Goal: Contribute content: Contribute content

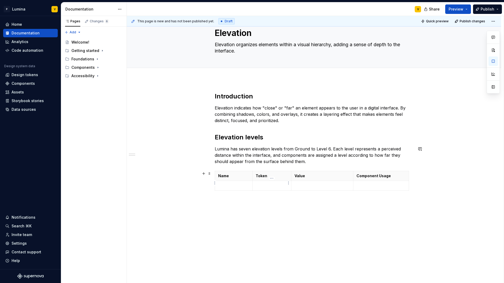
scroll to position [30, 0]
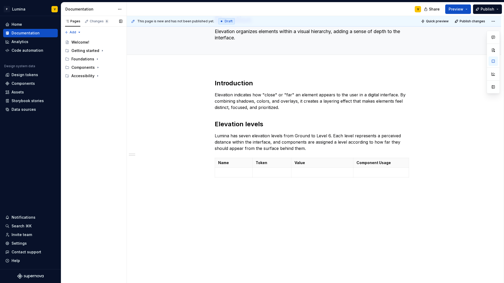
click at [74, 81] on div "Accessibility guide for tree Page tree. Navigate the tree with the arrow keys. …" at bounding box center [94, 58] width 66 height 45
click at [72, 33] on div "Pages Changes 6 Add Accessibility guide for tree Page tree. Navigate the tree w…" at bounding box center [94, 149] width 66 height 267
click at [86, 40] on div "New page" at bounding box center [90, 42] width 34 height 5
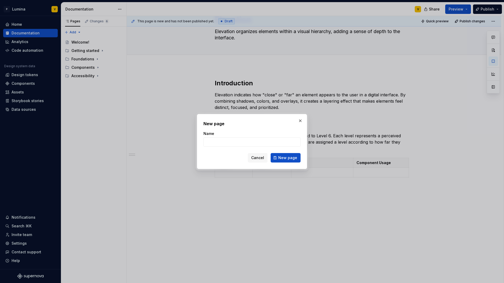
type textarea "*"
click at [217, 139] on input "Name" at bounding box center [251, 141] width 97 height 9
type input "Roadmap"
click at [276, 157] on button "New page" at bounding box center [285, 157] width 30 height 9
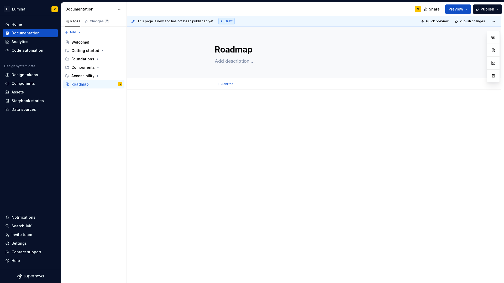
type textarea "*"
click at [224, 99] on div at bounding box center [314, 152] width 374 height 124
click at [216, 92] on div at bounding box center [314, 152] width 374 height 124
click at [216, 97] on div "This page is new and has not been published yet. Draft Quick preview Publish ch…" at bounding box center [315, 149] width 377 height 267
click at [217, 98] on div at bounding box center [314, 152] width 374 height 124
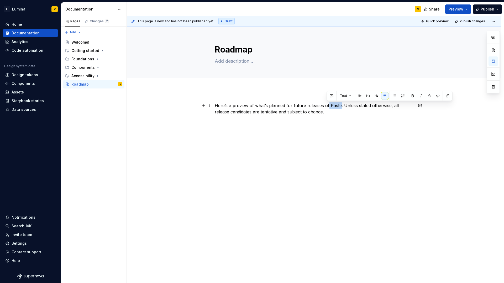
drag, startPoint x: 326, startPoint y: 104, endPoint x: 338, endPoint y: 105, distance: 11.9
click at [315, 105] on p "Here’s a preview of what’s planned for future releases of Paste. Unless stated …" at bounding box center [314, 108] width 198 height 13
click at [228, 120] on div "Here’s a preview of what’s planned for future releases of Lumina. Unless stated…" at bounding box center [314, 112] width 198 height 20
click at [224, 132] on div "Here’s a preview of what’s planned for future releases of Lumina. Unless stated…" at bounding box center [314, 152] width 374 height 124
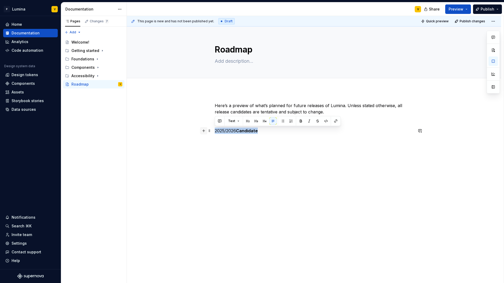
drag, startPoint x: 273, startPoint y: 129, endPoint x: 202, endPoint y: 128, distance: 70.6
click at [215, 128] on div "Here’s a preview of what’s planned for future releases of Lumina. Unless stated…" at bounding box center [314, 121] width 198 height 38
click at [246, 120] on button "button" at bounding box center [247, 120] width 7 height 7
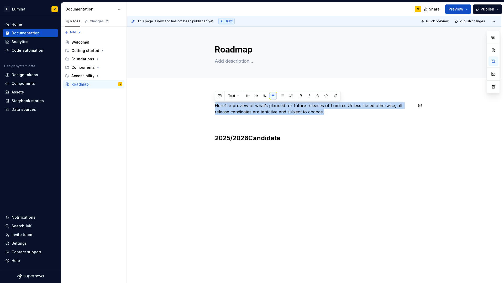
drag, startPoint x: 332, startPoint y: 113, endPoint x: 198, endPoint y: 102, distance: 134.5
click at [198, 102] on div "Here’s a preview of what’s planned for future releases of Lumina. Unless stated…" at bounding box center [314, 161] width 374 height 143
copy p "Here’s a preview of what’s planned for future releases of Lumina. Unless stated…"
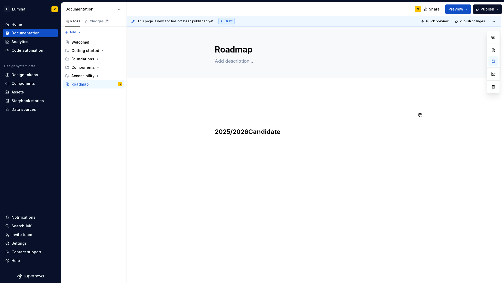
click at [214, 123] on div "This page is new and has not been published yet. Draft Quick preview Publish ch…" at bounding box center [315, 149] width 377 height 267
click at [215, 129] on h2 "2025/2026 Candidate" at bounding box center [314, 131] width 198 height 8
click at [224, 63] on textarea at bounding box center [313, 61] width 198 height 8
paste textarea "Here’s a preview of what’s planned for future releases of Lumina. Unless stated…"
type textarea "*"
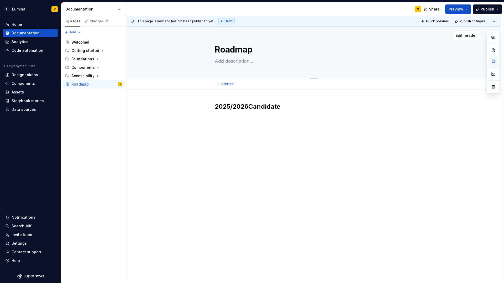
type textarea "Here’s a preview of what’s planned for future releases of Lumina. Unless stated…"
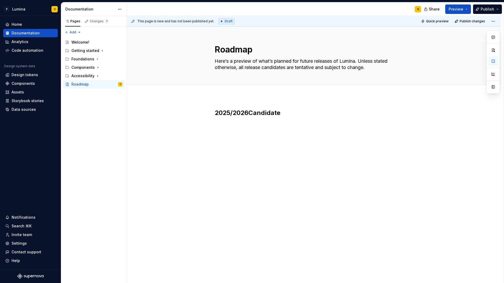
type textarea "*"
type textarea "Here’s a preview of what’s planned for future releases of Lumina. Unless stated…"
click at [214, 97] on div "This page is new and has not been published yet. Draft Quick preview Publish ch…" at bounding box center [315, 149] width 377 height 267
click at [214, 115] on div "2025/2026 Candidate" at bounding box center [314, 158] width 374 height 124
click at [219, 130] on div "2025/2026 Candidate" at bounding box center [314, 122] width 198 height 26
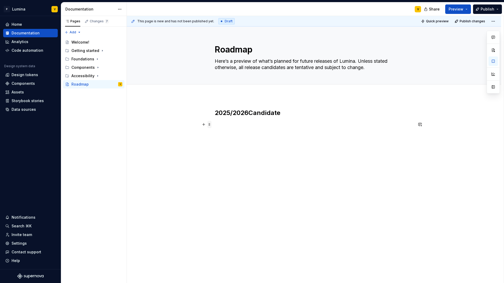
click at [210, 124] on span at bounding box center [209, 124] width 4 height 7
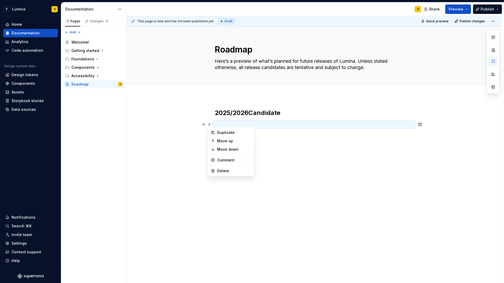
click at [215, 122] on p at bounding box center [314, 124] width 198 height 6
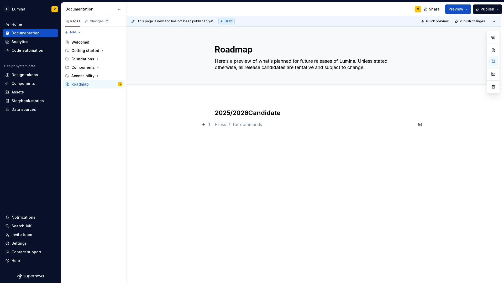
click at [215, 124] on p at bounding box center [314, 124] width 198 height 6
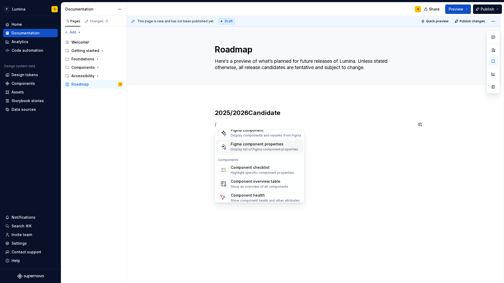
scroll to position [522, 0]
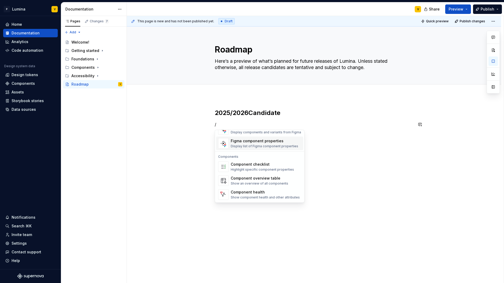
click at [249, 169] on div "Highlight specific component properties" at bounding box center [262, 169] width 63 height 4
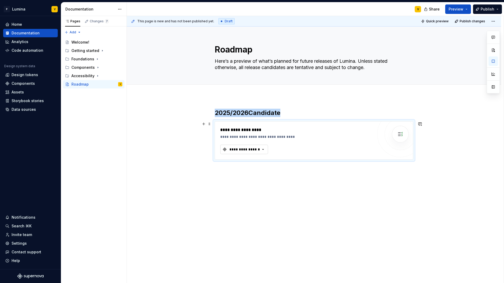
click at [247, 150] on div "**********" at bounding box center [244, 149] width 31 height 5
click at [251, 130] on div "**********" at bounding box center [296, 130] width 153 height 6
click at [247, 130] on div "**********" at bounding box center [296, 130] width 153 height 6
click at [208, 124] on span at bounding box center [209, 123] width 4 height 7
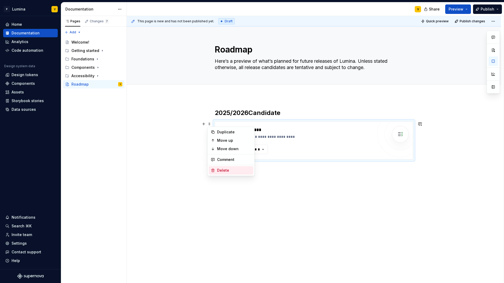
click at [224, 168] on div "Delete" at bounding box center [234, 170] width 34 height 5
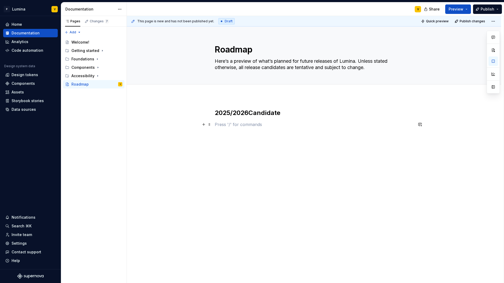
click at [230, 125] on p at bounding box center [314, 124] width 198 height 6
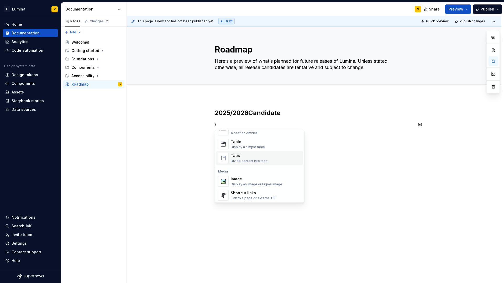
scroll to position [184, 0]
click at [249, 152] on span "Table Display a simple table" at bounding box center [259, 147] width 87 height 14
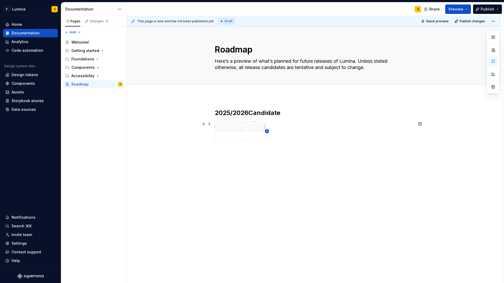
click at [268, 130] on icon "button" at bounding box center [267, 131] width 4 height 4
drag, startPoint x: 276, startPoint y: 126, endPoint x: 398, endPoint y: 131, distance: 121.6
drag, startPoint x: 267, startPoint y: 126, endPoint x: 300, endPoint y: 127, distance: 32.5
click at [300, 127] on th at bounding box center [365, 126] width 131 height 10
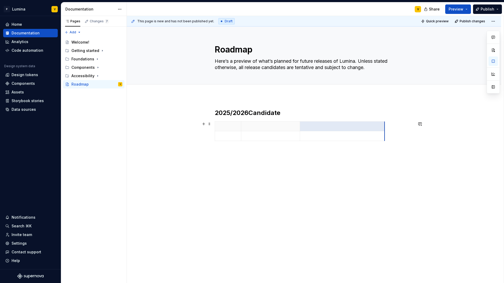
drag, startPoint x: 412, startPoint y: 125, endPoint x: 367, endPoint y: 129, distance: 45.8
click at [227, 127] on p at bounding box center [228, 126] width 20 height 5
click at [313, 125] on p at bounding box center [342, 126] width 78 height 5
click at [270, 127] on p at bounding box center [270, 126] width 52 height 5
click at [315, 128] on p at bounding box center [342, 126] width 78 height 5
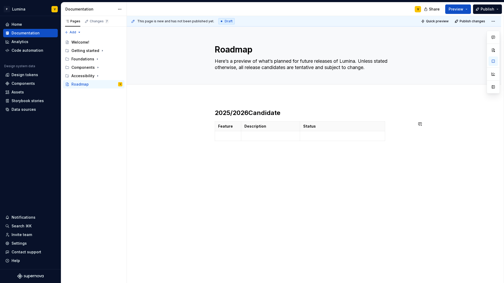
click at [315, 163] on div "2025/2026 Candidate Feature Description Status" at bounding box center [314, 165] width 374 height 138
click at [209, 125] on span at bounding box center [209, 123] width 4 height 7
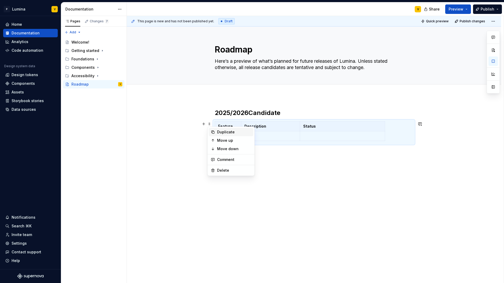
click at [226, 132] on div "Duplicate" at bounding box center [234, 131] width 34 height 5
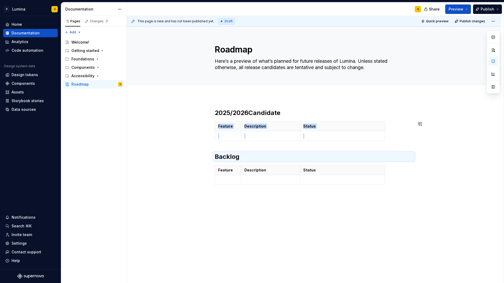
click at [227, 147] on div "2025/2026 Candidate Feature Description Status Backlog Feature Description Stat…" at bounding box center [314, 148] width 198 height 78
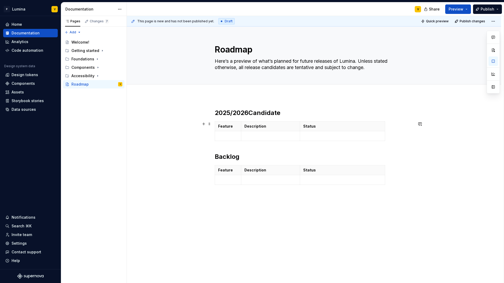
click at [315, 134] on div "Feature Description Status" at bounding box center [314, 132] width 198 height 22
drag, startPoint x: 241, startPoint y: 126, endPoint x: 256, endPoint y: 127, distance: 15.8
click at [256, 127] on th "Description" at bounding box center [285, 126] width 59 height 10
drag, startPoint x: 256, startPoint y: 129, endPoint x: 264, endPoint y: 130, distance: 8.5
drag, startPoint x: 408, startPoint y: 125, endPoint x: 355, endPoint y: 129, distance: 53.1
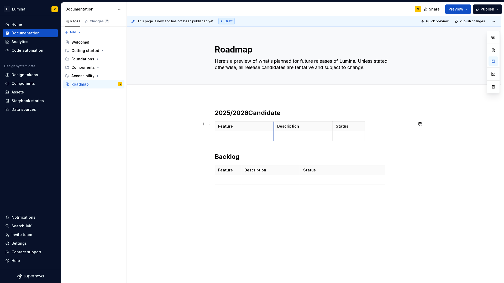
drag, startPoint x: 266, startPoint y: 130, endPoint x: 291, endPoint y: 130, distance: 25.5
click at [274, 130] on th "Description" at bounding box center [303, 126] width 59 height 10
drag, startPoint x: 333, startPoint y: 126, endPoint x: 360, endPoint y: 128, distance: 27.6
click at [315, 128] on th "Status" at bounding box center [376, 126] width 32 height 10
click at [315, 134] on td at bounding box center [376, 136] width 32 height 10
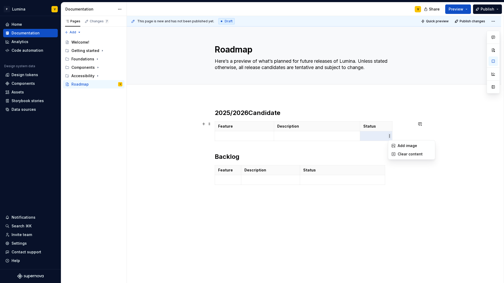
click at [315, 136] on html "P Lumina V Home Documentation Analytics Code automation Design system data Desi…" at bounding box center [252, 141] width 504 height 283
click at [315, 133] on html "P Lumina V Home Documentation Analytics Code automation Design system data Desi…" at bounding box center [252, 141] width 504 height 283
click at [315, 133] on p at bounding box center [376, 135] width 26 height 5
click at [315, 135] on p at bounding box center [376, 135] width 26 height 5
click at [315, 120] on html "P Lumina V Home Documentation Analytics Code automation Design system data Desi…" at bounding box center [252, 141] width 504 height 283
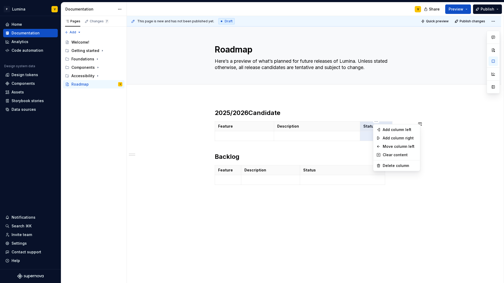
click at [315, 143] on html "P Lumina V Home Documentation Analytics Code automation Design system data Desi…" at bounding box center [252, 141] width 504 height 283
click at [315, 135] on p at bounding box center [376, 135] width 26 height 5
drag, startPoint x: 377, startPoint y: 136, endPoint x: 362, endPoint y: 135, distance: 15.8
click at [315, 135] on td "To do" at bounding box center [376, 136] width 32 height 10
click at [315, 146] on div "2025/2026 Candidate Feature Description Status To do Backlog Feature Descriptio…" at bounding box center [314, 148] width 198 height 78
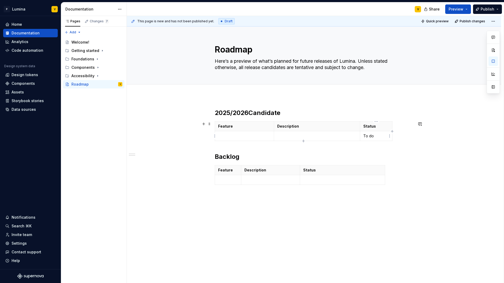
click at [315, 137] on td "To do" at bounding box center [376, 136] width 32 height 10
click at [225, 192] on div "2025/2026 Candidate Feature Description Status To do Backlog Feature Descriptio…" at bounding box center [314, 151] width 198 height 84
click at [220, 196] on div "2025/2026 Candidate Feature Description Status To do Backlog Feature Descriptio…" at bounding box center [314, 187] width 374 height 182
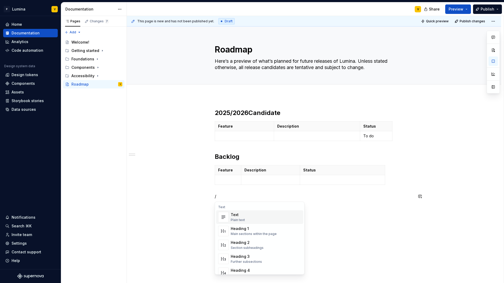
click at [233, 193] on p "/" at bounding box center [314, 196] width 198 height 6
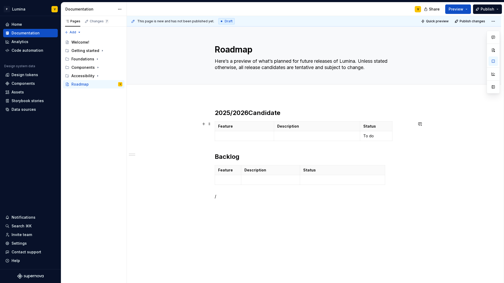
click at [214, 138] on div "2025/2026 Candidate Feature Description Status To do Backlog Feature Descriptio…" at bounding box center [314, 193] width 374 height 194
click at [215, 137] on html "P Lumina V Home Documentation Analytics Code automation Design system data Desi…" at bounding box center [252, 141] width 504 height 283
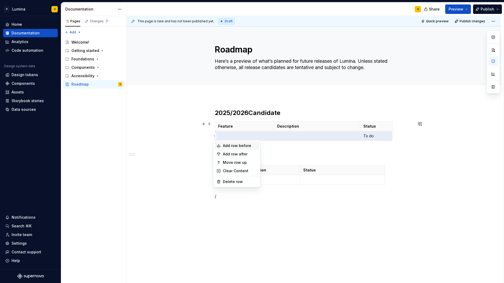
click at [235, 147] on div "Add row before" at bounding box center [240, 145] width 34 height 5
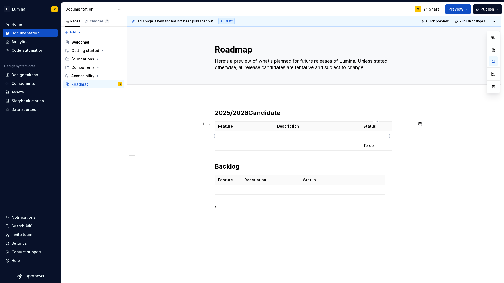
click at [315, 139] on td at bounding box center [376, 136] width 32 height 10
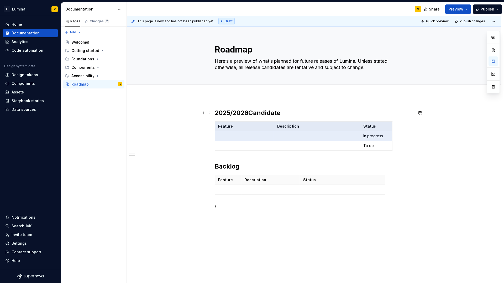
click at [270, 111] on strong "Candidate" at bounding box center [264, 113] width 32 height 8
click at [253, 103] on div "2025/2026 Candidate Feature Description Status In progress To do Backlog Featur…" at bounding box center [314, 198] width 374 height 204
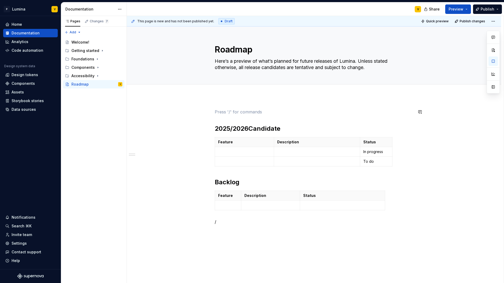
click at [210, 118] on div "2025/2026 Candidate Feature Description Status In progress To do Backlog Featur…" at bounding box center [314, 206] width 374 height 220
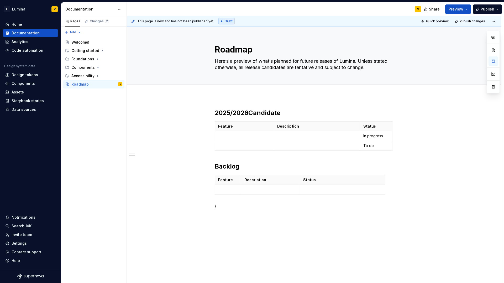
click at [218, 207] on p "/" at bounding box center [314, 206] width 198 height 6
click at [86, 61] on div "Foundations" at bounding box center [82, 58] width 23 height 5
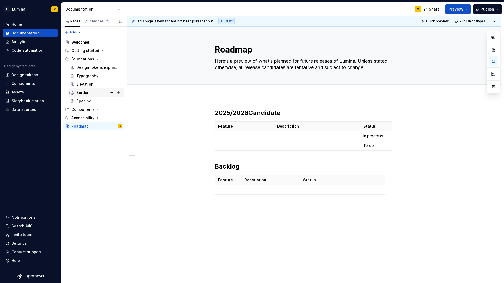
click at [80, 93] on div "Border" at bounding box center [82, 92] width 12 height 5
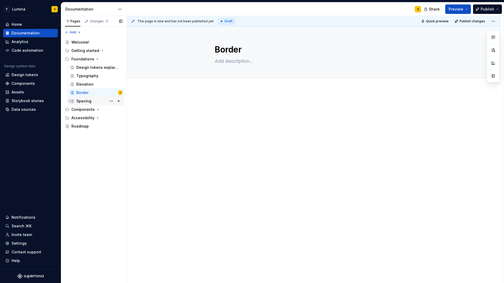
click at [82, 101] on div "Spacing" at bounding box center [83, 100] width 15 height 5
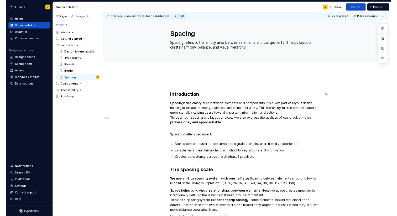
scroll to position [2, 0]
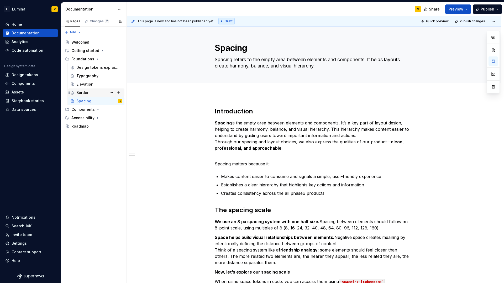
click at [79, 89] on div "Border" at bounding box center [99, 92] width 46 height 7
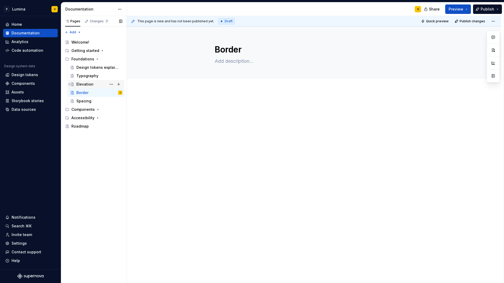
click at [78, 84] on div "Elevation" at bounding box center [84, 84] width 17 height 5
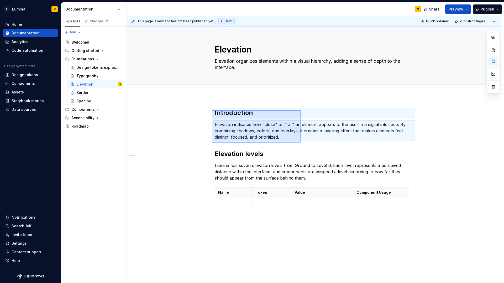
drag, startPoint x: 212, startPoint y: 110, endPoint x: 300, endPoint y: 138, distance: 92.3
click at [300, 140] on div "This page is new and has not been published yet. Draft Quick preview Publish ch…" at bounding box center [315, 149] width 377 height 267
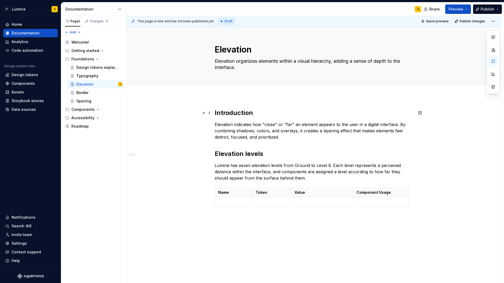
click at [255, 111] on h2 "Introduction" at bounding box center [314, 113] width 198 height 8
drag, startPoint x: 253, startPoint y: 113, endPoint x: 212, endPoint y: 110, distance: 41.5
click at [212, 110] on div "Introduction Elevation indicates how "close" or "far" an element appears to the…" at bounding box center [314, 204] width 374 height 217
copy strong "Introduction"
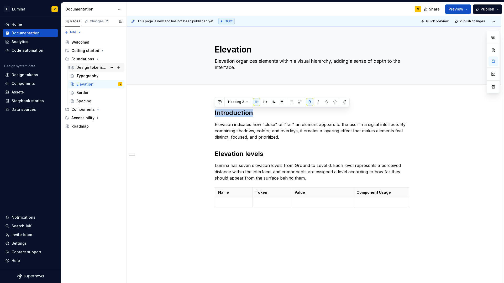
click at [84, 70] on div "Design tokens explained" at bounding box center [91, 67] width 30 height 5
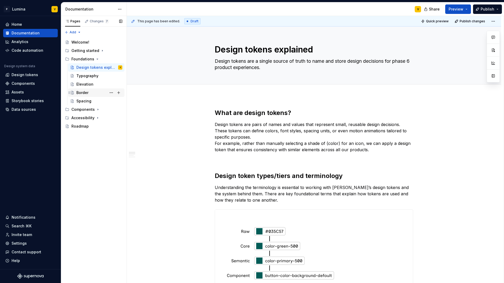
click at [81, 90] on div "Border" at bounding box center [82, 92] width 12 height 5
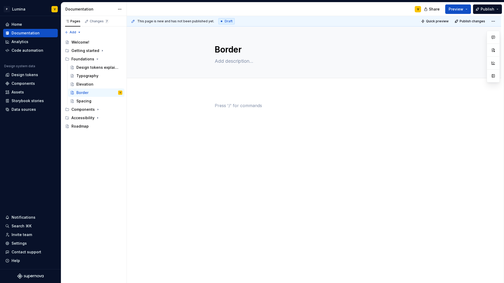
click at [227, 102] on p at bounding box center [314, 105] width 198 height 6
click at [216, 99] on div "Introduction" at bounding box center [314, 152] width 374 height 124
click at [213, 113] on div "Introduction" at bounding box center [314, 152] width 374 height 124
drag, startPoint x: 251, startPoint y: 106, endPoint x: 217, endPoint y: 102, distance: 33.6
click at [212, 103] on div "Introduction" at bounding box center [314, 152] width 374 height 124
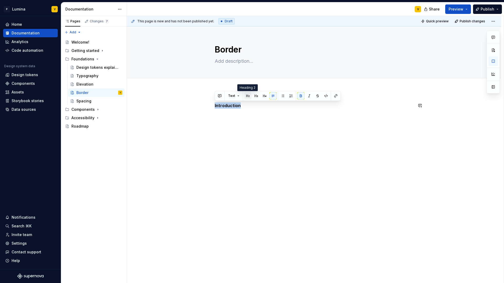
click at [247, 95] on button "button" at bounding box center [247, 95] width 7 height 7
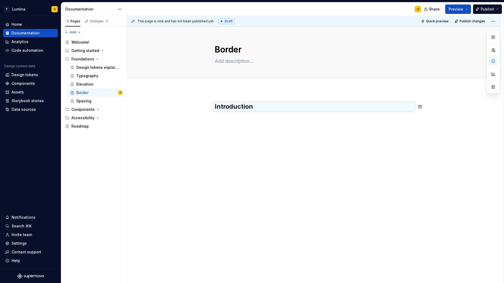
click at [218, 93] on div "Introduction" at bounding box center [314, 152] width 374 height 124
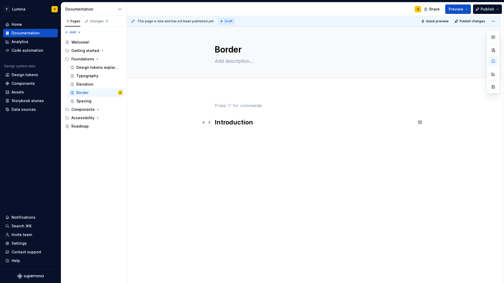
click at [216, 119] on strong "Introduction" at bounding box center [234, 122] width 38 height 8
click at [215, 120] on strong "Introduction" at bounding box center [234, 122] width 38 height 8
click at [268, 113] on div "Introduction" at bounding box center [314, 112] width 198 height 20
click at [121, 58] on button "Page tree" at bounding box center [118, 58] width 7 height 7
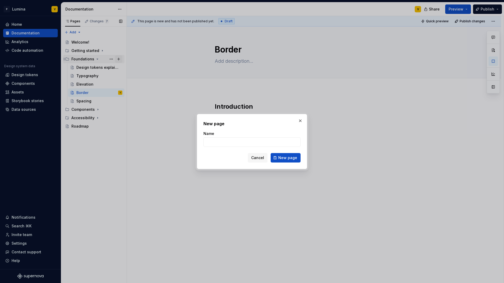
type textarea "*"
click at [214, 141] on input "Name" at bounding box center [251, 141] width 97 height 9
type input "Voice and Tone"
click button "New page" at bounding box center [285, 157] width 30 height 9
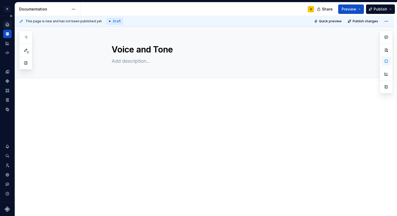
click at [8, 26] on icon "Home" at bounding box center [7, 24] width 3 height 3
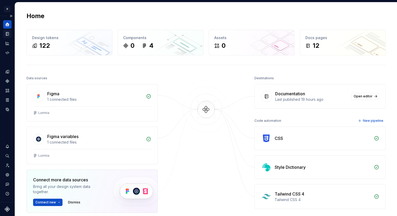
click at [7, 33] on icon "Documentation" at bounding box center [8, 34] width 2 height 3
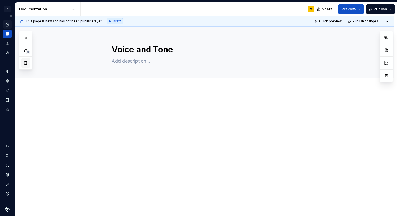
click at [25, 63] on button "button" at bounding box center [25, 62] width 9 height 9
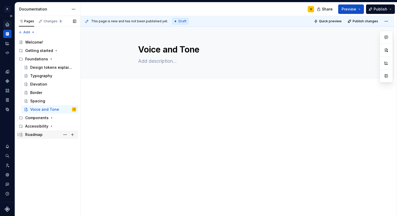
click at [32, 136] on div "Roadmap" at bounding box center [33, 134] width 17 height 5
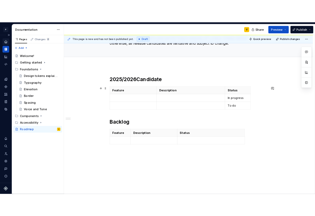
scroll to position [64, 0]
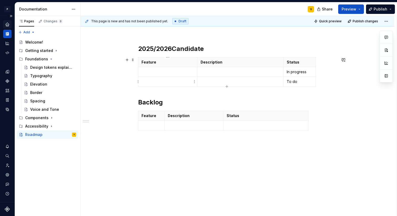
click at [164, 77] on td at bounding box center [167, 82] width 59 height 10
click at [162, 70] on p at bounding box center [167, 71] width 52 height 5
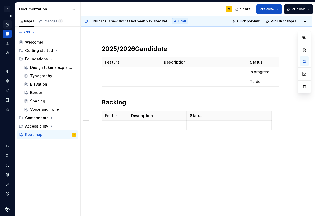
scroll to position [64, 0]
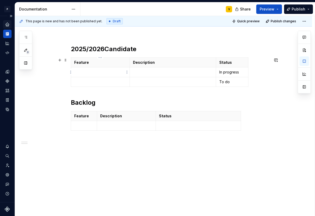
click at [102, 75] on td at bounding box center [100, 72] width 59 height 10
click at [74, 83] on td at bounding box center [100, 82] width 59 height 10
click at [68, 91] on div "This page is new and has not been published yet. Draft Quick preview Publish ch…" at bounding box center [165, 116] width 300 height 200
type textarea "*"
click at [232, 81] on p "To do" at bounding box center [232, 81] width 26 height 5
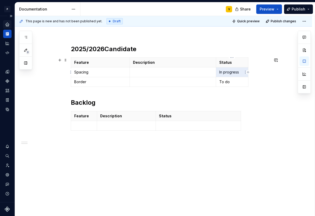
drag, startPoint x: 240, startPoint y: 73, endPoint x: 220, endPoint y: 72, distance: 20.0
click at [220, 72] on p "In progress" at bounding box center [232, 72] width 26 height 5
drag, startPoint x: 220, startPoint y: 72, endPoint x: 242, endPoint y: 72, distance: 22.8
click at [242, 72] on p "In progress" at bounding box center [232, 72] width 26 height 5
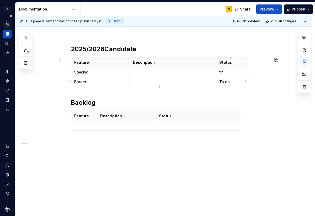
click at [233, 80] on p "To do" at bounding box center [232, 81] width 26 height 5
click at [160, 86] on icon "button" at bounding box center [159, 87] width 4 height 4
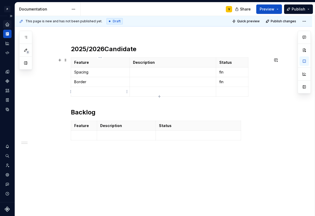
click at [108, 90] on p at bounding box center [100, 91] width 52 height 5
click at [78, 95] on td at bounding box center [100, 92] width 59 height 10
click at [159, 97] on icon "button" at bounding box center [159, 96] width 4 height 4
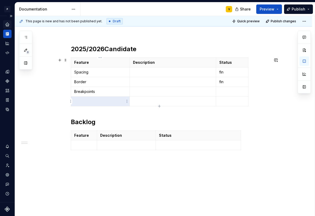
click at [92, 104] on p at bounding box center [100, 101] width 52 height 5
click at [93, 105] on td at bounding box center [100, 102] width 59 height 10
click at [158, 105] on icon "button" at bounding box center [159, 106] width 4 height 4
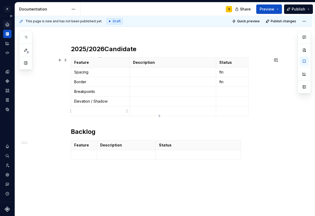
click at [81, 111] on p at bounding box center [100, 110] width 52 height 5
click at [161, 116] on div "Feature Description Status Spacing fin Border fin Breakpoints Elevation / Shado…" at bounding box center [170, 87] width 198 height 61
click at [129, 123] on div "2025/2026 Candidate Feature Description Status Spacing fin Border fin Breakpoin…" at bounding box center [170, 110] width 198 height 130
click at [136, 106] on td at bounding box center [173, 102] width 86 height 10
click at [133, 113] on p at bounding box center [172, 110] width 79 height 5
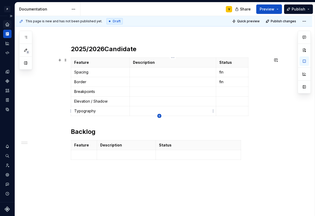
click at [159, 116] on icon "button" at bounding box center [159, 116] width 2 height 2
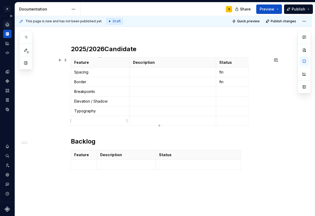
click at [81, 122] on p at bounding box center [100, 120] width 52 height 5
click at [227, 82] on p "fin" at bounding box center [232, 81] width 26 height 5
click at [225, 71] on p "fin" at bounding box center [232, 72] width 26 height 5
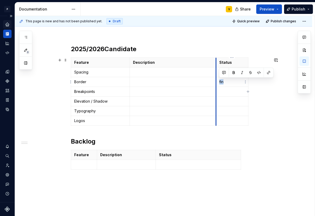
drag, startPoint x: 224, startPoint y: 82, endPoint x: 217, endPoint y: 81, distance: 7.4
click at [217, 81] on td "fin" at bounding box center [232, 82] width 32 height 10
copy p "fin"
click at [224, 103] on p at bounding box center [232, 101] width 26 height 5
click at [227, 94] on p at bounding box center [232, 91] width 26 height 5
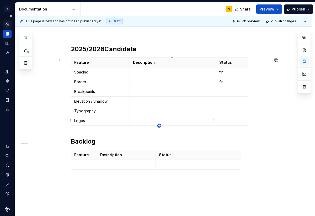
click at [159, 125] on icon "button" at bounding box center [159, 126] width 4 height 4
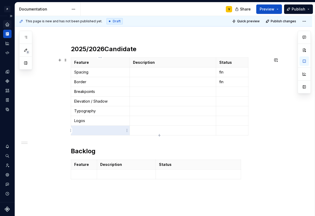
click at [92, 131] on p at bounding box center [100, 130] width 52 height 5
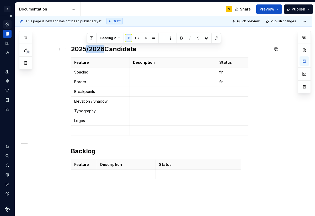
drag, startPoint x: 86, startPoint y: 49, endPoint x: 106, endPoint y: 50, distance: 19.7
click at [106, 50] on h2 "2025/2026 Candidate" at bounding box center [170, 49] width 198 height 8
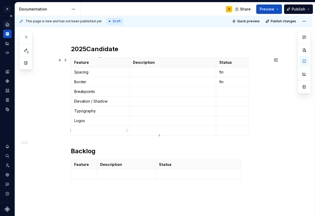
click at [80, 128] on p at bounding box center [100, 130] width 52 height 5
click at [86, 134] on td at bounding box center [100, 131] width 59 height 10
click at [159, 134] on icon "button" at bounding box center [159, 135] width 4 height 4
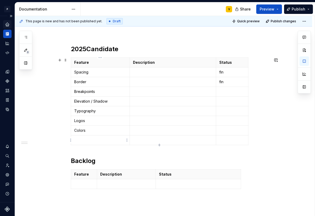
click at [81, 142] on p at bounding box center [100, 139] width 52 height 5
click at [159, 145] on icon "button" at bounding box center [159, 145] width 4 height 4
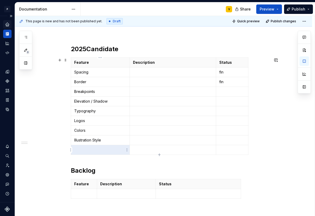
click at [88, 151] on p at bounding box center [100, 149] width 52 height 5
click at [160, 155] on div "Feature Description Status Spacing fin Border fin Breakpoints Elevation / Shado…" at bounding box center [170, 106] width 198 height 99
click at [160, 154] on icon "button" at bounding box center [159, 155] width 4 height 4
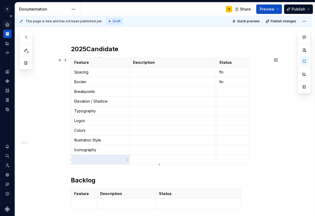
click at [82, 157] on p at bounding box center [100, 159] width 52 height 5
click at [159, 165] on icon "button" at bounding box center [159, 164] width 4 height 4
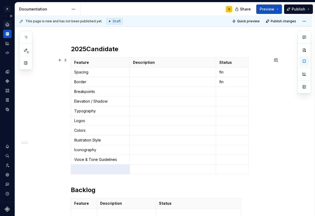
click at [160, 175] on div "Feature Description Status Spacing fin Border fin Breakpoints Elevation / Shado…" at bounding box center [170, 116] width 198 height 119
click at [109, 172] on td at bounding box center [100, 169] width 59 height 10
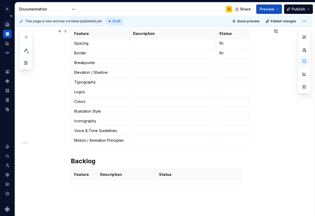
scroll to position [88, 0]
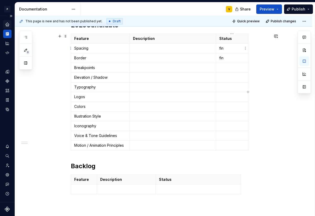
click at [226, 50] on p "fin" at bounding box center [232, 48] width 26 height 5
click at [216, 39] on th "Status" at bounding box center [232, 39] width 32 height 10
click at [247, 40] on th "Status" at bounding box center [232, 39] width 32 height 10
click at [247, 39] on th "Status" at bounding box center [232, 39] width 32 height 10
click at [254, 39] on div "Feature Description Status Spacing fin Border fin Breakpoints Elevation / Shado…" at bounding box center [170, 93] width 198 height 119
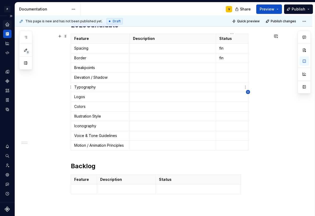
click at [247, 92] on icon "button" at bounding box center [248, 92] width 4 height 4
click at [235, 41] on th "Status" at bounding box center [232, 39] width 32 height 10
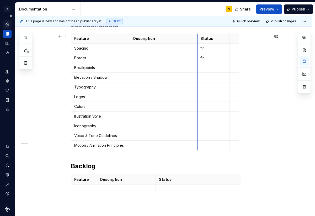
drag, startPoint x: 215, startPoint y: 38, endPoint x: 196, endPoint y: 38, distance: 19.1
click at [215, 37] on p "Status" at bounding box center [213, 38] width 26 height 5
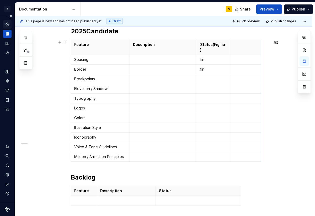
drag, startPoint x: 238, startPoint y: 42, endPoint x: 262, endPoint y: 43, distance: 23.6
click at [235, 46] on p at bounding box center [245, 44] width 26 height 5
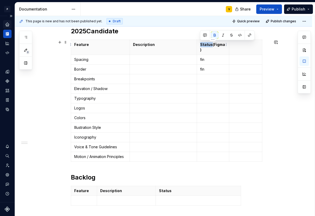
drag, startPoint x: 200, startPoint y: 45, endPoint x: 211, endPoint y: 44, distance: 11.1
click at [211, 44] on strong "Status(Figma)" at bounding box center [212, 47] width 25 height 10
copy strong "Status"
click at [236, 47] on th at bounding box center [245, 47] width 33 height 15
click at [209, 57] on p "fin" at bounding box center [213, 59] width 26 height 5
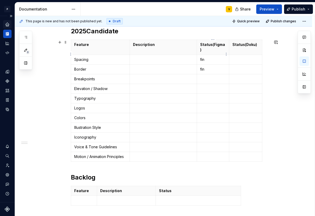
click at [209, 57] on p "fin" at bounding box center [213, 59] width 26 height 5
drag, startPoint x: 206, startPoint y: 55, endPoint x: 195, endPoint y: 55, distance: 10.8
click at [195, 55] on body "P Lumina V Design system data Documentation V Share Preview Publish 8 Pages Add…" at bounding box center [157, 108] width 315 height 216
click at [207, 57] on p "fin" at bounding box center [213, 59] width 26 height 5
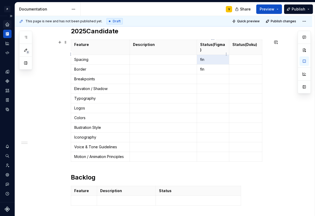
drag, startPoint x: 207, startPoint y: 54, endPoint x: 200, endPoint y: 54, distance: 7.1
click at [200, 57] on p "fin" at bounding box center [213, 59] width 26 height 5
click at [202, 57] on p "fin" at bounding box center [213, 59] width 26 height 5
copy p "fin"
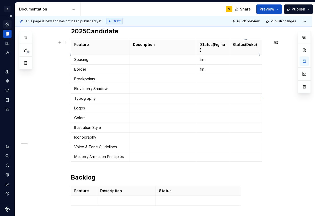
click at [249, 57] on p at bounding box center [245, 59] width 26 height 5
drag, startPoint x: 208, startPoint y: 62, endPoint x: 199, endPoint y: 62, distance: 9.2
click at [199, 65] on td "fin" at bounding box center [213, 70] width 32 height 10
copy p "fin"
click at [204, 76] on p at bounding box center [213, 78] width 26 height 5
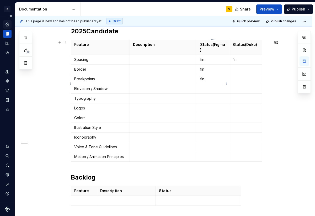
click at [202, 86] on p at bounding box center [213, 88] width 26 height 5
click at [201, 96] on p at bounding box center [213, 98] width 26 height 5
click at [203, 105] on p at bounding box center [213, 107] width 26 height 5
click at [204, 115] on p at bounding box center [213, 117] width 26 height 5
drag, startPoint x: 243, startPoint y: 52, endPoint x: 231, endPoint y: 52, distance: 12.1
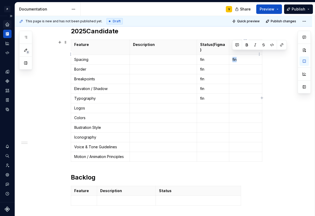
click at [231, 55] on td "fin" at bounding box center [245, 60] width 33 height 10
copy p "fin"
click at [235, 67] on p at bounding box center [245, 69] width 26 height 5
click at [71, 58] on td "Spacing" at bounding box center [100, 60] width 59 height 10
click at [149, 49] on tbody "Feature Description Status(Figma) Status(Doku) Spacing fin fin Border fin Break…" at bounding box center [166, 101] width 191 height 122
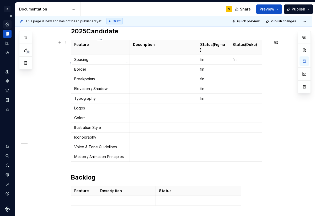
click at [121, 65] on td "Border" at bounding box center [100, 70] width 59 height 10
click at [159, 157] on div "Feature Description Status(Figma) Status(Doku) Spacing fin fin Border fin Break…" at bounding box center [170, 102] width 198 height 124
click at [111, 157] on div "Feature Description Status(Figma) Status(Doku) Spacing fin fin Border fin Break…" at bounding box center [170, 102] width 198 height 124
click at [165, 157] on icon "button" at bounding box center [166, 156] width 4 height 4
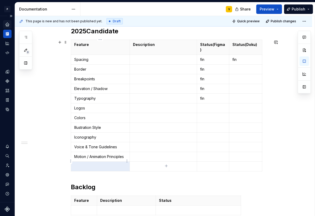
click at [87, 164] on td at bounding box center [100, 167] width 59 height 10
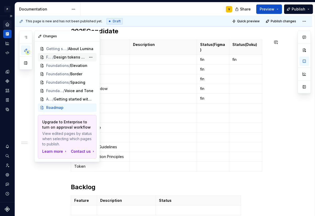
click at [71, 58] on span "Design tokens explained" at bounding box center [70, 57] width 32 height 5
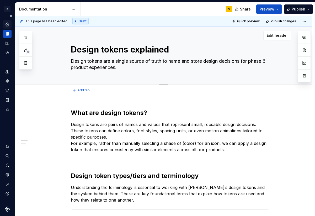
drag, startPoint x: 172, startPoint y: 51, endPoint x: 71, endPoint y: 50, distance: 101.3
click at [71, 50] on textarea "Design tokens explained" at bounding box center [169, 49] width 198 height 13
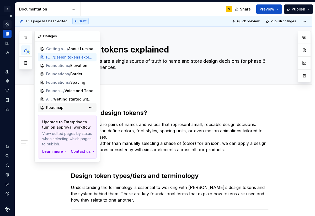
click at [55, 108] on span "Roadmap" at bounding box center [54, 107] width 17 height 5
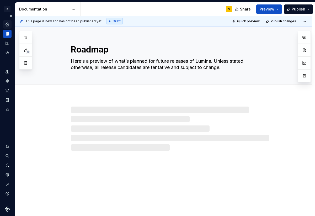
type textarea "*"
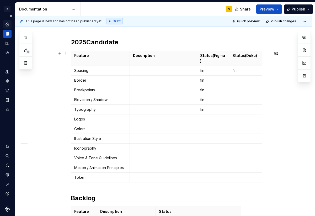
scroll to position [109, 0]
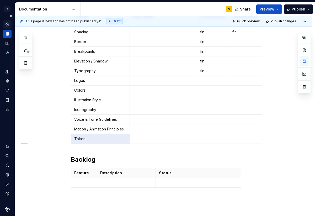
drag, startPoint x: 96, startPoint y: 134, endPoint x: 67, endPoint y: 133, distance: 28.6
click at [67, 133] on div "2025 Candidate Feature Description Status(Figma) Status(Doku) Spacing fin fin B…" at bounding box center [163, 130] width 297 height 286
click at [92, 136] on p "Token" at bounding box center [100, 138] width 52 height 5
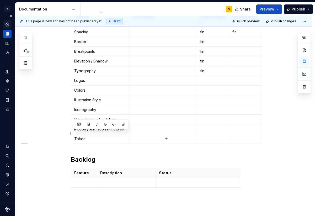
drag, startPoint x: 88, startPoint y: 134, endPoint x: 74, endPoint y: 134, distance: 14.4
click at [74, 134] on td "Token" at bounding box center [100, 139] width 59 height 10
paste div
click at [236, 136] on p at bounding box center [245, 138] width 26 height 5
click at [209, 136] on p at bounding box center [213, 138] width 26 height 5
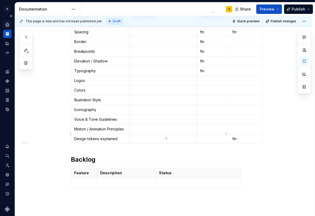
click at [204, 136] on p at bounding box center [213, 138] width 26 height 5
click at [39, 73] on div "2025 Candidate Feature Description Status(Figma) Status(Doku) Spacing fin fin B…" at bounding box center [163, 130] width 297 height 286
click at [27, 65] on button "button" at bounding box center [25, 62] width 9 height 9
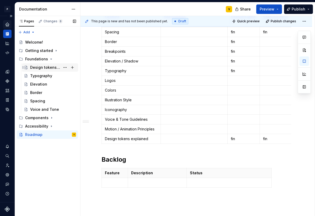
click at [42, 66] on div "Design tokens explained" at bounding box center [45, 67] width 30 height 5
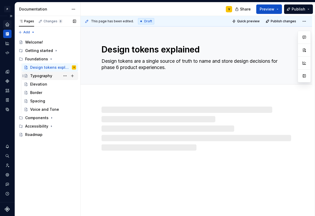
click at [41, 74] on div "Typography" at bounding box center [41, 75] width 22 height 5
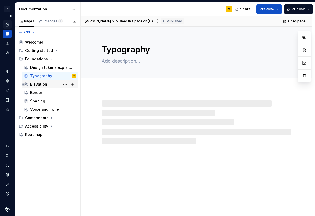
click at [38, 85] on div "Elevation" at bounding box center [38, 84] width 17 height 5
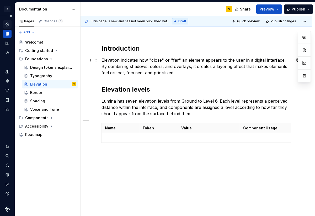
scroll to position [81, 0]
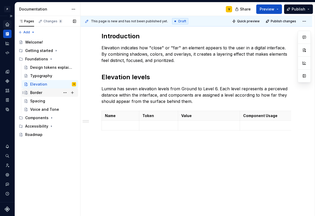
click at [43, 89] on div "Border" at bounding box center [53, 92] width 46 height 7
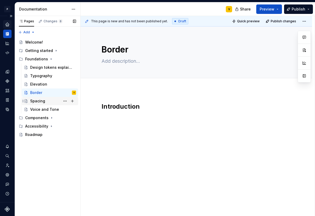
click at [41, 102] on div "Spacing" at bounding box center [37, 100] width 15 height 5
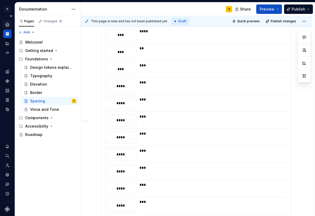
scroll to position [377, 0]
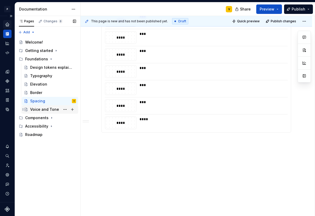
click at [38, 111] on div "Voice and Tone" at bounding box center [44, 109] width 29 height 5
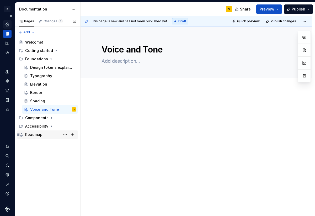
click at [31, 137] on div "Roadmap" at bounding box center [33, 134] width 17 height 5
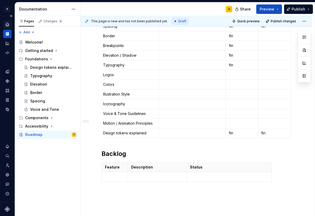
scroll to position [157, 0]
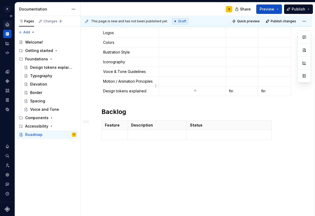
click at [111, 90] on td "Design tokens explained" at bounding box center [129, 91] width 59 height 10
click at [196, 89] on icon "button" at bounding box center [195, 91] width 4 height 4
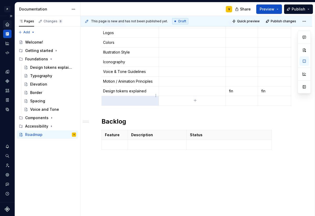
click at [122, 98] on p at bounding box center [129, 100] width 52 height 5
click at [37, 126] on div "Accessibility" at bounding box center [36, 126] width 23 height 5
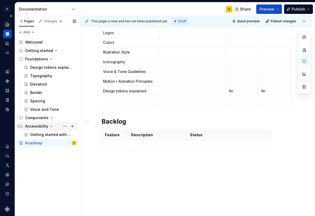
click at [39, 125] on div "Accessibility" at bounding box center [36, 126] width 23 height 5
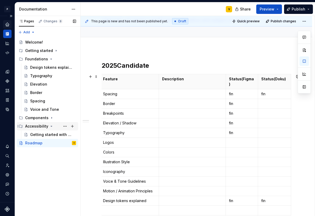
scroll to position [52, 0]
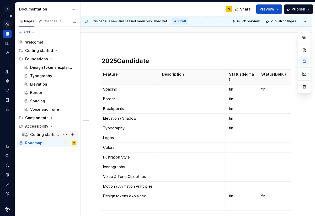
click at [30, 132] on div "Getting started with accessibility" at bounding box center [53, 134] width 46 height 7
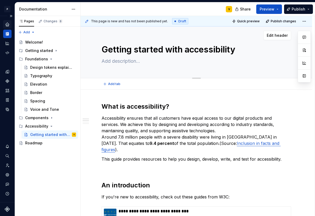
drag, startPoint x: 185, startPoint y: 51, endPoint x: 237, endPoint y: 51, distance: 51.9
click at [237, 51] on textarea "Getting started with accessibility" at bounding box center [195, 49] width 190 height 13
drag, startPoint x: 236, startPoint y: 51, endPoint x: 186, endPoint y: 52, distance: 50.1
click at [186, 52] on textarea "Getting started with accessibility" at bounding box center [195, 49] width 190 height 13
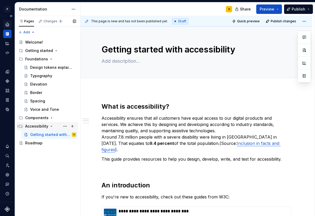
click at [40, 126] on div "Accessibility" at bounding box center [36, 126] width 23 height 5
click at [34, 137] on div "Roadmap" at bounding box center [33, 134] width 17 height 5
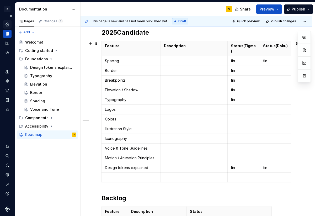
scroll to position [132, 0]
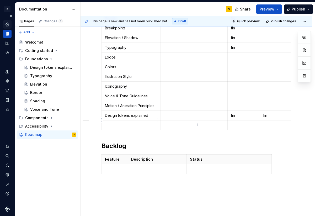
type textarea "*"
click at [120, 123] on td at bounding box center [131, 125] width 59 height 10
click at [108, 123] on p "accessibility" at bounding box center [131, 125] width 52 height 5
click at [232, 123] on p at bounding box center [244, 125] width 26 height 5
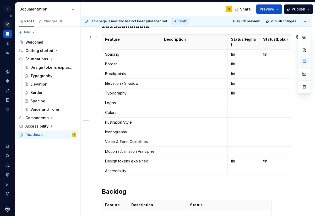
scroll to position [114, 0]
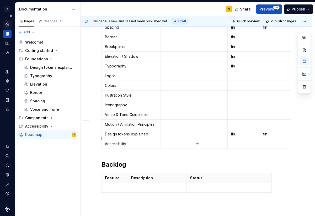
click at [265, 141] on p at bounding box center [276, 143] width 26 height 5
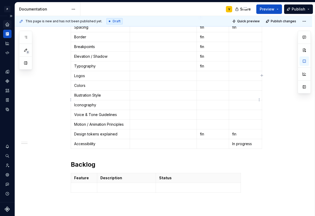
click at [232, 102] on p at bounding box center [245, 104] width 26 height 5
click at [233, 93] on p at bounding box center [245, 95] width 26 height 5
click at [232, 73] on p at bounding box center [245, 75] width 26 height 5
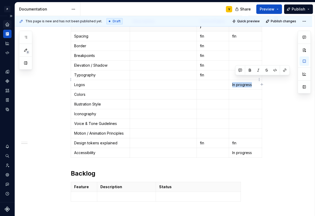
drag, startPoint x: 252, startPoint y: 81, endPoint x: 231, endPoint y: 81, distance: 20.7
click at [231, 81] on td "In progress" at bounding box center [245, 85] width 33 height 10
click at [213, 82] on p at bounding box center [213, 84] width 26 height 5
click at [202, 92] on p at bounding box center [213, 94] width 26 height 5
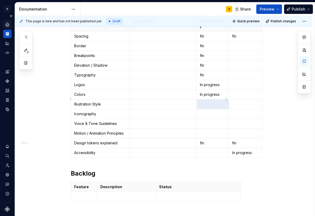
click at [205, 104] on tbody "Feature Description Status(Figma) Status(Doku) Spacing fin fin Border fin Break…" at bounding box center [166, 87] width 191 height 141
click at [204, 102] on p at bounding box center [213, 104] width 26 height 5
click at [203, 111] on p at bounding box center [213, 113] width 26 height 5
click at [201, 121] on td at bounding box center [213, 124] width 32 height 10
click at [205, 131] on td at bounding box center [213, 134] width 32 height 10
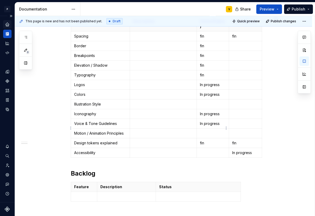
click at [205, 131] on p at bounding box center [213, 133] width 26 height 5
click at [207, 150] on p at bounding box center [213, 152] width 26 height 5
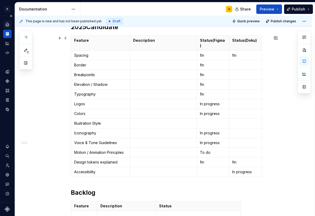
scroll to position [85, 0]
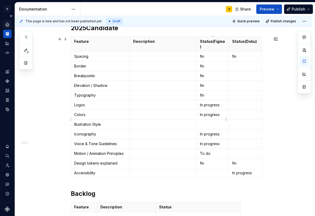
click at [203, 122] on p at bounding box center [213, 124] width 26 height 5
click at [244, 63] on p at bounding box center [245, 65] width 26 height 5
drag, startPoint x: 254, startPoint y: 169, endPoint x: 234, endPoint y: 168, distance: 20.2
click at [234, 170] on p "In progress" at bounding box center [245, 172] width 26 height 5
click at [239, 63] on p at bounding box center [245, 65] width 26 height 5
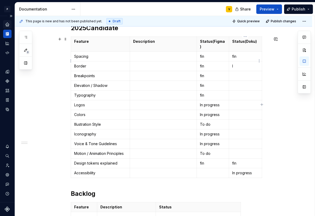
click at [237, 63] on p "I" at bounding box center [245, 65] width 26 height 5
click at [250, 170] on p "In progress" at bounding box center [245, 172] width 26 height 5
drag, startPoint x: 253, startPoint y: 168, endPoint x: 231, endPoint y: 167, distance: 21.8
click at [231, 168] on td "In progress" at bounding box center [245, 173] width 33 height 10
copy p "In progress"
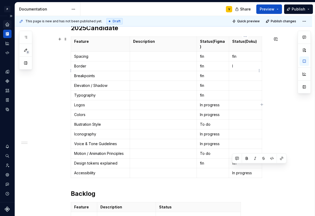
click at [237, 63] on p "I" at bounding box center [245, 65] width 26 height 5
click at [236, 73] on p at bounding box center [245, 75] width 26 height 5
click at [235, 83] on p at bounding box center [245, 85] width 26 height 5
click at [235, 93] on p at bounding box center [245, 95] width 26 height 5
click at [233, 102] on p at bounding box center [245, 104] width 26 height 5
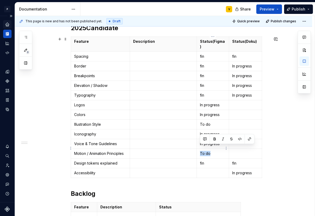
drag, startPoint x: 211, startPoint y: 149, endPoint x: 199, endPoint y: 149, distance: 12.1
click at [199, 149] on td "To do" at bounding box center [213, 154] width 32 height 10
copy p "To do"
click at [237, 102] on p at bounding box center [245, 104] width 26 height 5
click at [238, 112] on td at bounding box center [245, 115] width 33 height 10
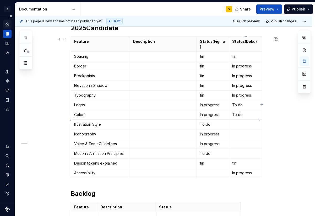
click at [237, 122] on p at bounding box center [245, 124] width 26 height 5
click at [235, 131] on p at bounding box center [245, 133] width 26 height 5
click at [236, 141] on p at bounding box center [245, 143] width 26 height 5
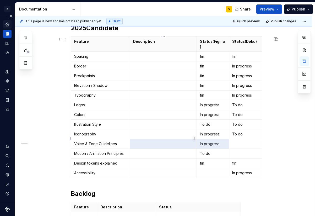
drag, startPoint x: 221, startPoint y: 138, endPoint x: 194, endPoint y: 137, distance: 26.8
click at [194, 137] on body "P Lumina V Design system data Documentation V Share Preview Publish 8 Pages Add…" at bounding box center [157, 108] width 315 height 216
click at [214, 141] on p "In progress" at bounding box center [213, 143] width 26 height 5
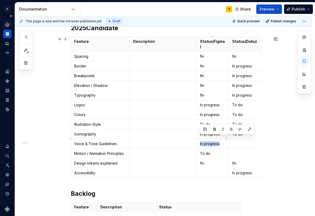
drag, startPoint x: 219, startPoint y: 139, endPoint x: 199, endPoint y: 139, distance: 20.2
click at [199, 139] on td "In progress" at bounding box center [213, 144] width 32 height 10
copy p "In progress"
click at [243, 141] on p at bounding box center [245, 143] width 26 height 5
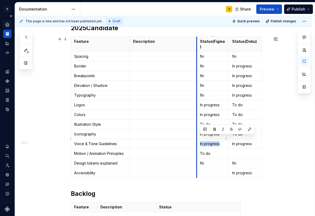
drag, startPoint x: 221, startPoint y: 139, endPoint x: 198, endPoint y: 138, distance: 23.6
click at [198, 139] on td "In progress" at bounding box center [213, 144] width 32 height 10
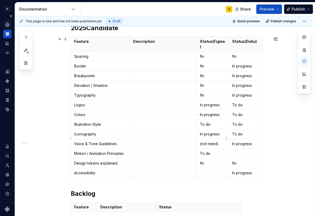
click at [201, 141] on p "(not need)" at bounding box center [213, 143] width 26 height 5
click at [205, 170] on p at bounding box center [213, 172] width 26 height 5
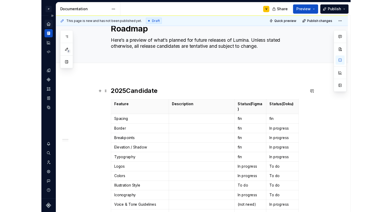
scroll to position [0, 0]
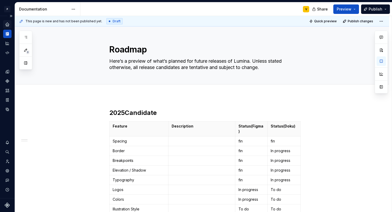
click at [7, 34] on icon "Documentation" at bounding box center [8, 33] width 2 height 3
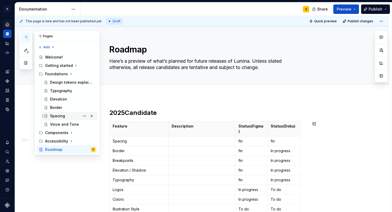
click at [55, 119] on div "Spacing" at bounding box center [72, 115] width 45 height 7
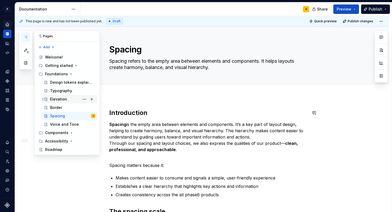
click at [54, 96] on div "Elevation" at bounding box center [72, 98] width 45 height 7
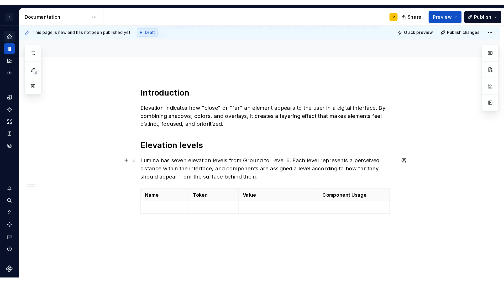
scroll to position [37, 0]
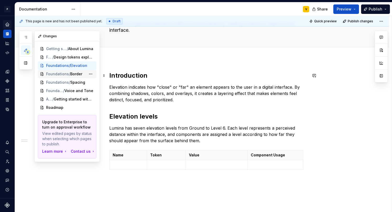
click at [60, 73] on span "Foundations" at bounding box center [57, 73] width 23 height 5
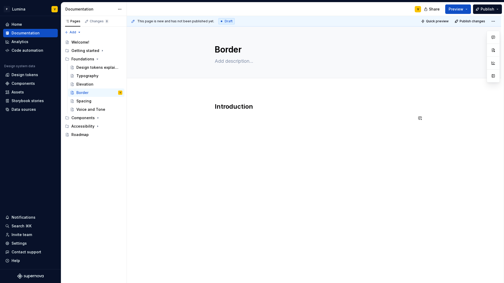
click at [229, 113] on div "Introduction" at bounding box center [314, 112] width 198 height 20
click at [225, 116] on p at bounding box center [314, 118] width 198 height 6
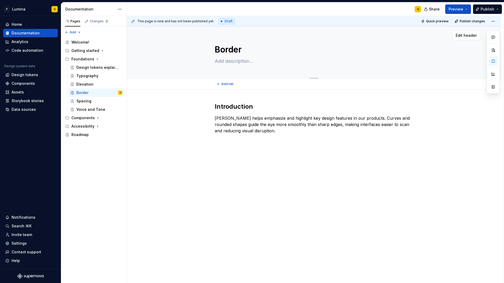
click at [230, 62] on textarea at bounding box center [313, 61] width 198 height 8
paste textarea "Use radius to round the corners of any element."
type textarea "*"
type textarea "Use radius to round the corners of any element."
type textarea "*"
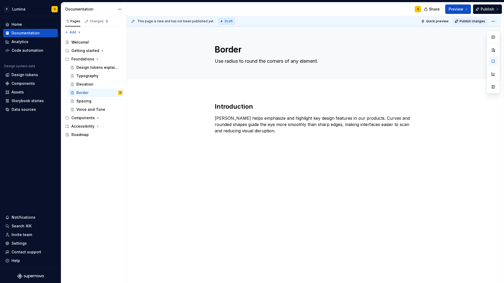
type textarea "Use radius to round the corners of any element."
click at [79, 83] on div "Elevation" at bounding box center [84, 84] width 17 height 5
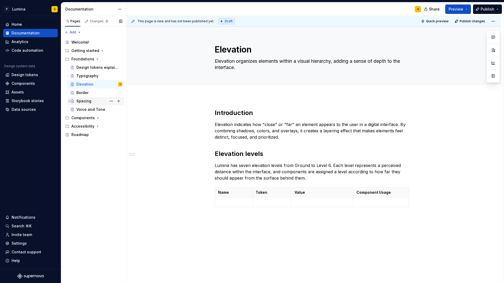
click at [79, 99] on div "Spacing" at bounding box center [83, 100] width 15 height 5
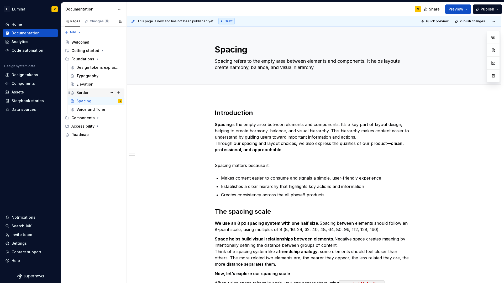
click at [81, 92] on div "Border" at bounding box center [82, 92] width 12 height 5
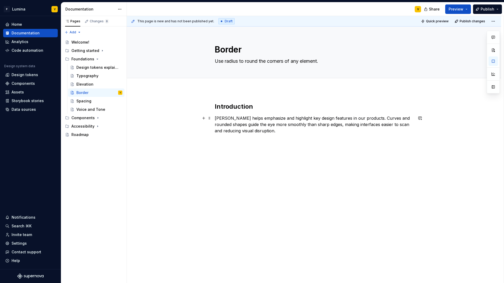
click at [276, 132] on p "Radius helps emphasize and highlight key design features in our products. Curve…" at bounding box center [314, 124] width 198 height 19
click at [222, 145] on div "Introduction Radius helps emphasize and highlight key design features in our pr…" at bounding box center [314, 127] width 198 height 50
click at [215, 157] on h2 "Radius System" at bounding box center [314, 157] width 198 height 8
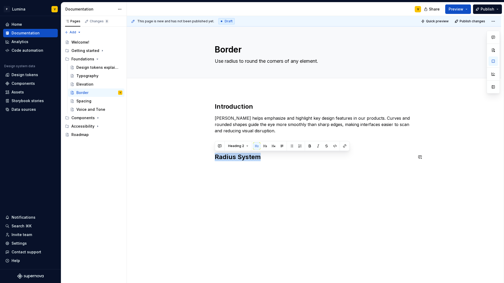
drag, startPoint x: 256, startPoint y: 153, endPoint x: 189, endPoint y: 151, distance: 66.7
click at [189, 151] on div "Introduction Radius helps emphasize and highlight key design features in our pr…" at bounding box center [314, 171] width 374 height 162
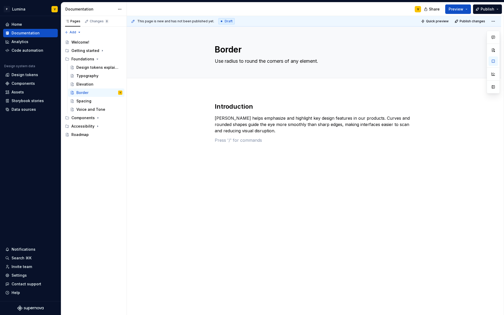
type textarea "*"
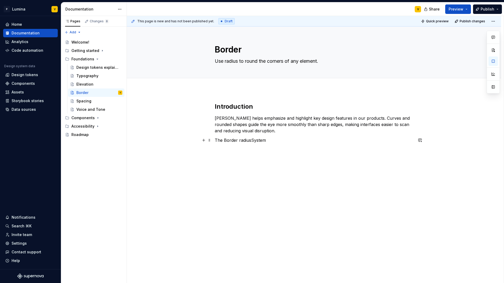
click at [250, 139] on p "The Border radiusSystem" at bounding box center [314, 140] width 198 height 6
click at [84, 101] on div "Spacing" at bounding box center [83, 100] width 15 height 5
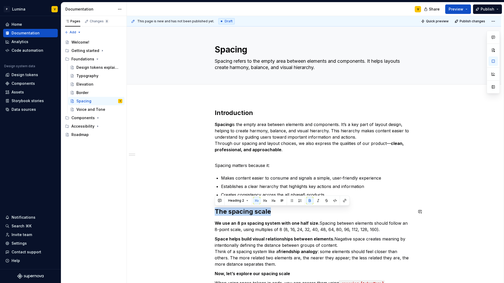
drag, startPoint x: 278, startPoint y: 211, endPoint x: 213, endPoint y: 207, distance: 65.2
click at [82, 94] on div "Border" at bounding box center [82, 92] width 12 height 5
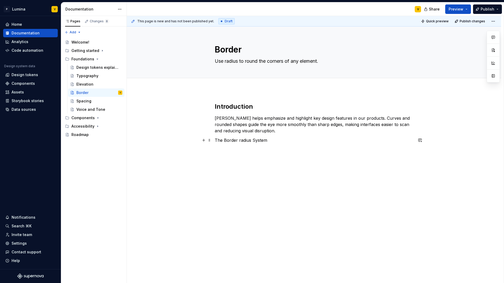
type textarea "*"
drag, startPoint x: 259, startPoint y: 140, endPoint x: 219, endPoint y: 144, distance: 39.8
click at [214, 142] on div "Introduction Radius helps emphasize and highlight key design features in our pr…" at bounding box center [314, 162] width 374 height 145
click at [250, 155] on div "Introduction Radius helps emphasize and highlight key design features in our pr…" at bounding box center [314, 162] width 374 height 145
drag, startPoint x: 223, startPoint y: 139, endPoint x: 259, endPoint y: 143, distance: 36.3
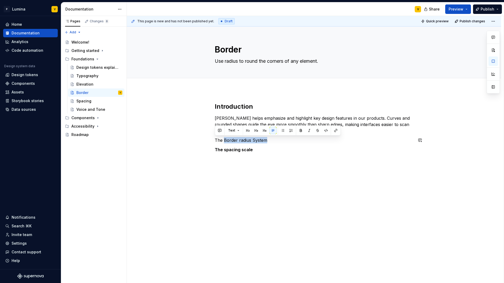
click at [259, 143] on div "Introduction Radius helps emphasize and highlight key design features in our pr…" at bounding box center [314, 127] width 198 height 50
click at [229, 153] on div "Introduction Radius helps emphasize and highlight key design features in our pr…" at bounding box center [314, 130] width 198 height 57
drag, startPoint x: 224, startPoint y: 150, endPoint x: 257, endPoint y: 152, distance: 33.1
click at [257, 152] on p "The spacing scale" at bounding box center [314, 149] width 198 height 6
click at [265, 142] on p "The Border radius System" at bounding box center [314, 140] width 198 height 6
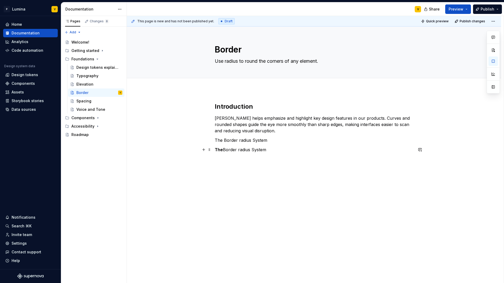
click at [225, 149] on p "The Border radius System" at bounding box center [314, 149] width 198 height 6
click at [253, 150] on p "The border radius System" at bounding box center [314, 149] width 198 height 6
drag, startPoint x: 271, startPoint y: 140, endPoint x: 206, endPoint y: 141, distance: 64.8
click at [215, 141] on div "Introduction Radius helps emphasize and highlight key design features in our pr…" at bounding box center [314, 135] width 198 height 66
drag, startPoint x: 279, startPoint y: 140, endPoint x: 208, endPoint y: 139, distance: 70.8
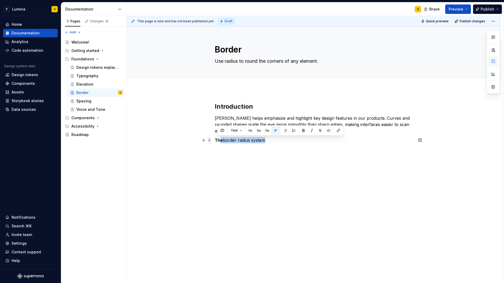
click at [215, 139] on div "Introduction Radius helps emphasize and highlight key design features in our pr…" at bounding box center [314, 130] width 198 height 57
click at [251, 132] on button "button" at bounding box center [250, 130] width 7 height 7
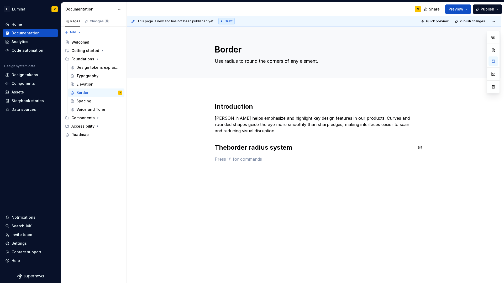
click at [236, 153] on div "Introduction Radius helps emphasize and highlight key design features in our pr…" at bounding box center [314, 132] width 198 height 60
click at [85, 101] on div "Spacing" at bounding box center [83, 100] width 15 height 5
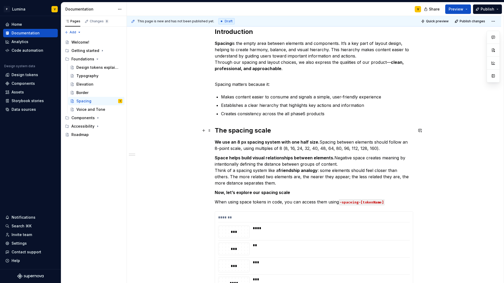
scroll to position [84, 0]
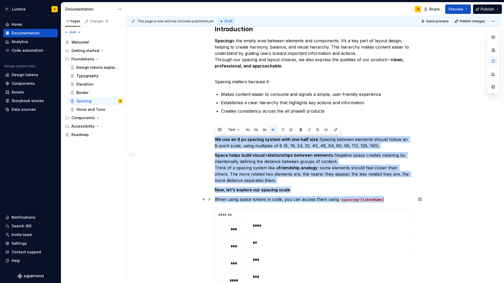
drag, startPoint x: 214, startPoint y: 139, endPoint x: 316, endPoint y: 191, distance: 114.3
click at [315, 198] on div "Introduction Spacing is the empty area between elements and components. It’s a …" at bounding box center [314, 232] width 198 height 414
click at [81, 92] on div "Border" at bounding box center [82, 92] width 12 height 5
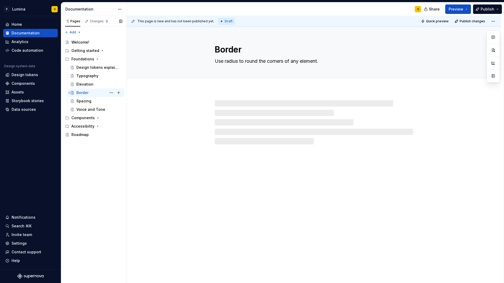
click at [81, 92] on div "Border" at bounding box center [82, 92] width 12 height 5
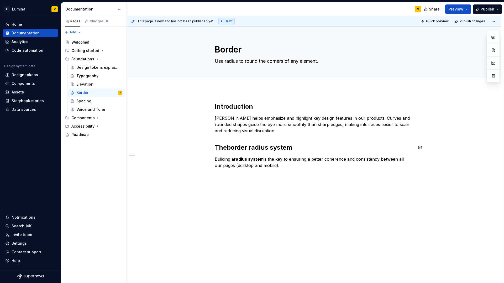
type textarea "*"
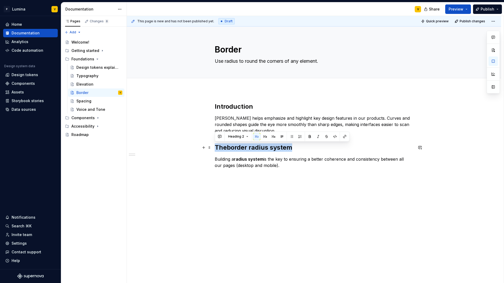
drag, startPoint x: 292, startPoint y: 151, endPoint x: 216, endPoint y: 148, distance: 76.1
click at [216, 148] on h2 "The border radius system" at bounding box center [314, 147] width 198 height 8
drag, startPoint x: 227, startPoint y: 121, endPoint x: 223, endPoint y: 120, distance: 4.5
click at [227, 121] on p "Radius helps emphasize and highlight key design features in our products. Curve…" at bounding box center [314, 124] width 198 height 19
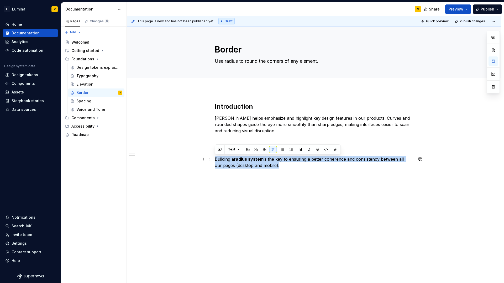
drag, startPoint x: 274, startPoint y: 167, endPoint x: 213, endPoint y: 156, distance: 61.8
click at [213, 156] on div "Introduction Radius helps emphasize and highlight key design features in our pr…" at bounding box center [314, 178] width 374 height 176
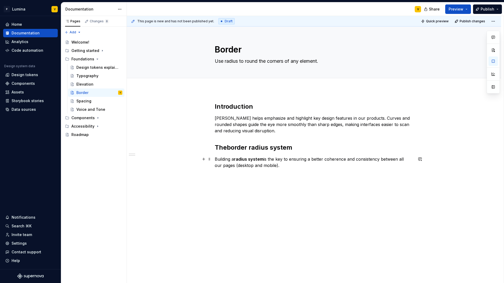
click at [278, 167] on p "Building a radius system is the key to ensuring a better coherence and consiste…" at bounding box center [314, 165] width 198 height 19
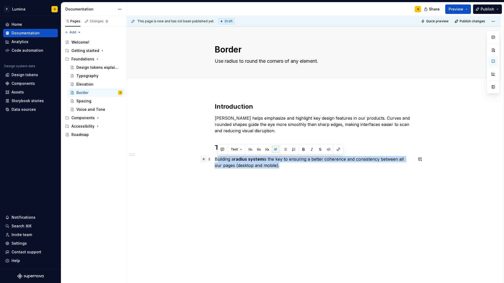
drag, startPoint x: 275, startPoint y: 167, endPoint x: 206, endPoint y: 161, distance: 69.3
click at [215, 161] on div "Introduction Radius helps emphasize and highlight key design features in our pr…" at bounding box center [314, 141] width 198 height 79
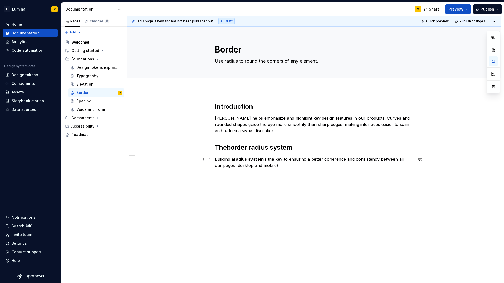
click at [275, 168] on p "Building a radius system is the key to ensuring a better coherence and consiste…" at bounding box center [314, 165] width 198 height 19
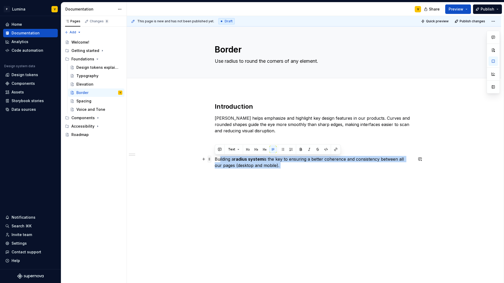
drag, startPoint x: 273, startPoint y: 168, endPoint x: 208, endPoint y: 159, distance: 65.7
click at [215, 159] on div "Introduction Radius helps emphasize and highlight key design features in our pr…" at bounding box center [314, 141] width 198 height 79
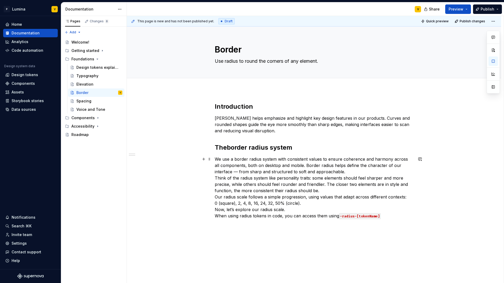
click at [299, 166] on p "We use a border radius system with consistent values to ensure coherence and ha…" at bounding box center [314, 187] width 198 height 63
click at [315, 172] on p "We use a border radius system with consistent values to ensure coherence and ha…" at bounding box center [314, 187] width 198 height 63
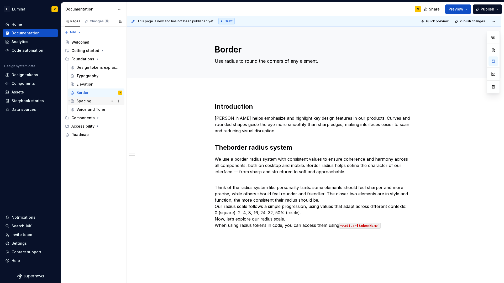
click at [84, 101] on div "Spacing" at bounding box center [83, 100] width 15 height 5
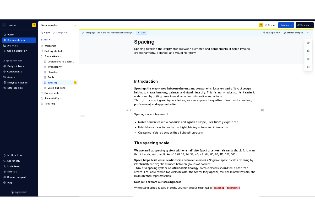
scroll to position [103, 0]
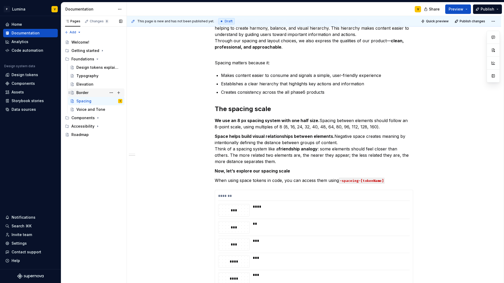
click at [82, 92] on div "Border" at bounding box center [82, 92] width 12 height 5
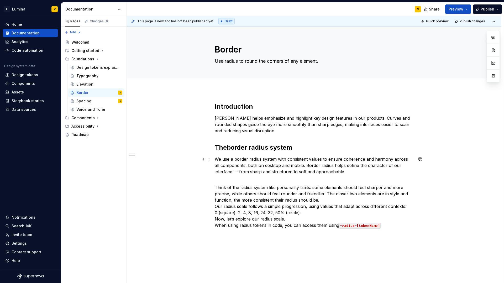
drag, startPoint x: 243, startPoint y: 158, endPoint x: 238, endPoint y: 158, distance: 4.7
click at [243, 158] on p "We use a border radius system with consistent values to ensure coherence and ha…" at bounding box center [314, 165] width 198 height 19
drag, startPoint x: 232, startPoint y: 159, endPoint x: 276, endPoint y: 159, distance: 43.3
click at [276, 159] on p "We use a border radius system with consistent values to ensure coherence and ha…" at bounding box center [314, 165] width 198 height 19
click at [315, 230] on div "Introduction Radius helps emphasize and highlight key design features in our pr…" at bounding box center [314, 168] width 198 height 132
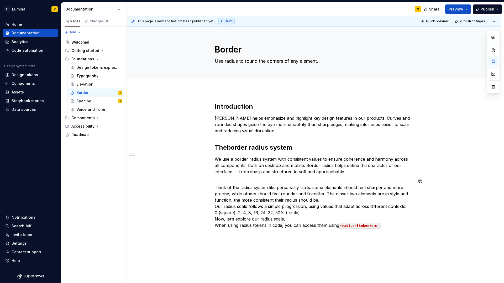
drag, startPoint x: 387, startPoint y: 230, endPoint x: 372, endPoint y: 226, distance: 15.2
click at [315, 227] on div "Introduction Radius helps emphasize and highlight key design features in our pr…" at bounding box center [314, 168] width 198 height 132
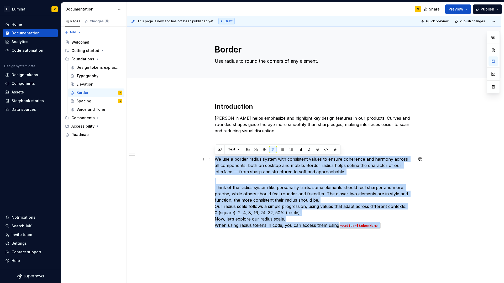
drag, startPoint x: 381, startPoint y: 225, endPoint x: 212, endPoint y: 159, distance: 181.3
click at [212, 159] on div "Introduction Radius helps emphasize and highlight key design features in our pr…" at bounding box center [314, 205] width 374 height 230
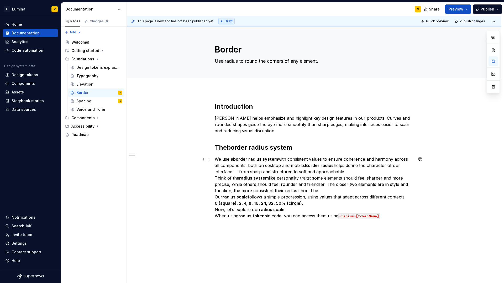
click at [315, 170] on p "We use a border radius system with consistent values to ensure coherence and ha…" at bounding box center [314, 187] width 198 height 63
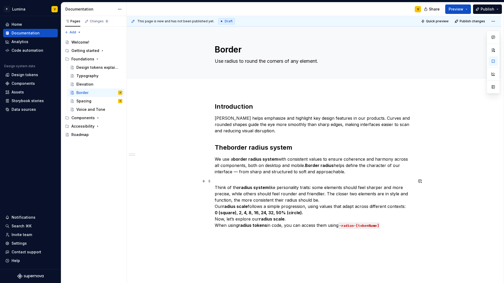
click at [315, 199] on p "Think of the radius system like personality traits: some elements should feel s…" at bounding box center [314, 203] width 198 height 50
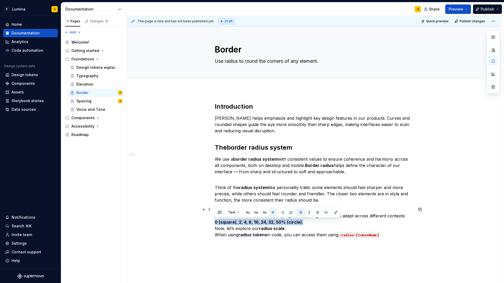
drag, startPoint x: 215, startPoint y: 221, endPoint x: 308, endPoint y: 223, distance: 93.7
click at [308, 223] on p "Our radius scale follows a simple progression, using values that adapt across d…" at bounding box center [314, 221] width 198 height 31
type textarea "*"
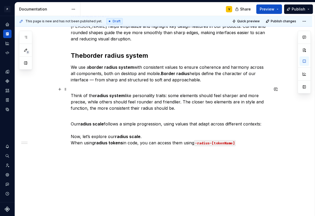
scroll to position [93, 0]
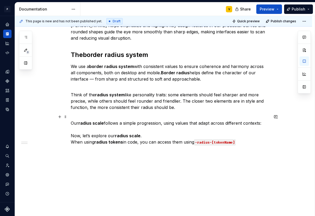
click at [87, 127] on p "Our radius scale follows a simple progression, using values that adapt across d…" at bounding box center [170, 129] width 198 height 31
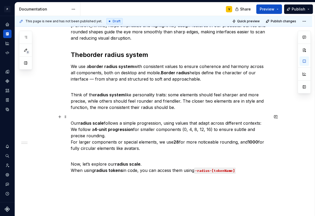
click at [106, 135] on p "Our radius scale follows a simple progression, using values that adapt across d…" at bounding box center [170, 133] width 198 height 38
click at [230, 137] on p "Our radius scale follows a simple progression, using values that adapt across d…" at bounding box center [170, 133] width 198 height 38
click at [139, 150] on p "Our radius scale follows a simple progression, using values that adapt across d…" at bounding box center [170, 133] width 198 height 38
click at [137, 150] on p "Our radius scale follows a simple progression, using values that adapt across d…" at bounding box center [170, 133] width 198 height 38
click at [141, 148] on p "Our radius scale follows a simple progression, using values that adapt across d…" at bounding box center [170, 133] width 198 height 38
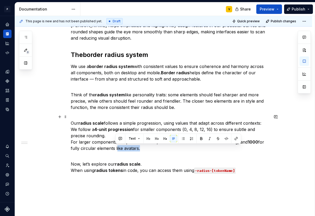
drag, startPoint x: 116, startPoint y: 148, endPoint x: 138, endPoint y: 148, distance: 22.3
click at [138, 148] on p "Our radius scale follows a simple progression, using values that adapt across d…" at bounding box center [170, 133] width 198 height 38
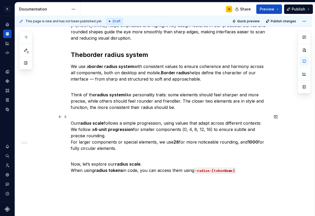
click at [147, 148] on p "Our radius scale follows a simple progression, using values that adapt across d…" at bounding box center [170, 133] width 198 height 38
click at [199, 170] on code "-radius-[tokenName]" at bounding box center [214, 171] width 41 height 6
click at [199, 171] on code "-border-radius-[tokenName]" at bounding box center [222, 171] width 56 height 6
click at [161, 182] on div "Introduction Radius helps emphasize and highlight key design features in our pr…" at bounding box center [163, 120] width 297 height 247
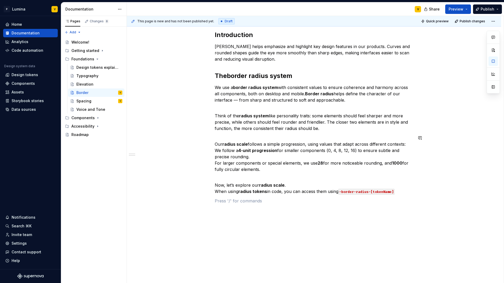
scroll to position [83, 0]
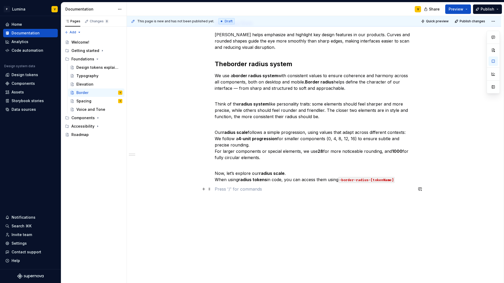
click at [211, 190] on div "This page is new and has not been published yet. Draft Quick preview Publish ch…" at bounding box center [315, 149] width 377 height 267
click at [210, 190] on span at bounding box center [209, 188] width 4 height 7
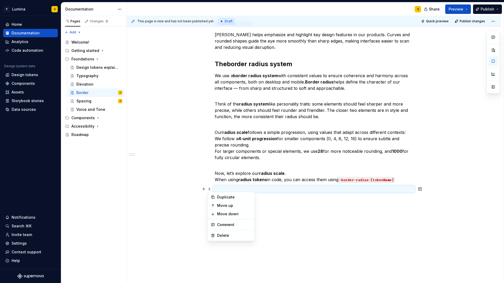
click at [225, 189] on p at bounding box center [314, 189] width 198 height 6
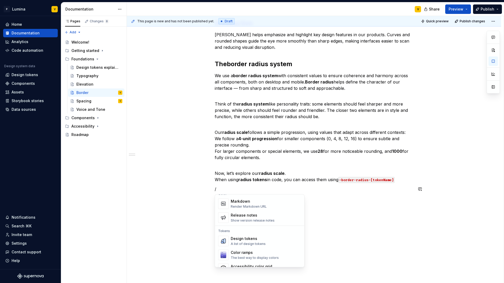
scroll to position [358, 0]
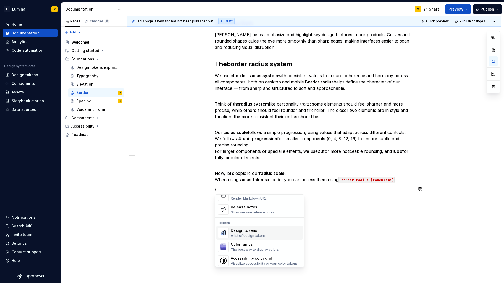
click at [241, 236] on div "A list of design tokens" at bounding box center [248, 235] width 35 height 4
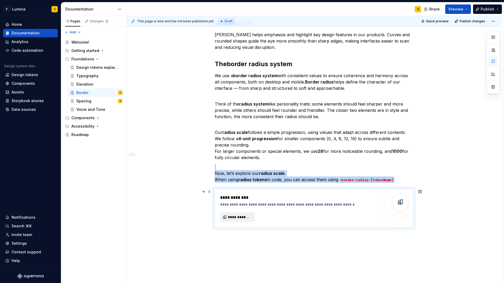
click at [239, 220] on button "**********" at bounding box center [237, 216] width 35 height 9
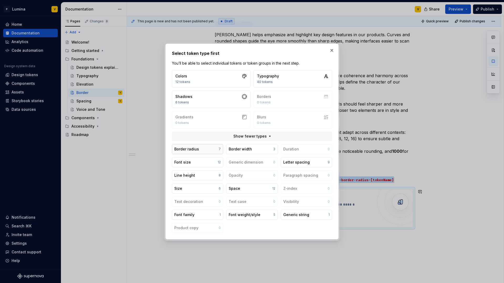
click at [209, 149] on button "Border radius 7" at bounding box center [197, 149] width 51 height 10
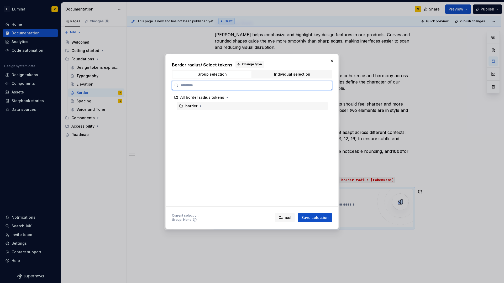
click at [193, 106] on div "border" at bounding box center [191, 105] width 12 height 5
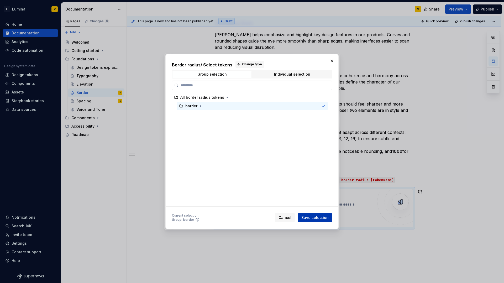
click at [315, 217] on span "Save selection" at bounding box center [314, 217] width 27 height 5
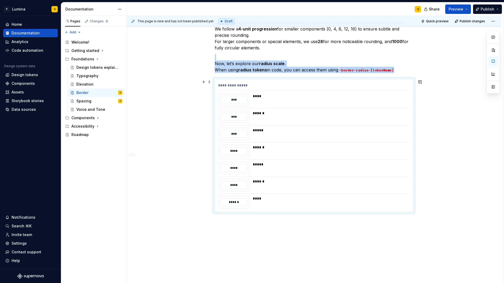
scroll to position [213, 0]
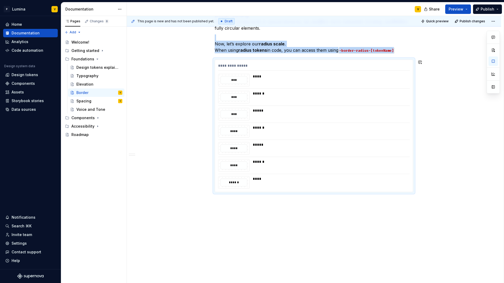
click at [247, 210] on div "Introduction Radius helps emphasize and highlight key design features in our pr…" at bounding box center [314, 80] width 374 height 406
click at [226, 204] on div "Introduction Radius helps emphasize and highlight key design features in our pr…" at bounding box center [314, 80] width 374 height 406
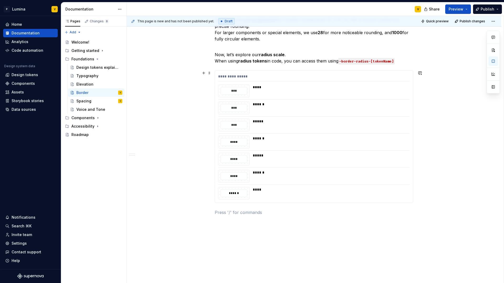
scroll to position [225, 0]
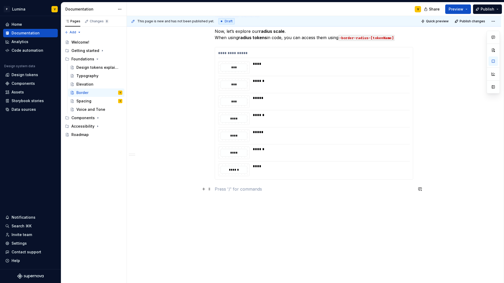
click at [222, 191] on p at bounding box center [314, 189] width 198 height 6
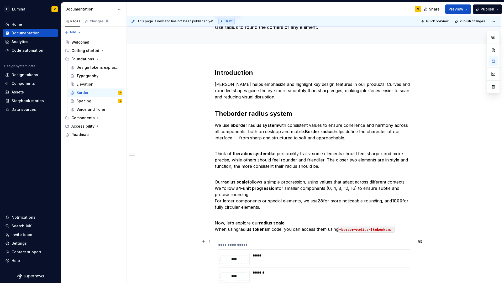
scroll to position [30, 0]
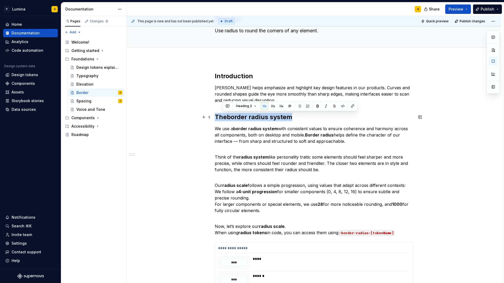
drag, startPoint x: 301, startPoint y: 117, endPoint x: 264, endPoint y: 110, distance: 37.6
click at [213, 115] on div "Introduction Radius helps emphasize and highlight key design features in our pr…" at bounding box center [314, 268] width 374 height 419
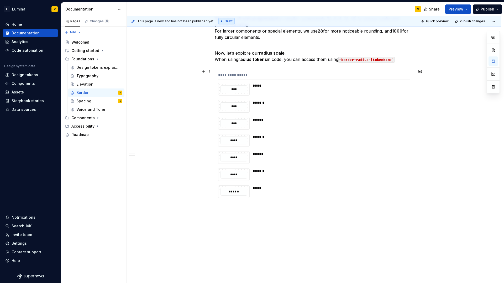
scroll to position [225, 0]
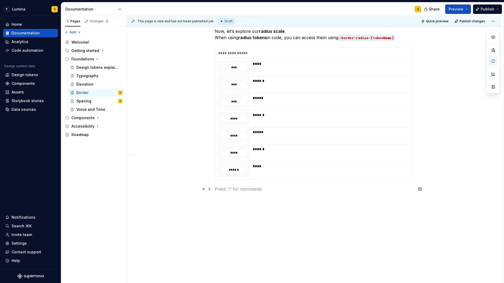
click at [225, 189] on p at bounding box center [314, 189] width 198 height 6
drag, startPoint x: 259, startPoint y: 192, endPoint x: 213, endPoint y: 193, distance: 45.4
click at [213, 193] on div "Introduction Radius helps emphasize and highlight key design features in our pr…" at bounding box center [314, 74] width 374 height 420
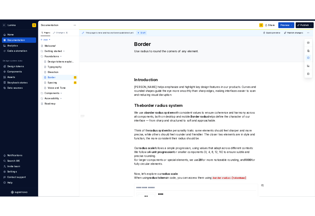
scroll to position [0, 0]
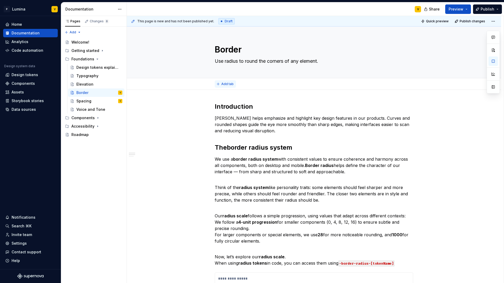
click at [225, 85] on span "Add tab" at bounding box center [227, 84] width 12 height 4
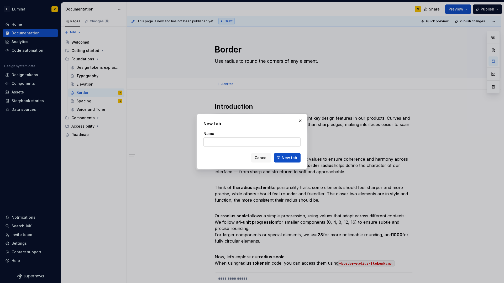
click at [232, 140] on input "Name" at bounding box center [251, 141] width 97 height 9
type textarea "*"
type input "Border"
type textarea "*"
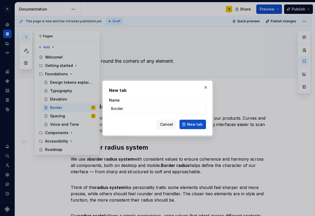
type input "Border"
type textarea "*"
drag, startPoint x: 137, startPoint y: 109, endPoint x: 104, endPoint y: 107, distance: 33.4
click at [104, 107] on div "New tab Name Border Cancel New tab" at bounding box center [158, 108] width 110 height 55
paste input "Border radius"
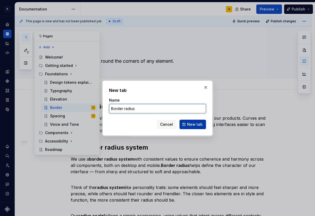
type input "Border radius"
click at [194, 124] on span "New tab" at bounding box center [194, 124] width 15 height 5
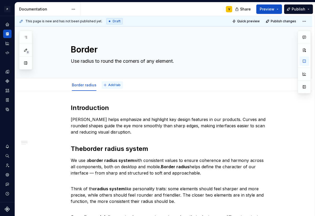
click at [107, 88] on button "Add tab" at bounding box center [112, 84] width 21 height 7
type textarea "*"
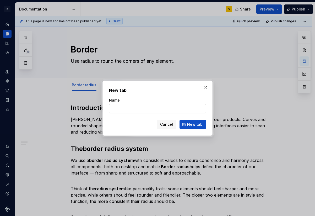
click at [118, 106] on input "Name" at bounding box center [157, 108] width 97 height 9
type input "Border radius"
type textarea "*"
type input "Border radius"
type textarea "*"
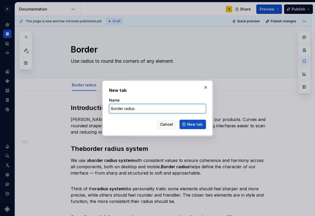
click at [144, 108] on input "Border radius" at bounding box center [157, 108] width 97 height 9
drag, startPoint x: 139, startPoint y: 109, endPoint x: 92, endPoint y: 111, distance: 47.5
click at [92, 111] on div "New tab Name Border radius Cancel New tab" at bounding box center [157, 108] width 315 height 216
type input "B"
paste input "Border width"
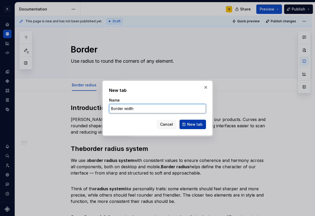
type input "Border width"
click at [189, 121] on button "New tab" at bounding box center [193, 124] width 26 height 9
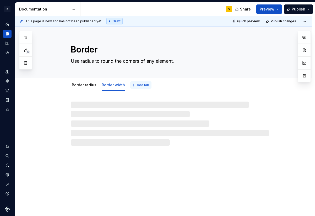
click at [134, 83] on button "Add tab" at bounding box center [140, 84] width 21 height 7
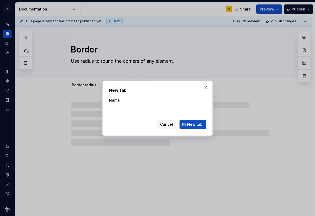
click at [123, 106] on input "Name" at bounding box center [157, 108] width 97 height 9
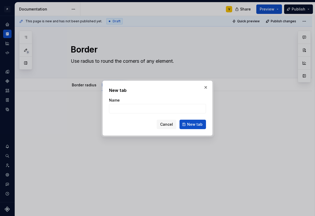
type textarea "*"
type input "Border style"
click at [188, 122] on span "New tab" at bounding box center [194, 124] width 15 height 5
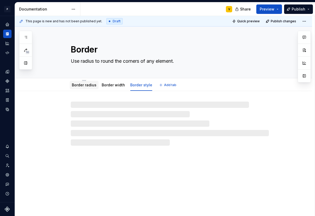
click at [81, 83] on link "Border radius" at bounding box center [84, 85] width 25 height 4
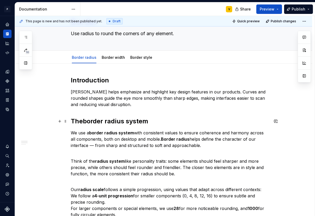
scroll to position [31, 0]
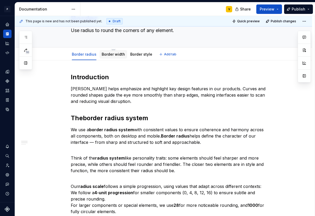
click at [108, 57] on div "Border width" at bounding box center [113, 54] width 23 height 6
click at [113, 54] on link "Border width" at bounding box center [113, 54] width 23 height 4
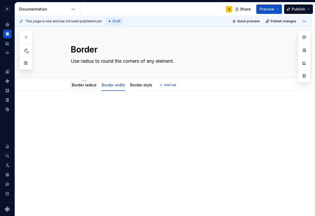
click at [88, 85] on link "Border radius" at bounding box center [84, 85] width 25 height 4
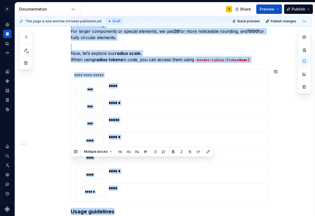
scroll to position [275, 0]
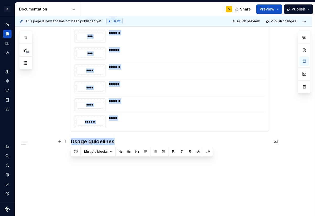
drag, startPoint x: 71, startPoint y: 58, endPoint x: 135, endPoint y: 140, distance: 103.9
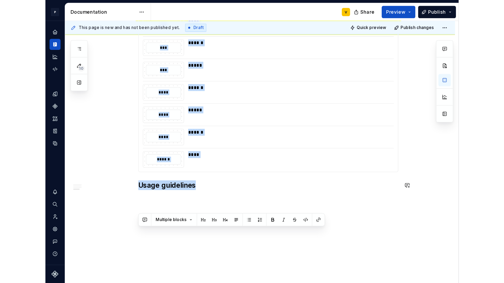
scroll to position [106, 0]
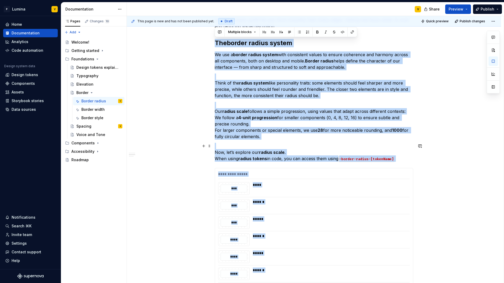
click at [181, 161] on div "Introduction Radius helps emphasize and highlight key design features in our pr…" at bounding box center [314, 195] width 374 height 420
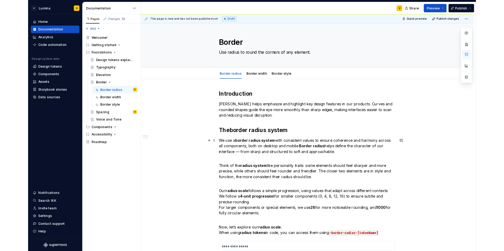
scroll to position [0, 0]
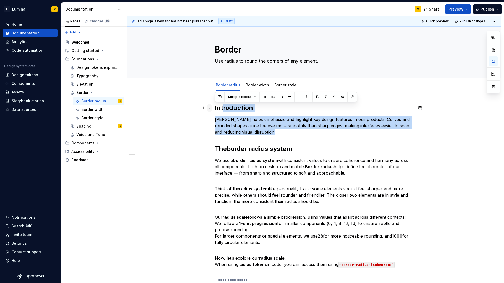
drag, startPoint x: 270, startPoint y: 137, endPoint x: 211, endPoint y: 108, distance: 65.5
click at [215, 108] on div "Introduction Radius helps emphasize and highlight key design features in our pr…" at bounding box center [314, 265] width 198 height 322
click at [275, 135] on div "Introduction Radius helps emphasize and highlight key design features in our pr…" at bounding box center [314, 262] width 198 height 316
drag, startPoint x: 272, startPoint y: 132, endPoint x: 212, endPoint y: 108, distance: 64.7
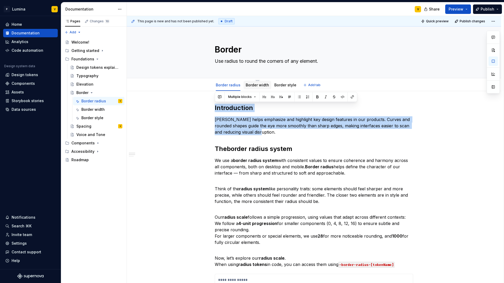
click at [247, 86] on link "Border width" at bounding box center [257, 85] width 23 height 4
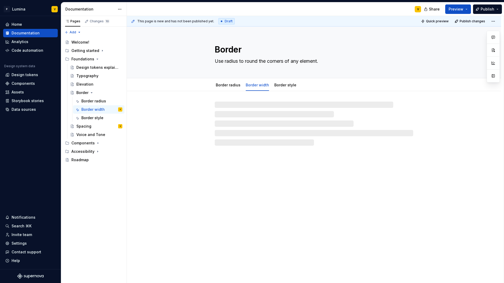
click at [238, 109] on div at bounding box center [314, 124] width 198 height 44
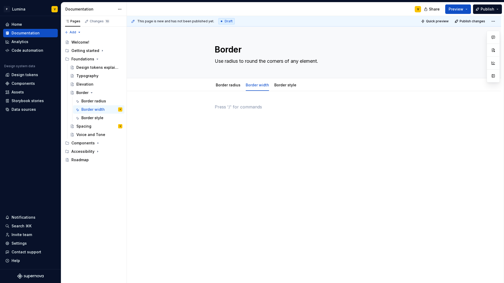
click at [232, 109] on p at bounding box center [314, 107] width 198 height 6
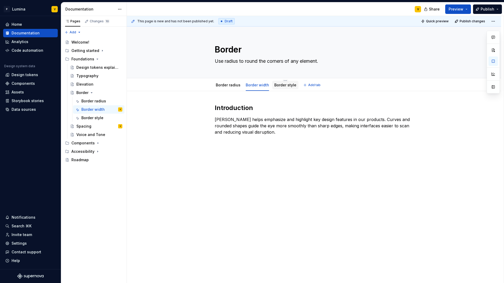
click at [285, 85] on link "Border style" at bounding box center [285, 85] width 22 height 4
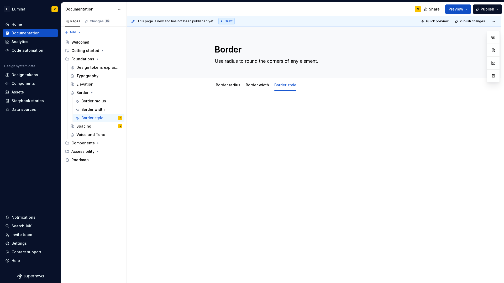
click at [233, 106] on p at bounding box center [314, 107] width 198 height 6
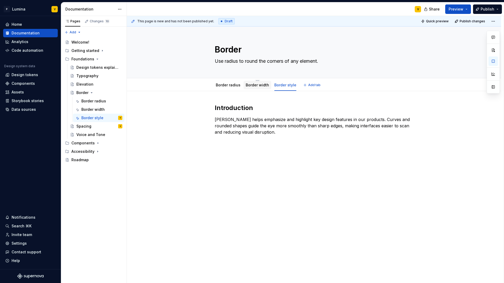
click at [254, 88] on div "Border width" at bounding box center [257, 85] width 28 height 8
click at [249, 84] on link "Border width" at bounding box center [257, 85] width 23 height 4
click at [228, 84] on link "Border radius" at bounding box center [228, 85] width 25 height 4
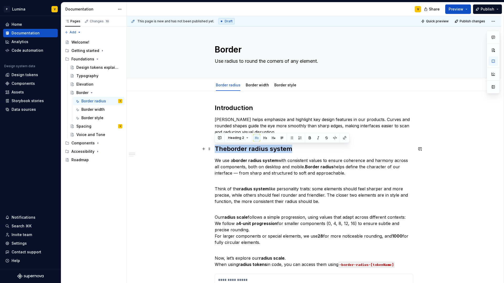
drag, startPoint x: 216, startPoint y: 147, endPoint x: 293, endPoint y: 152, distance: 77.3
click at [293, 152] on h2 "The border radius system" at bounding box center [314, 149] width 198 height 8
click at [256, 87] on div "Border width" at bounding box center [257, 84] width 23 height 5
click at [253, 86] on link "Border width" at bounding box center [257, 85] width 23 height 4
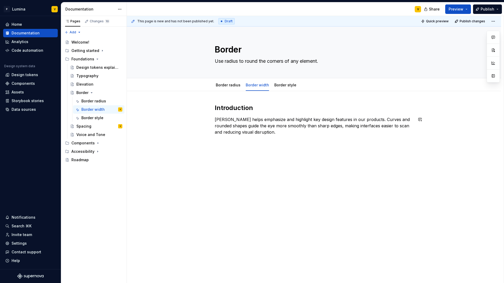
click at [228, 150] on div "Introduction Radius helps emphasize and highlight key design features in our pr…" at bounding box center [314, 158] width 374 height 135
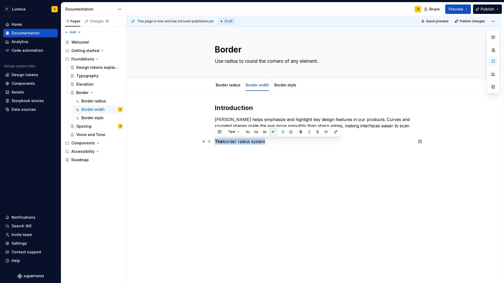
drag, startPoint x: 254, startPoint y: 144, endPoint x: 215, endPoint y: 142, distance: 39.7
click at [215, 142] on p "The border radius system" at bounding box center [314, 141] width 198 height 6
click at [249, 132] on button "button" at bounding box center [247, 131] width 7 height 7
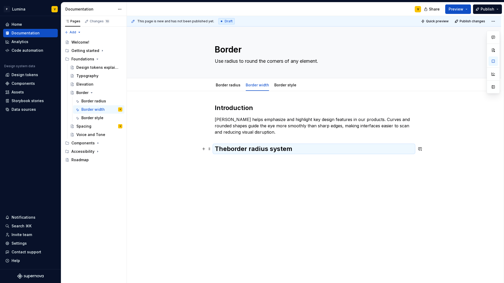
click at [291, 148] on h2 "The border radius system" at bounding box center [314, 149] width 198 height 8
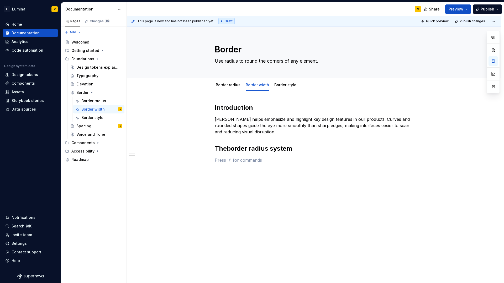
type textarea "*"
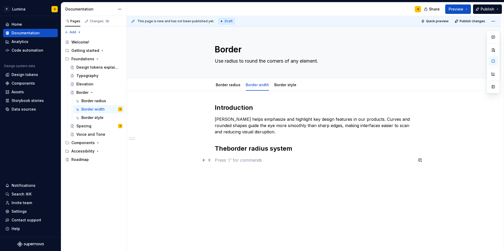
click at [235, 160] on p at bounding box center [314, 160] width 198 height 6
click at [254, 151] on h2 "The border radius system" at bounding box center [314, 149] width 198 height 8
click at [262, 150] on h2 "The border radius system" at bounding box center [314, 149] width 198 height 8
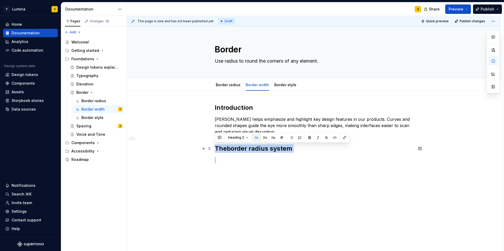
click at [262, 150] on h2 "The border radius system" at bounding box center [314, 149] width 198 height 8
click at [270, 150] on h2 "The border radius system" at bounding box center [314, 149] width 198 height 8
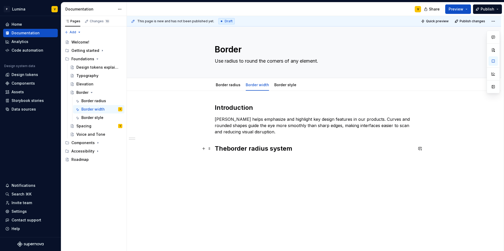
click at [269, 149] on h2 "The border radius system" at bounding box center [314, 149] width 198 height 8
click at [248, 167] on div "Introduction Radius helps emphasize and highlight key design features in our pr…" at bounding box center [314, 137] width 198 height 66
click at [210, 161] on span at bounding box center [209, 160] width 4 height 7
click at [238, 150] on h2 "The border width system" at bounding box center [314, 149] width 198 height 8
click at [312, 147] on h2 "The border width system" at bounding box center [314, 149] width 198 height 8
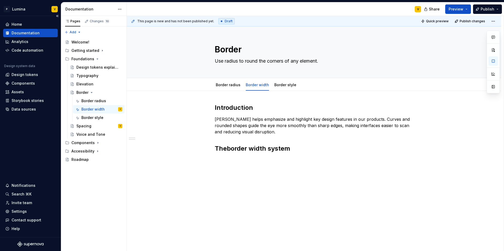
click at [23, 34] on div "Documentation" at bounding box center [26, 32] width 28 height 5
click at [315, 8] on span "Preview" at bounding box center [455, 9] width 15 height 5
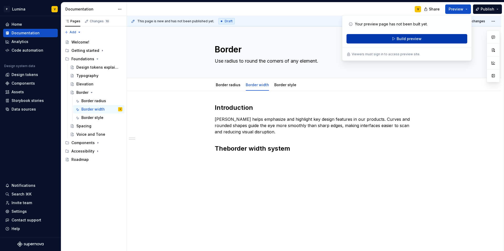
click at [315, 39] on span "Build preview" at bounding box center [408, 38] width 25 height 5
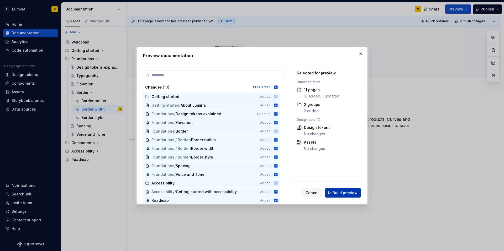
click at [315, 195] on span "Build preview" at bounding box center [344, 192] width 25 height 5
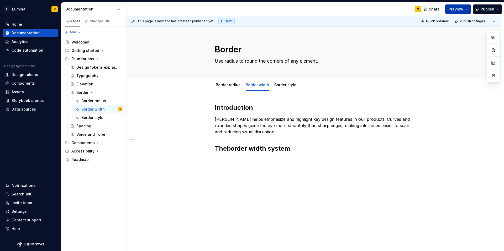
click at [315, 9] on button "Preview" at bounding box center [458, 8] width 26 height 9
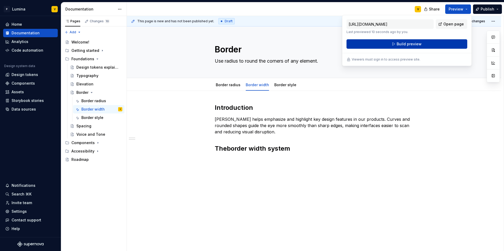
click at [315, 44] on button "Build preview" at bounding box center [406, 43] width 121 height 9
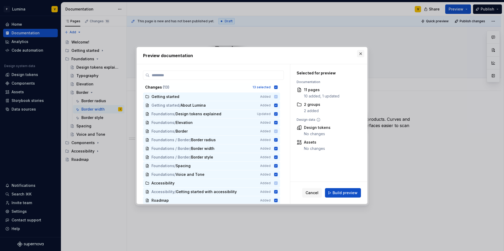
click at [315, 51] on button "button" at bounding box center [360, 53] width 7 height 7
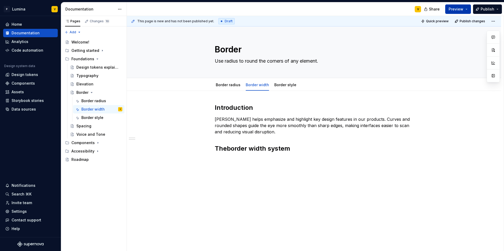
click at [315, 8] on span "Preview" at bounding box center [455, 9] width 15 height 5
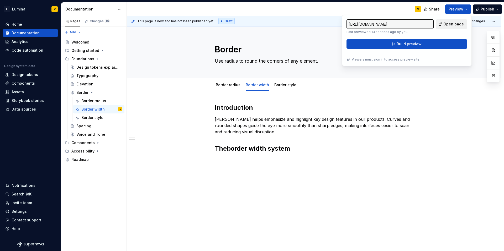
click at [315, 23] on span "Open page" at bounding box center [453, 24] width 20 height 5
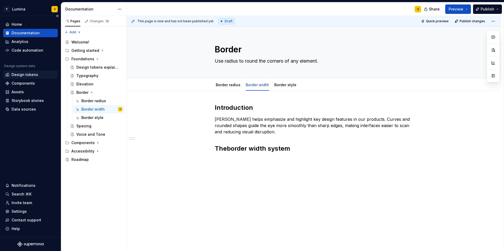
click at [20, 75] on div "Design tokens" at bounding box center [25, 74] width 26 height 5
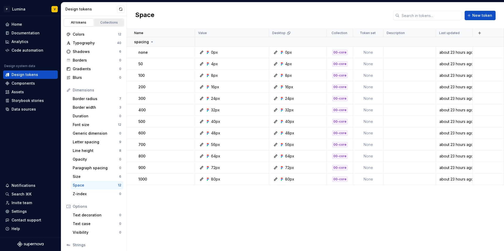
click at [105, 23] on div "Collections" at bounding box center [109, 22] width 26 height 4
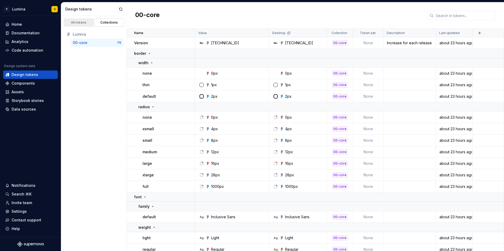
click at [79, 26] on link "All tokens" at bounding box center [79, 23] width 30 height 8
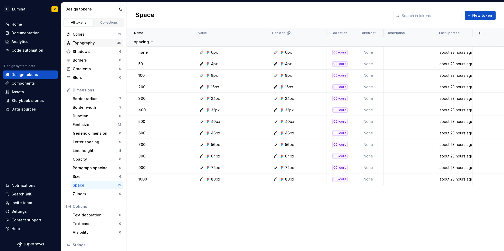
click at [98, 43] on div "Typography" at bounding box center [95, 42] width 44 height 5
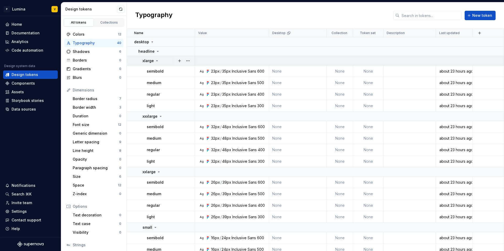
click at [155, 61] on icon at bounding box center [157, 61] width 4 height 4
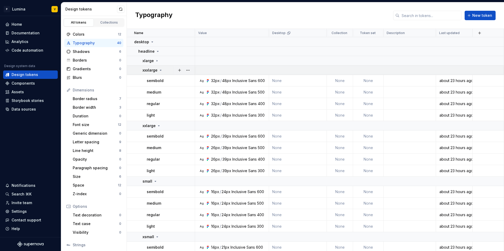
click at [161, 69] on icon at bounding box center [160, 70] width 4 height 4
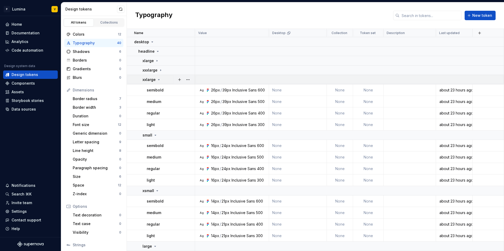
click at [158, 78] on icon at bounding box center [159, 80] width 4 height 4
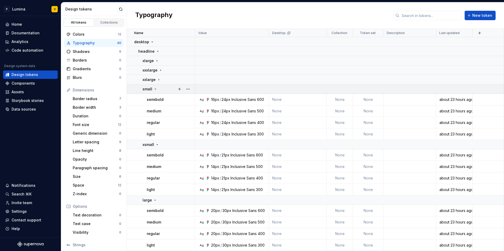
click at [153, 91] on icon at bounding box center [155, 89] width 4 height 4
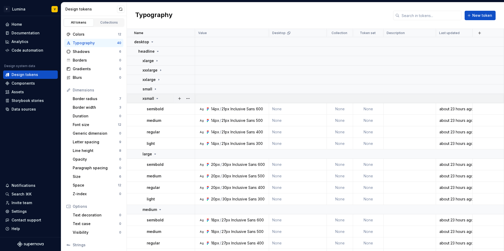
click at [159, 97] on div "xsmall" at bounding box center [168, 98] width 52 height 5
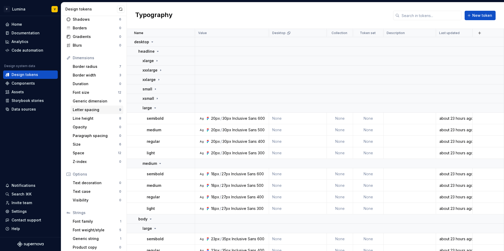
scroll to position [36, 0]
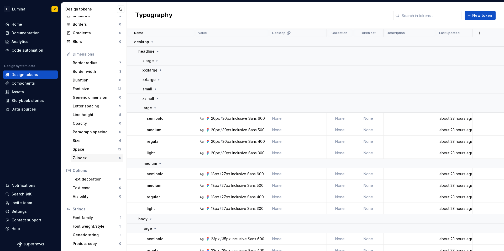
click at [88, 158] on div "Z-index" at bounding box center [96, 158] width 46 height 5
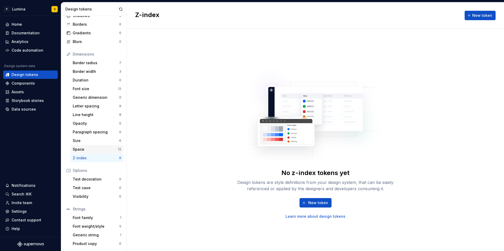
click at [91, 147] on div "Space" at bounding box center [95, 149] width 45 height 5
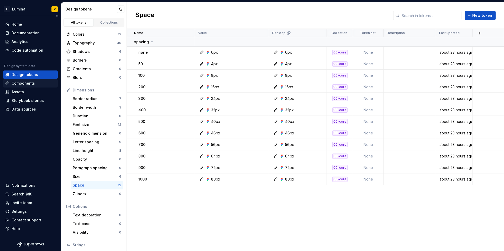
click at [34, 85] on div "Components" at bounding box center [30, 83] width 50 height 5
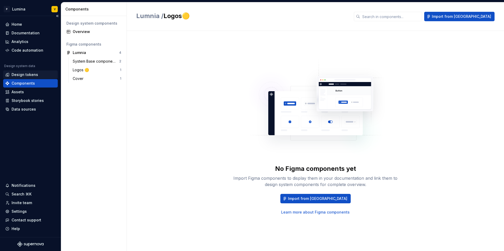
click at [33, 75] on div "Design tokens" at bounding box center [25, 74] width 26 height 5
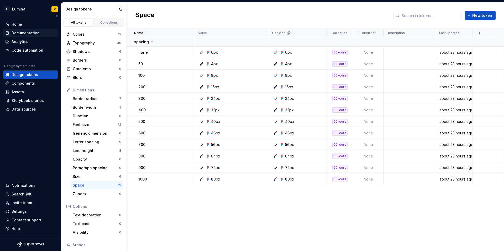
click at [37, 33] on div "Documentation" at bounding box center [26, 32] width 28 height 5
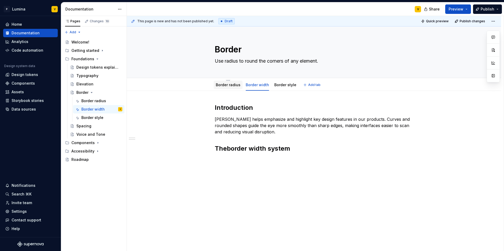
click at [227, 87] on div "Border radius" at bounding box center [228, 84] width 25 height 5
click at [228, 85] on link "Border radius" at bounding box center [228, 85] width 25 height 4
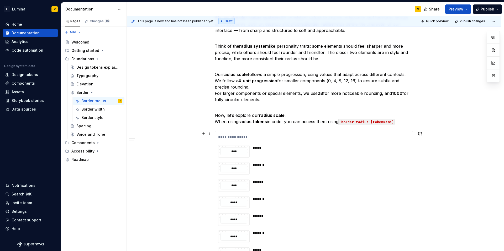
scroll to position [179, 0]
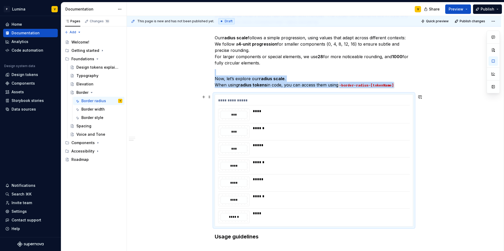
click at [230, 113] on div "***" at bounding box center [233, 115] width 27 height 8
click at [90, 82] on div "Elevation" at bounding box center [84, 84] width 17 height 5
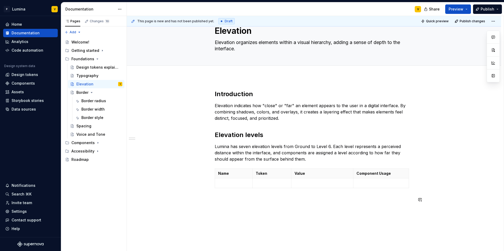
scroll to position [42, 0]
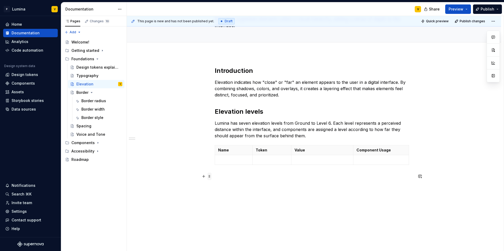
click at [208, 178] on span at bounding box center [209, 176] width 4 height 7
click at [236, 172] on div "Introduction Elevation indicates how "close" or "far" an element appears to the…" at bounding box center [314, 123] width 198 height 113
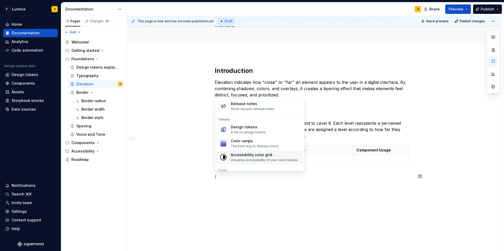
scroll to position [361, 0]
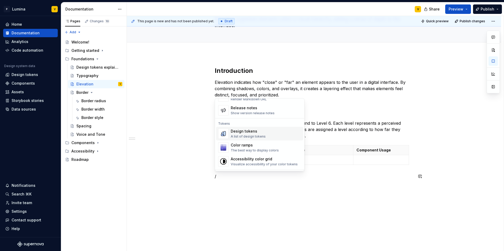
click at [259, 135] on div "A list of design tokens" at bounding box center [248, 137] width 35 height 4
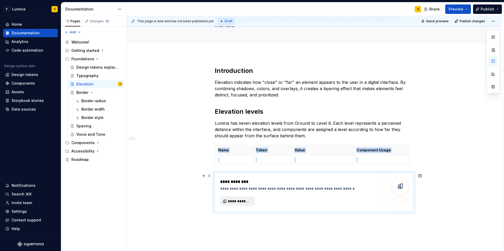
click at [235, 200] on span "**********" at bounding box center [240, 201] width 24 height 5
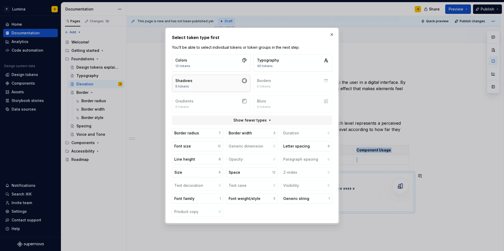
click at [217, 80] on button "Shadows 6 tokens" at bounding box center [211, 83] width 78 height 17
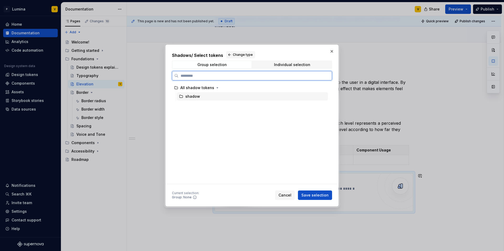
click at [200, 98] on div "shadow" at bounding box center [252, 96] width 151 height 8
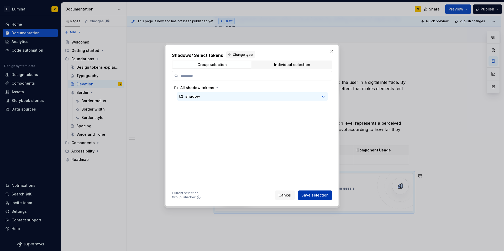
click at [315, 197] on span "Save selection" at bounding box center [314, 195] width 27 height 5
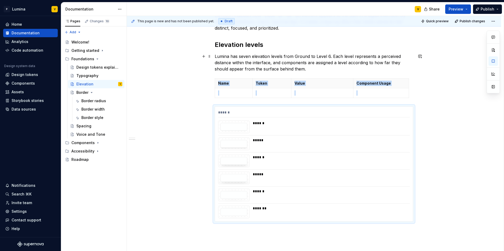
scroll to position [97, 0]
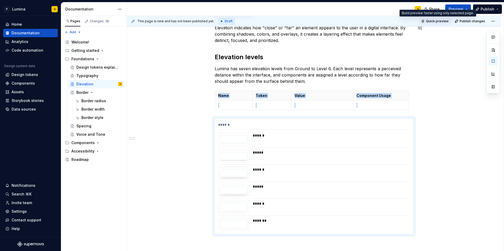
click at [315, 24] on button "Quick preview" at bounding box center [434, 21] width 31 height 7
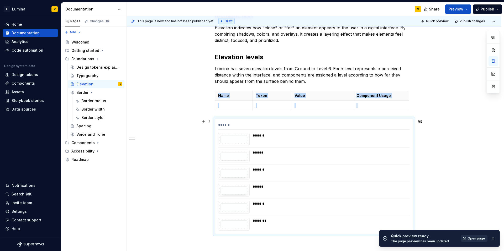
click at [315, 236] on link "Open page" at bounding box center [474, 238] width 26 height 7
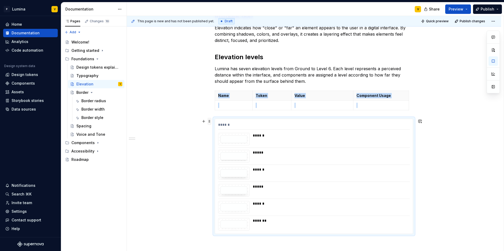
click at [210, 122] on span at bounding box center [209, 121] width 4 height 7
click at [315, 74] on button "button" at bounding box center [492, 73] width 9 height 9
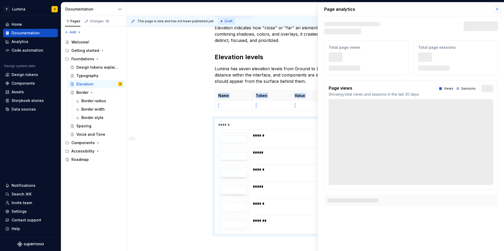
click at [315, 10] on button "button" at bounding box center [496, 9] width 7 height 7
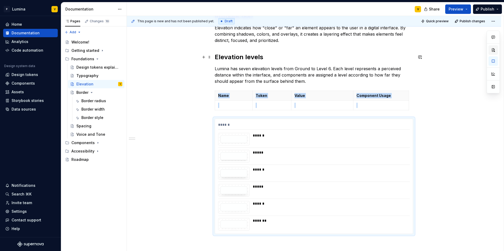
click at [315, 52] on button "button" at bounding box center [492, 49] width 9 height 9
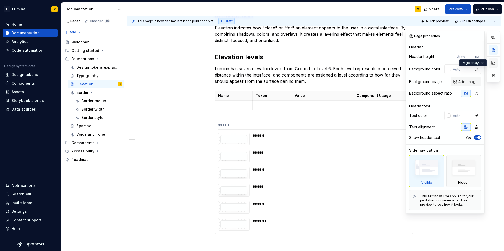
click at [315, 63] on button "button" at bounding box center [492, 62] width 9 height 9
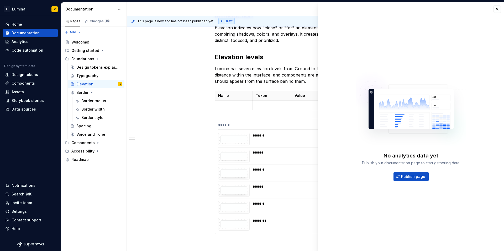
click at [315, 14] on div "No analytics data yet Publish your documentation page to start gathering data. …" at bounding box center [411, 126] width 186 height 249
click at [315, 11] on button "button" at bounding box center [496, 9] width 7 height 7
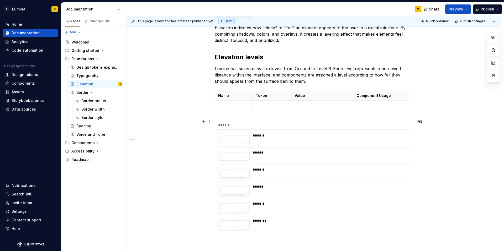
click at [276, 162] on div "*****" at bounding box center [330, 156] width 154 height 13
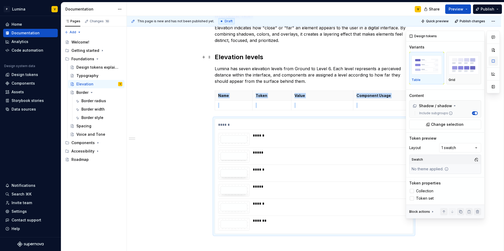
click at [315, 60] on button "button" at bounding box center [492, 60] width 9 height 9
click at [315, 73] on img "button" at bounding box center [463, 65] width 30 height 19
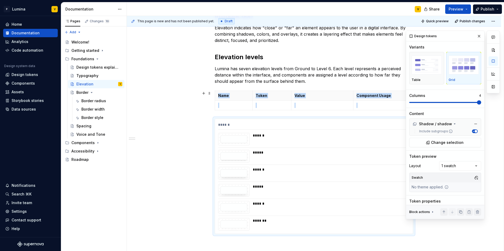
click at [315, 100] on span at bounding box center [479, 102] width 4 height 4
click at [203, 126] on div "Introduction Elevation indicates how "close" or "far" an element appears to the…" at bounding box center [314, 157] width 374 height 316
click at [315, 21] on span "Quick preview" at bounding box center [437, 21] width 23 height 4
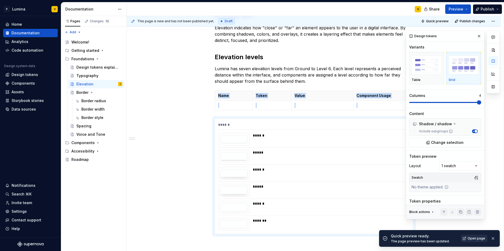
click at [315, 240] on span "Open page" at bounding box center [476, 239] width 18 height 4
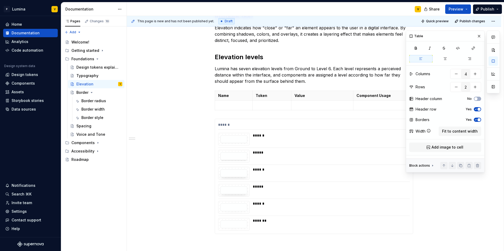
click at [218, 115] on div "Introduction Elevation indicates how "close" or "far" an element appears to the…" at bounding box center [314, 123] width 198 height 222
click at [211, 119] on div "Introduction Elevation indicates how "close" or "far" an element appears to the…" at bounding box center [314, 157] width 374 height 316
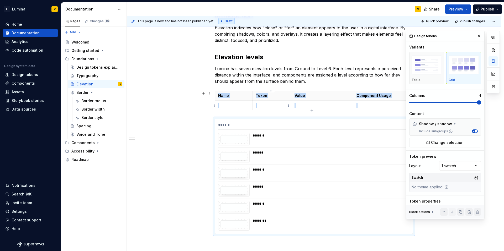
scroll to position [161, 0]
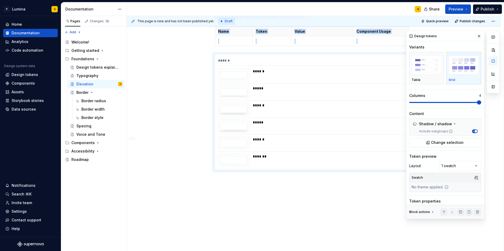
click at [222, 191] on div "This page is new and has not been published yet. Draft Quick preview Publish ch…" at bounding box center [315, 134] width 377 height 236
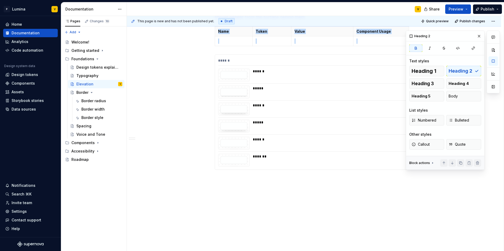
click at [216, 182] on div "Introduction Elevation indicates how "close" or "far" an element appears to the…" at bounding box center [314, 93] width 374 height 316
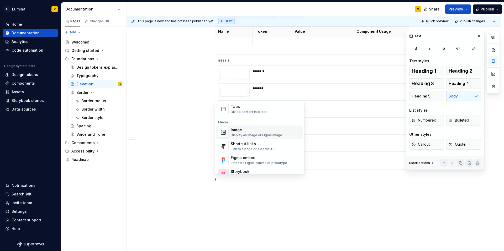
scroll to position [220, 0]
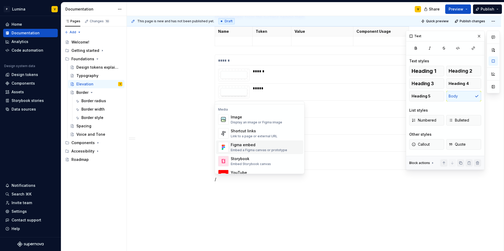
click at [241, 146] on div "Figma embed" at bounding box center [259, 144] width 56 height 5
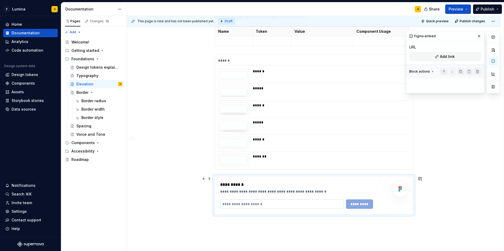
click at [256, 204] on input "text" at bounding box center [282, 204] width 124 height 9
type textarea "*"
click at [230, 201] on input "text" at bounding box center [282, 204] width 124 height 9
click at [227, 204] on input "text" at bounding box center [282, 204] width 124 height 9
paste input "**********"
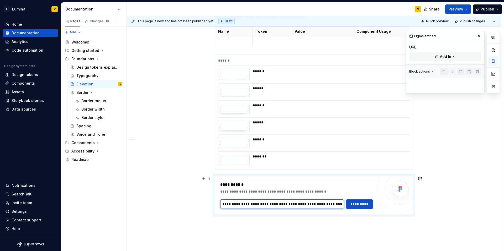
scroll to position [0, 77]
type input "**********"
click at [315, 204] on span "*********" at bounding box center [359, 204] width 20 height 5
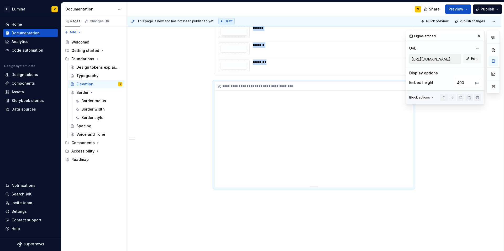
scroll to position [269, 0]
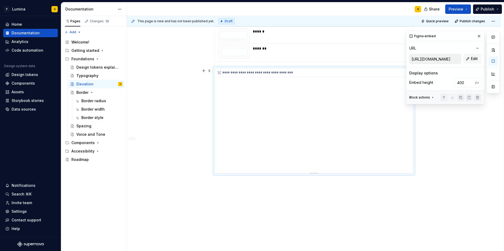
click at [241, 72] on div "**********" at bounding box center [314, 72] width 198 height 9
click at [263, 111] on div "**********" at bounding box center [314, 120] width 198 height 105
click at [215, 189] on div "**********" at bounding box center [314, 41] width 374 height 428
click at [217, 183] on div "**********" at bounding box center [314, 41] width 374 height 428
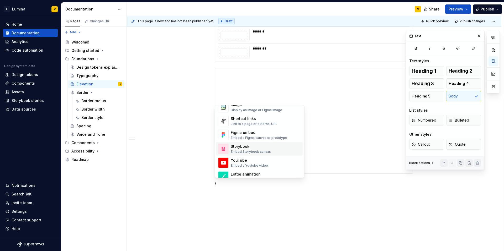
scroll to position [224, 0]
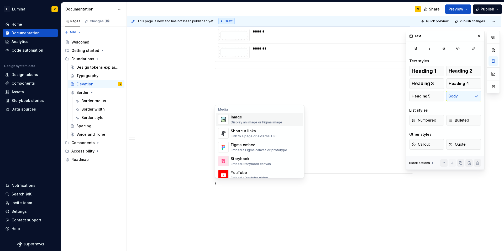
click at [237, 118] on div "Image" at bounding box center [256, 117] width 51 height 5
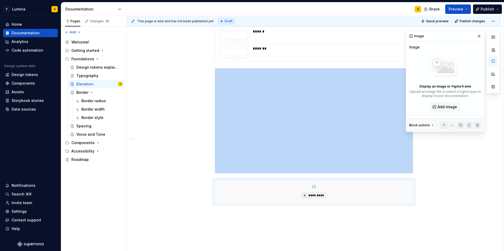
type textarea "*"
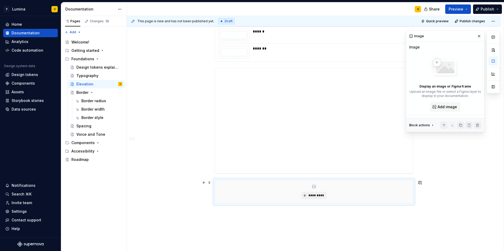
click at [270, 197] on div "*********" at bounding box center [314, 191] width 198 height 23
click at [306, 195] on button "*********" at bounding box center [313, 195] width 25 height 7
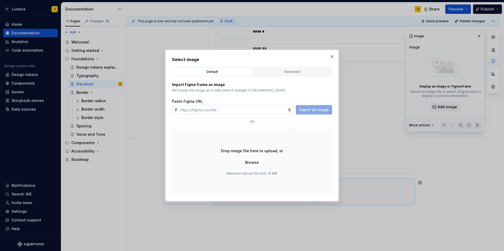
click at [219, 112] on input "text" at bounding box center [232, 109] width 109 height 9
type input "https://www.figma.com/design/enMrueGeeRrCLL9n83cUse/Lumnia?node-id=413-426&t=5e…"
click at [306, 110] on span "Import as image" at bounding box center [313, 109] width 29 height 5
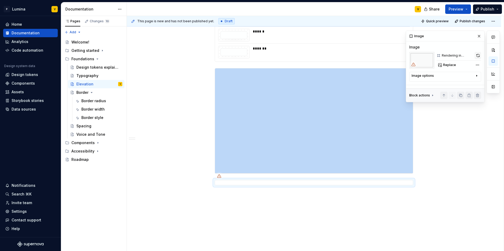
click at [315, 56] on button "button" at bounding box center [477, 55] width 7 height 7
click at [219, 179] on div at bounding box center [219, 176] width 8 height 8
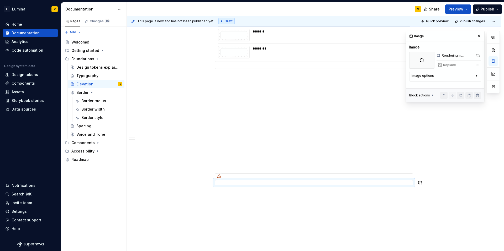
click at [219, 177] on icon at bounding box center [219, 176] width 4 height 4
click at [224, 183] on div at bounding box center [314, 182] width 198 height 5
click at [315, 78] on div "Image options" at bounding box center [422, 76] width 22 height 4
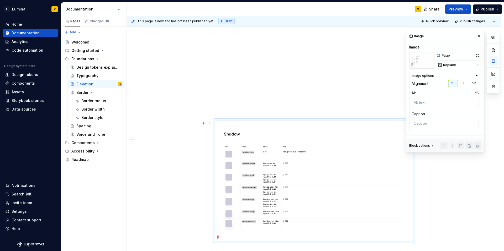
scroll to position [333, 0]
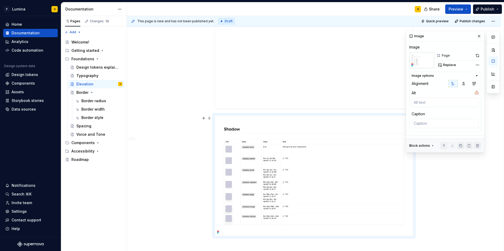
click at [191, 175] on div "**********" at bounding box center [314, 41] width 374 height 556
click at [315, 18] on button "Quick preview" at bounding box center [434, 21] width 31 height 7
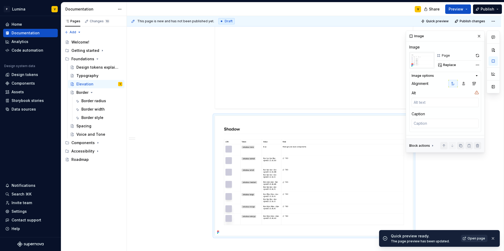
click at [315, 240] on span "Open page" at bounding box center [476, 239] width 18 height 4
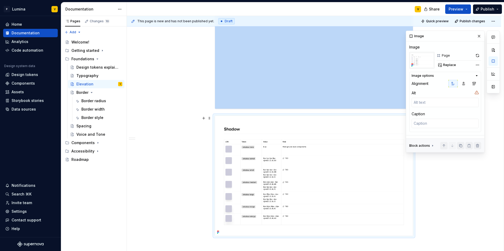
click at [315, 202] on img at bounding box center [314, 176] width 198 height 120
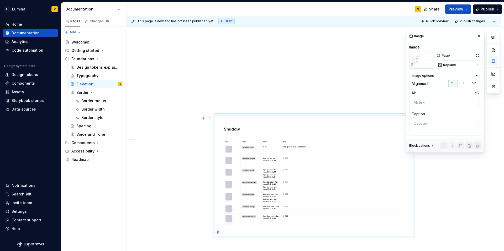
click at [315, 232] on div "**********" at bounding box center [314, 41] width 374 height 556
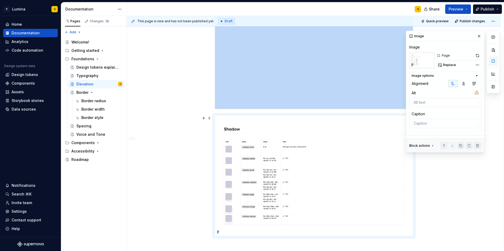
click at [315, 236] on div "**********" at bounding box center [314, 41] width 374 height 556
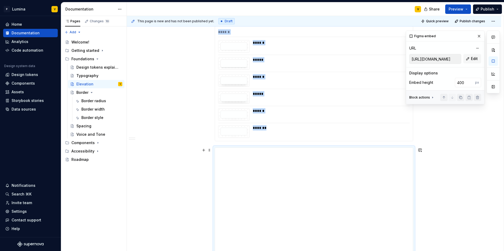
scroll to position [182, 0]
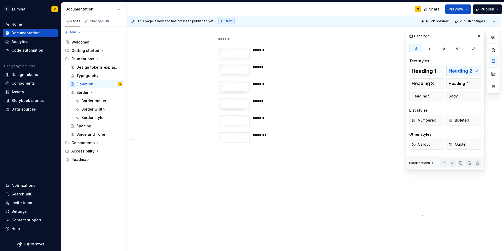
click at [315, 216] on div "**********" at bounding box center [315, 134] width 377 height 236
click at [315, 238] on div "**********" at bounding box center [314, 128] width 374 height 428
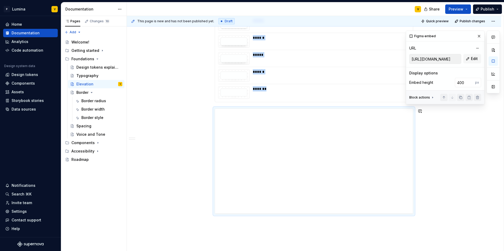
scroll to position [246, 0]
click at [315, 198] on div "**********" at bounding box center [315, 134] width 377 height 236
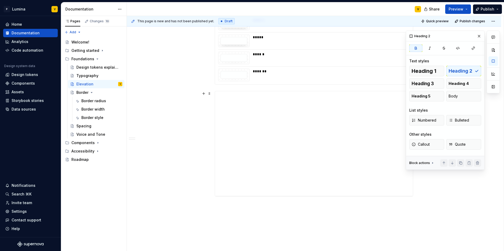
click at [315, 194] on div "**********" at bounding box center [314, 64] width 374 height 428
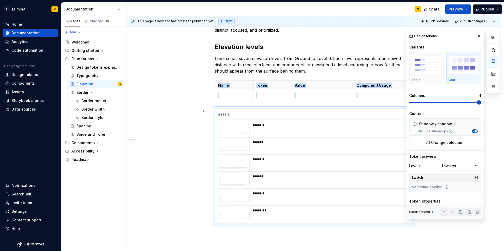
scroll to position [74, 0]
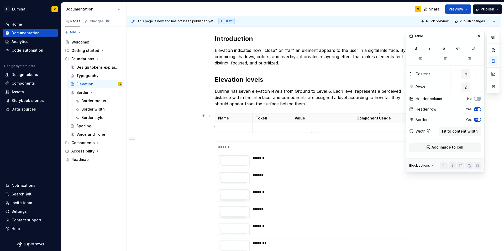
click at [315, 126] on p at bounding box center [380, 127] width 49 height 5
click at [87, 158] on div "Roadmap" at bounding box center [79, 159] width 17 height 5
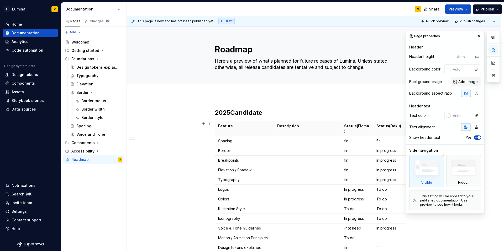
scroll to position [39, 0]
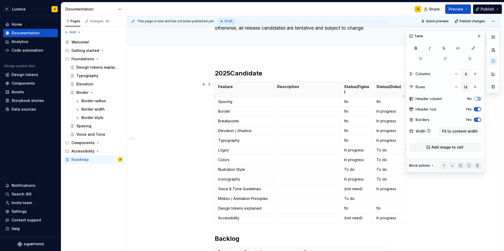
click at [315, 99] on p "fin" at bounding box center [389, 101] width 26 height 5
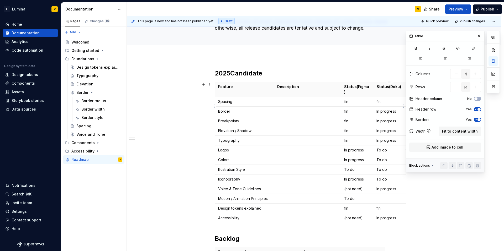
click at [315, 109] on p "In progress" at bounding box center [389, 111] width 26 height 5
click at [205, 166] on div "2025 Candidate Feature Description Status(Figma) Status(Doku) Spacing fin fin B…" at bounding box center [314, 210] width 374 height 307
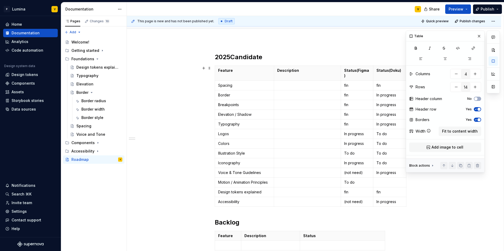
scroll to position [60, 0]
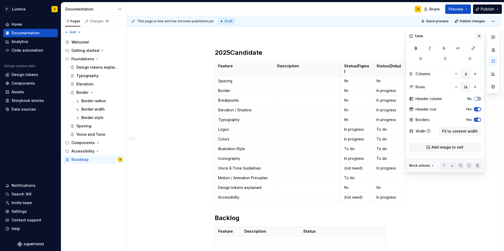
click at [315, 35] on button "button" at bounding box center [478, 36] width 7 height 7
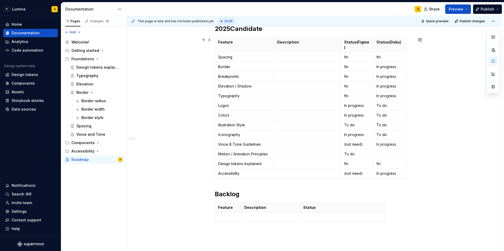
scroll to position [54, 0]
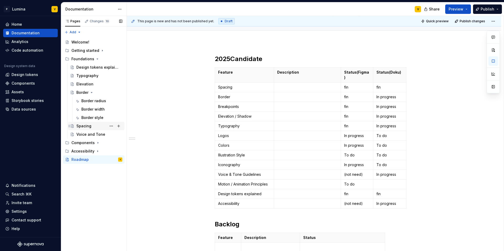
click at [89, 126] on div "Spacing" at bounding box center [83, 126] width 15 height 5
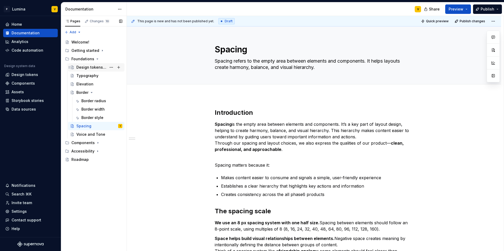
click at [85, 69] on div "Design tokens explained" at bounding box center [91, 67] width 30 height 5
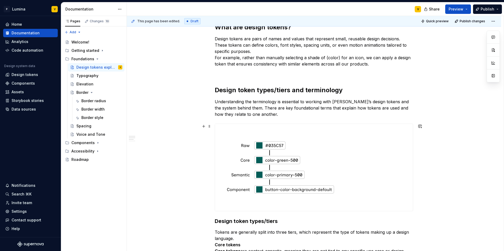
scroll to position [159, 0]
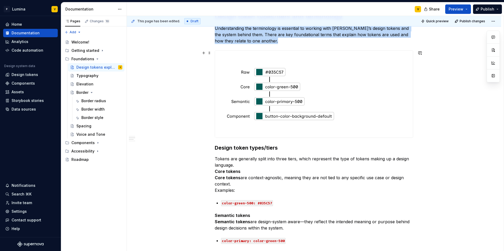
click at [233, 96] on img at bounding box center [281, 94] width 132 height 87
click at [207, 122] on div "What are design tokens? Design tokens are pairs of names and values that repres…" at bounding box center [314, 207] width 374 height 540
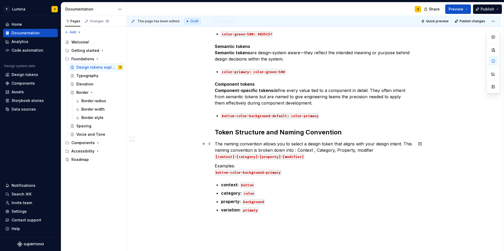
scroll to position [384, 0]
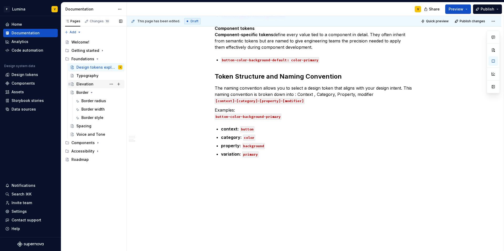
click at [98, 81] on div "Elevation" at bounding box center [99, 84] width 46 height 7
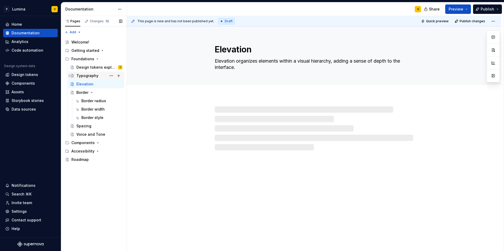
click at [94, 77] on div "Typography" at bounding box center [87, 75] width 22 height 5
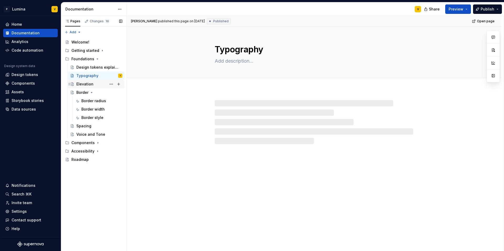
click at [94, 87] on div "Elevation" at bounding box center [99, 84] width 46 height 7
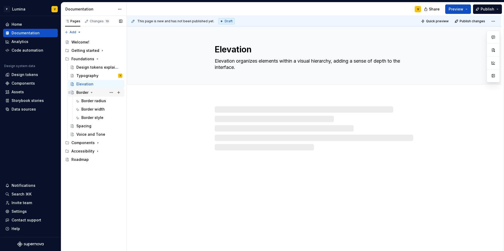
click at [92, 93] on icon "Page tree" at bounding box center [91, 93] width 4 height 4
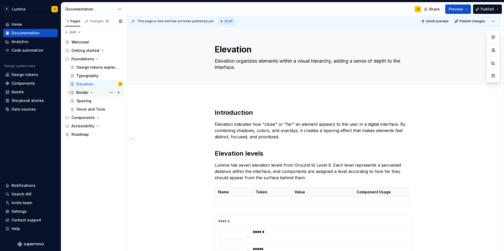
click at [90, 94] on icon "Page tree" at bounding box center [91, 93] width 4 height 4
click at [96, 101] on div "Border radius" at bounding box center [93, 100] width 25 height 5
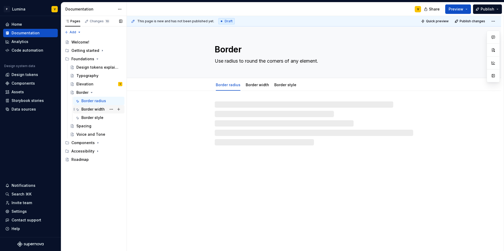
click at [93, 107] on div "Border width" at bounding box center [92, 109] width 23 height 5
click at [91, 120] on div "Border style" at bounding box center [92, 117] width 22 height 5
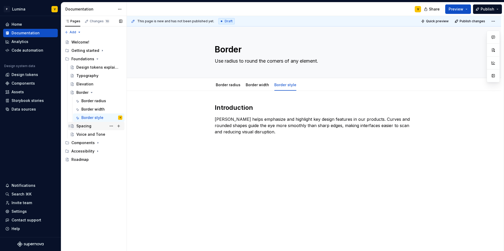
click at [87, 126] on div "Spacing" at bounding box center [83, 126] width 15 height 5
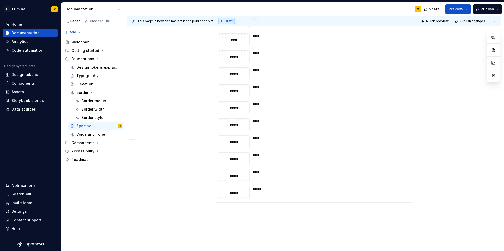
scroll to position [353, 0]
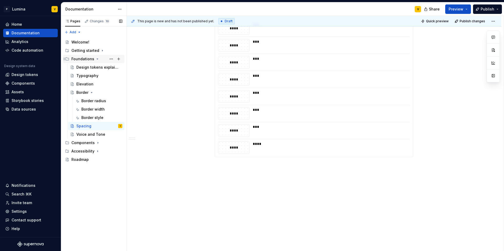
click at [87, 61] on div "Foundations" at bounding box center [82, 58] width 23 height 5
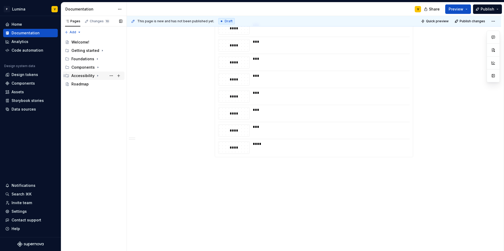
click at [82, 77] on div "Accessibility" at bounding box center [82, 75] width 23 height 5
click at [20, 75] on div "Design tokens" at bounding box center [25, 74] width 26 height 5
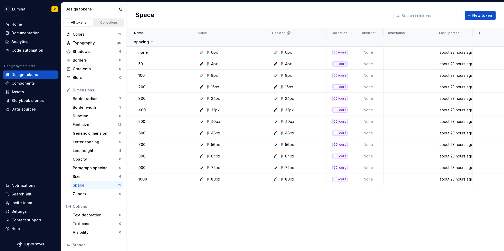
click at [108, 24] on div "Collections" at bounding box center [109, 22] width 26 height 4
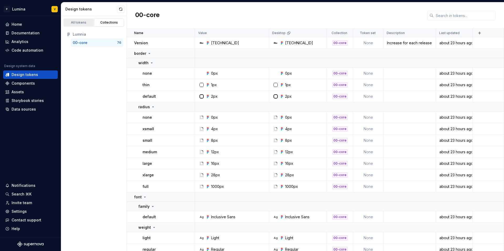
click at [83, 25] on link "All tokens" at bounding box center [79, 23] width 30 height 8
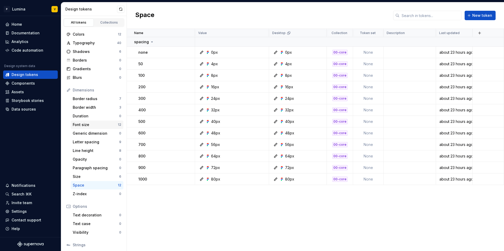
scroll to position [36, 0]
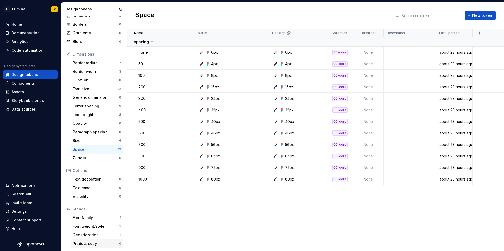
click at [79, 241] on div "Product copy" at bounding box center [96, 243] width 46 height 5
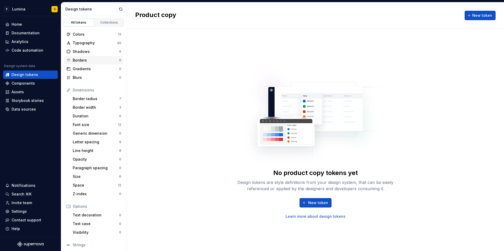
click at [91, 61] on div "Borders" at bounding box center [96, 60] width 46 height 5
click at [81, 34] on div "Colors" at bounding box center [95, 34] width 45 height 5
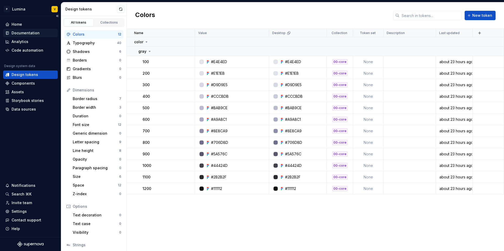
click at [23, 31] on div "Documentation" at bounding box center [26, 32] width 28 height 5
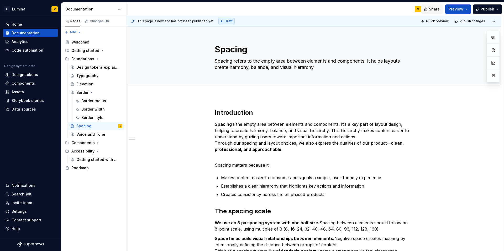
click at [315, 10] on button "Share" at bounding box center [432, 8] width 22 height 9
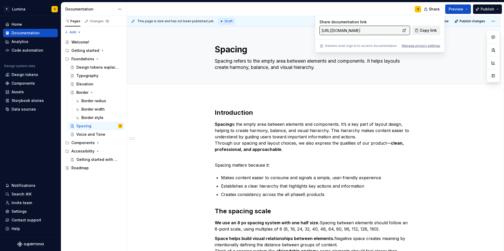
click at [315, 31] on span "Copy link" at bounding box center [427, 30] width 17 height 5
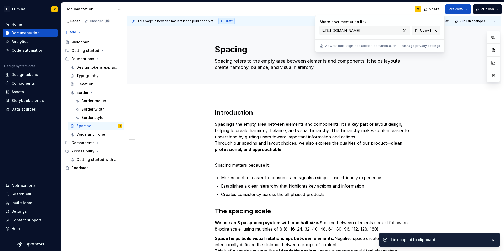
scroll to position [0, 11]
click at [315, 32] on input "https://p6-lumina.preview.supernova-docs.io/latest" at bounding box center [359, 30] width 81 height 9
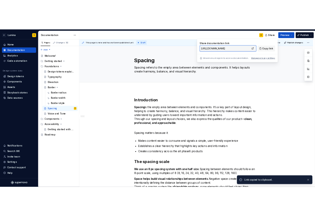
scroll to position [0, 0]
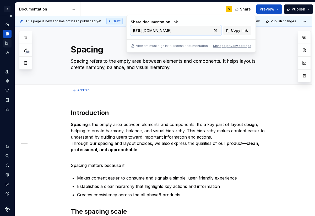
type textarea "*"
click at [8, 45] on icon "Analytics" at bounding box center [7, 43] width 5 height 5
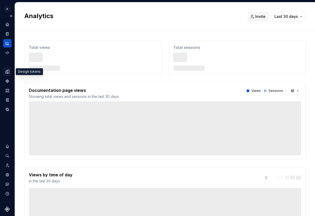
click at [6, 71] on icon "Design tokens" at bounding box center [7, 71] width 3 height 3
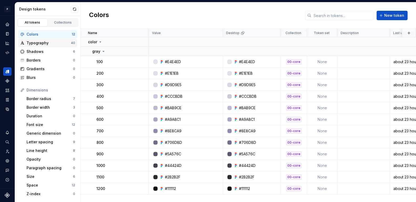
click at [51, 40] on div "Typography 40" at bounding box center [47, 43] width 59 height 8
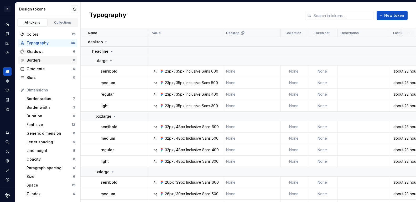
click at [39, 60] on div "Borders" at bounding box center [49, 60] width 46 height 5
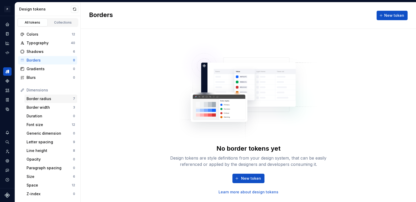
click at [48, 98] on div "Border radius" at bounding box center [49, 98] width 46 height 5
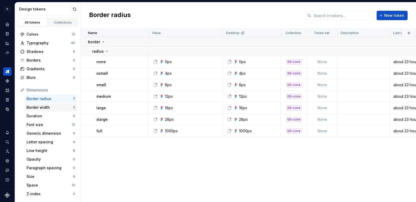
click at [45, 107] on div "Border width" at bounding box center [49, 107] width 46 height 5
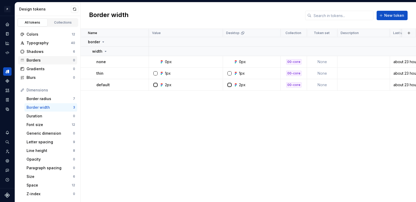
click at [38, 60] on div "Borders" at bounding box center [49, 60] width 46 height 5
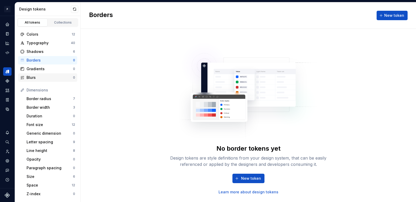
click at [34, 80] on div "Blurs" at bounding box center [49, 77] width 46 height 5
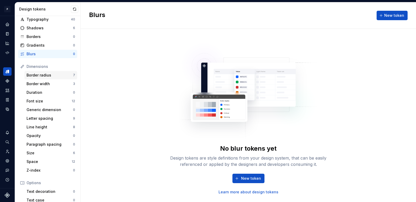
scroll to position [32, 0]
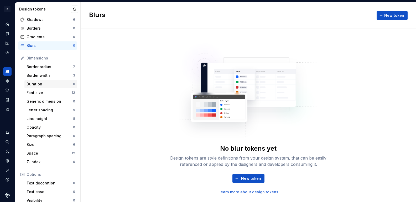
click at [41, 86] on div "Duration" at bounding box center [49, 84] width 46 height 5
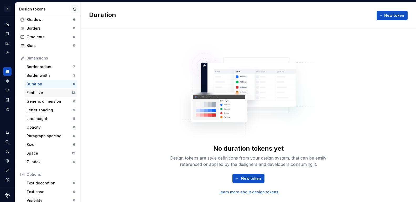
click at [38, 95] on div "Font size" at bounding box center [48, 92] width 45 height 5
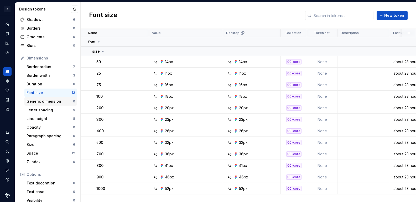
click at [37, 104] on div "Generic dimension 0" at bounding box center [50, 101] width 53 height 8
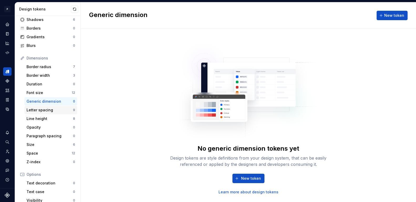
click at [36, 111] on div "Letter spacing" at bounding box center [49, 110] width 46 height 5
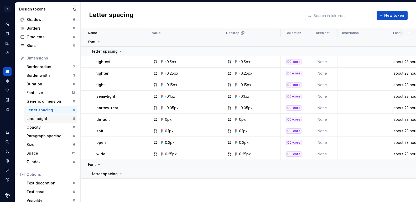
click at [36, 117] on div "Line height" at bounding box center [49, 118] width 46 height 5
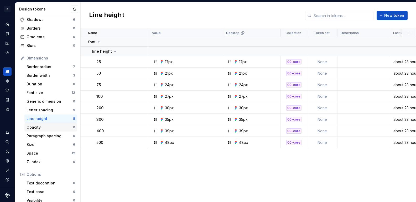
click at [33, 126] on div "Opacity" at bounding box center [49, 127] width 46 height 5
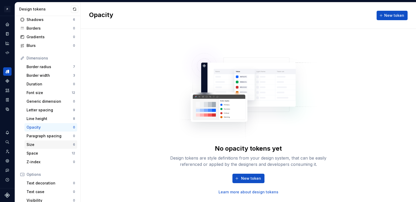
click at [34, 147] on div "Size" at bounding box center [49, 144] width 46 height 5
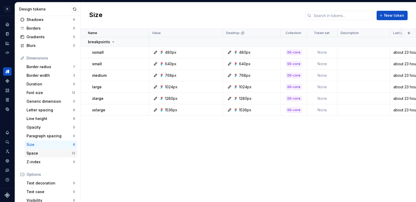
click at [34, 151] on div "Space" at bounding box center [48, 153] width 45 height 5
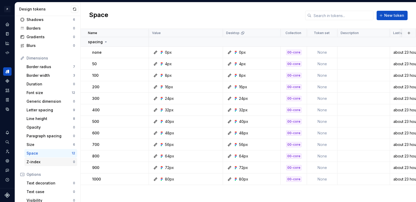
click at [34, 162] on div "Z-index" at bounding box center [49, 161] width 46 height 5
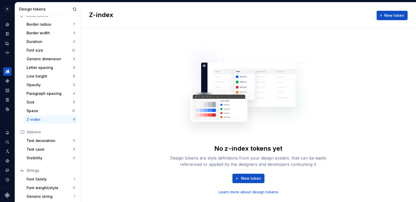
scroll to position [82, 0]
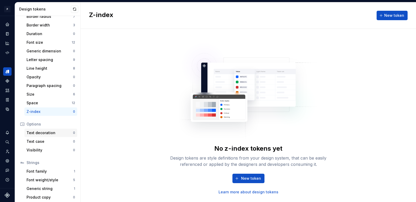
click at [41, 136] on div "Text decoration 0" at bounding box center [50, 133] width 53 height 8
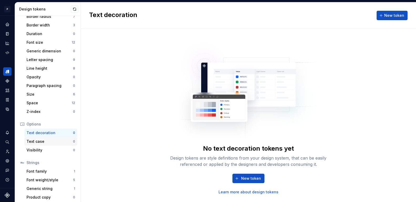
click at [39, 141] on div "Text case" at bounding box center [49, 141] width 46 height 5
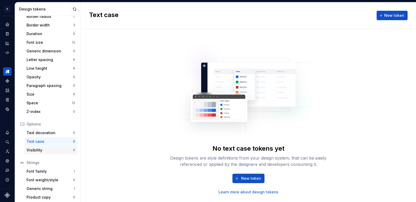
click at [33, 153] on div "Visibility 0" at bounding box center [50, 150] width 53 height 8
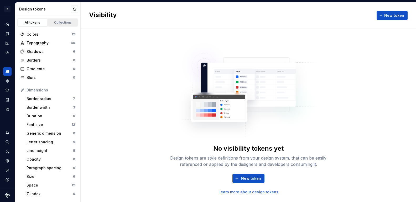
click at [57, 20] on div "Collections" at bounding box center [63, 22] width 26 height 4
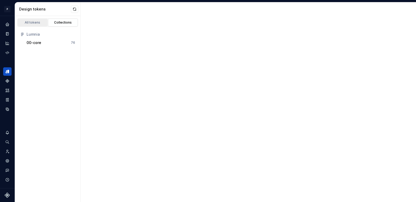
click at [38, 22] on div "All tokens" at bounding box center [32, 22] width 26 height 4
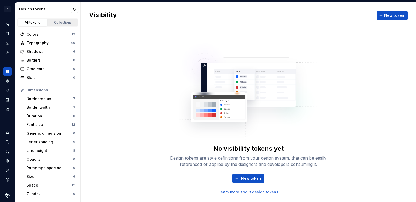
click at [54, 23] on div "Collections" at bounding box center [63, 22] width 26 height 4
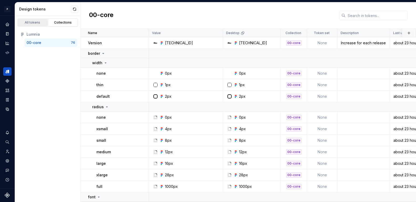
click at [33, 23] on div "All tokens" at bounding box center [32, 22] width 26 height 4
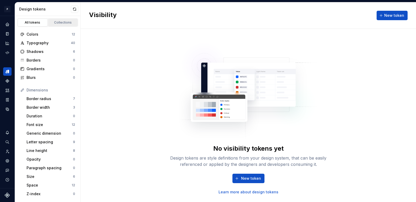
click at [51, 22] on div "Collections" at bounding box center [63, 22] width 26 height 4
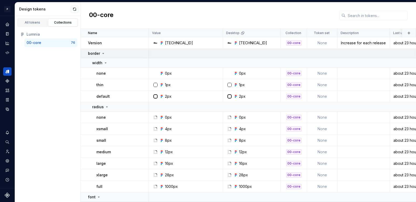
click at [101, 56] on div "border" at bounding box center [96, 53] width 17 height 5
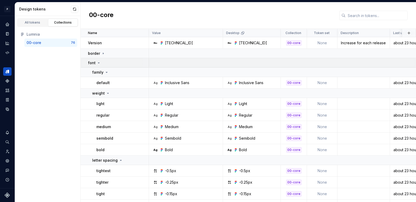
click at [100, 63] on icon at bounding box center [99, 63] width 4 height 4
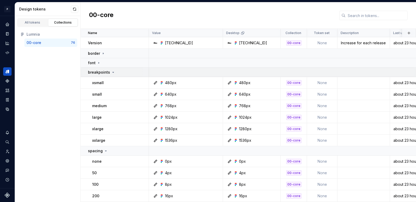
click at [109, 70] on div "breakpoints" at bounding box center [101, 72] width 27 height 5
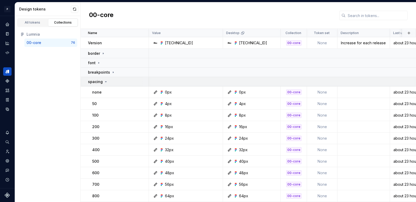
click at [108, 82] on div "spacing" at bounding box center [118, 81] width 60 height 5
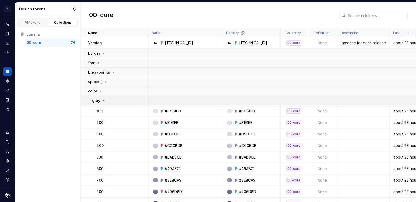
click at [102, 101] on icon at bounding box center [103, 101] width 4 height 4
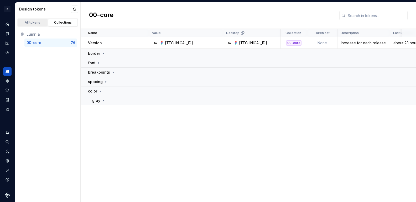
click at [38, 23] on div "All tokens" at bounding box center [32, 22] width 26 height 4
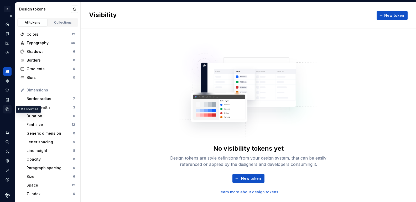
click at [5, 111] on div "Data sources" at bounding box center [7, 109] width 8 height 8
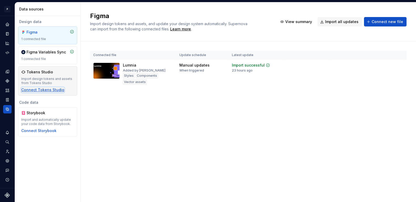
click at [43, 89] on div "Connect Tokens Studio" at bounding box center [42, 89] width 43 height 5
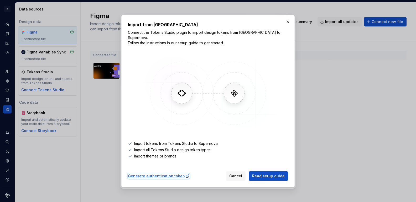
click at [169, 174] on div "Generate authentication token" at bounding box center [159, 176] width 62 height 5
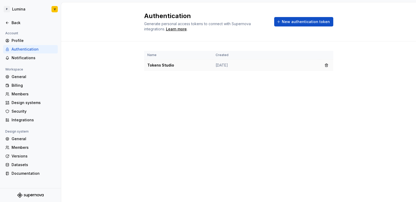
click at [215, 63] on td "Aug 18, 2025" at bounding box center [265, 66] width 107 height 12
click at [165, 68] on td "Tokens Studio" at bounding box center [178, 66] width 68 height 12
click at [165, 67] on td "Tokens Studio" at bounding box center [178, 66] width 68 height 12
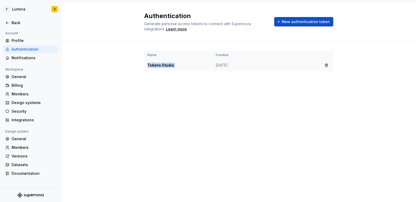
click at [165, 67] on td "Tokens Studio" at bounding box center [178, 66] width 68 height 12
click at [216, 66] on td "Aug 18, 2025" at bounding box center [265, 66] width 107 height 12
click at [246, 69] on td "Aug 18, 2025" at bounding box center [265, 66] width 107 height 12
click at [169, 67] on td "Tokens Studio" at bounding box center [178, 66] width 68 height 12
drag, startPoint x: 182, startPoint y: 67, endPoint x: 145, endPoint y: 67, distance: 37.8
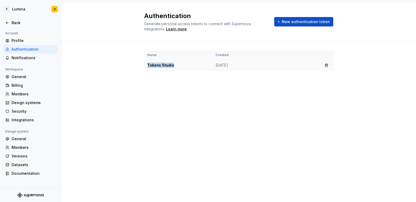
click at [145, 67] on td "Tokens Studio" at bounding box center [178, 66] width 68 height 12
click at [163, 65] on td "Tokens Studio" at bounding box center [178, 66] width 68 height 12
click at [238, 62] on td "Aug 18, 2025" at bounding box center [265, 66] width 107 height 12
click at [232, 69] on td "Aug 18, 2025" at bounding box center [265, 66] width 107 height 12
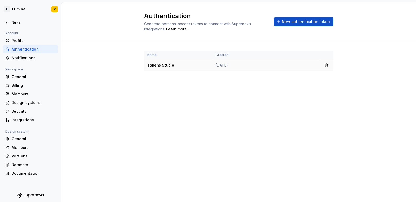
click at [170, 61] on td "Tokens Studio" at bounding box center [178, 66] width 68 height 12
click at [170, 62] on td "Tokens Studio" at bounding box center [178, 66] width 68 height 12
click at [324, 65] on button "button" at bounding box center [325, 65] width 7 height 7
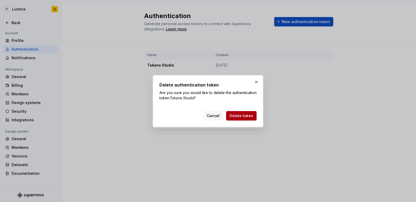
click at [232, 114] on span "Delete token" at bounding box center [241, 115] width 24 height 5
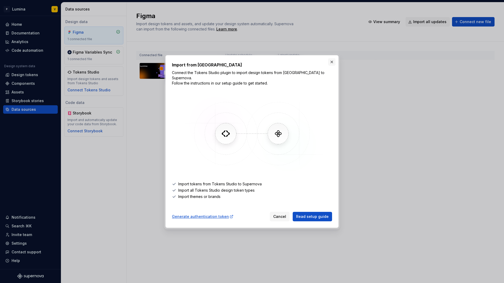
click at [330, 65] on button "button" at bounding box center [331, 61] width 7 height 7
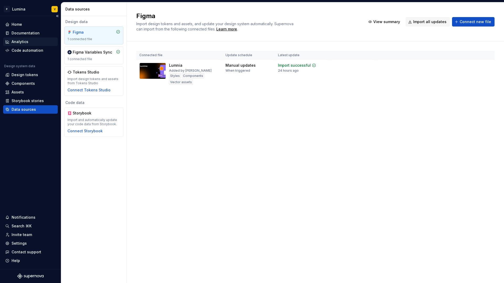
click at [15, 41] on div "Analytics" at bounding box center [20, 41] width 17 height 5
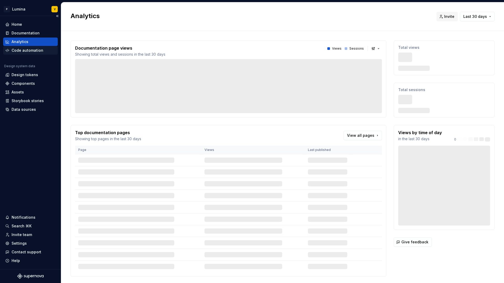
click at [18, 49] on div "Code automation" at bounding box center [28, 50] width 32 height 5
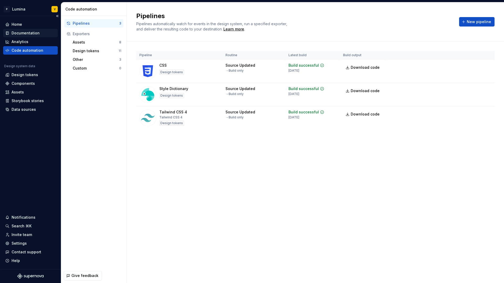
click at [18, 31] on div "Documentation" at bounding box center [26, 32] width 28 height 5
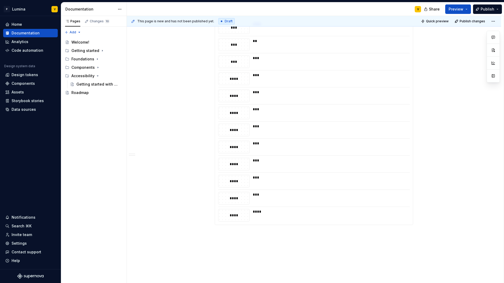
scroll to position [331, 0]
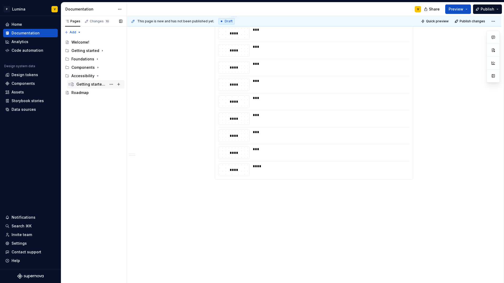
click at [90, 84] on div "Getting started with accessibility" at bounding box center [91, 84] width 30 height 5
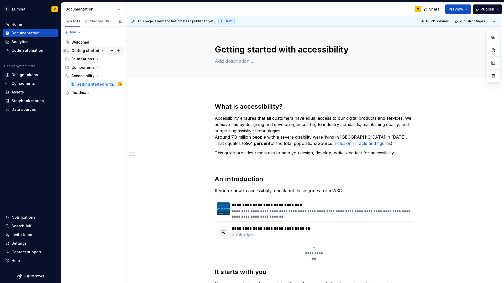
click at [81, 48] on div "Getting started" at bounding box center [85, 50] width 28 height 5
click at [79, 67] on div "Foundations" at bounding box center [82, 67] width 23 height 5
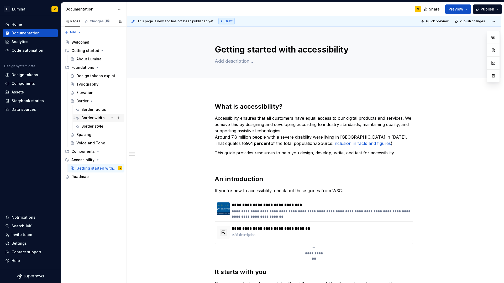
click at [94, 119] on div "Border width" at bounding box center [92, 117] width 23 height 5
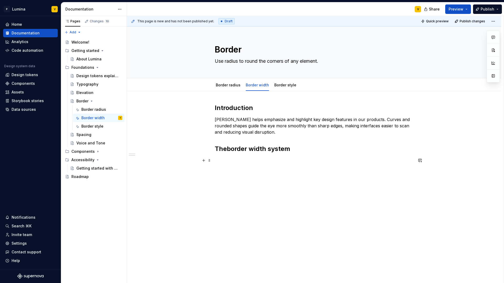
click at [233, 159] on p at bounding box center [314, 160] width 198 height 6
type textarea "*"
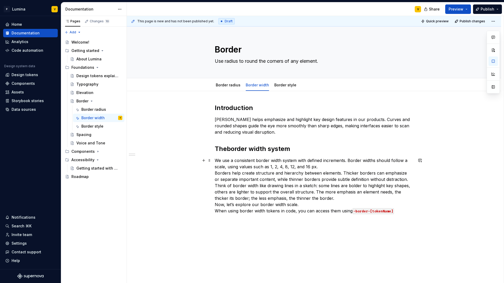
click at [298, 205] on p "We use a consistent border width system with defined increments. Border widths …" at bounding box center [314, 185] width 198 height 57
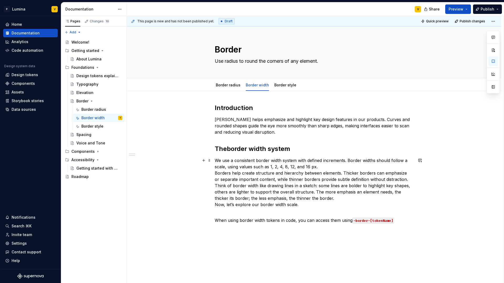
click at [317, 167] on p "We use a consistent border width system with defined increments. Border widths …" at bounding box center [314, 182] width 198 height 50
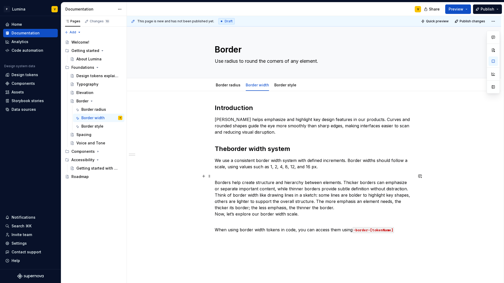
click at [402, 189] on p "Borders help create structure and hierarchy between elements. Thicker borders c…" at bounding box center [314, 195] width 198 height 44
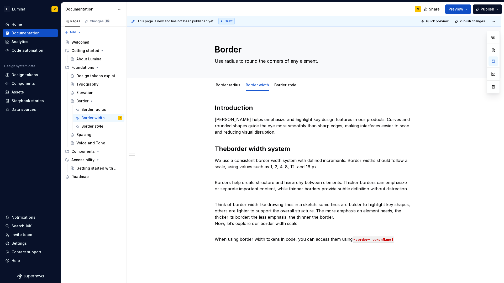
click at [264, 126] on p "Radius helps emphasize and highlight key design features in our products. Curve…" at bounding box center [314, 125] width 198 height 19
click at [271, 134] on p "Radius helps emphasize and highlight key design features in our products. Curve…" at bounding box center [314, 125] width 198 height 19
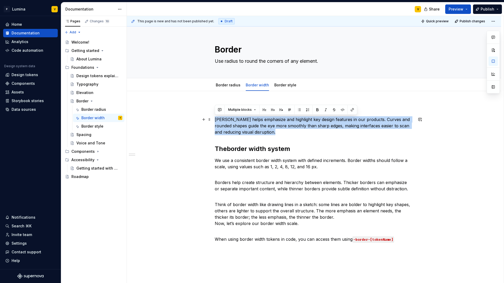
drag, startPoint x: 262, startPoint y: 132, endPoint x: 214, endPoint y: 121, distance: 48.8
click at [215, 121] on p "Radius helps emphasize and highlight key design features in our products. Curve…" at bounding box center [314, 125] width 198 height 19
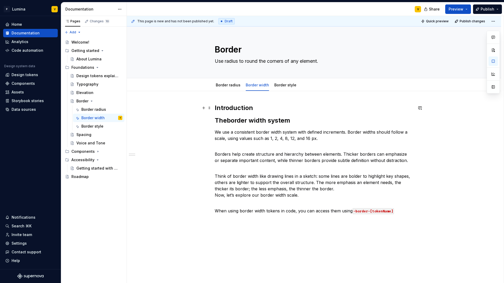
click at [263, 110] on h2 "Introduction" at bounding box center [314, 108] width 198 height 8
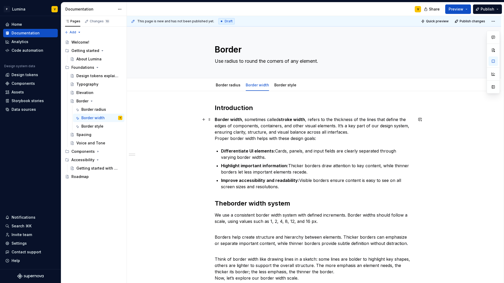
click at [215, 137] on p "Border width , sometimes called stroke width , refers to the thickness of the l…" at bounding box center [314, 128] width 198 height 25
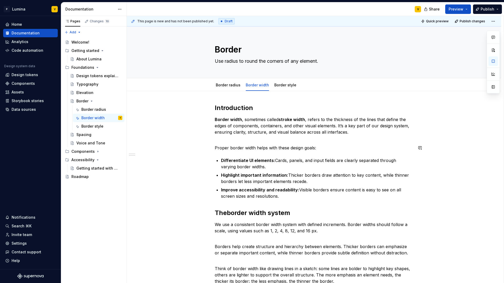
click at [220, 154] on div "Introduction Border width , sometimes called stroke width , refers to the thick…" at bounding box center [314, 205] width 198 height 203
click at [217, 153] on div "Introduction Border width , sometimes called stroke width , refers to the thick…" at bounding box center [314, 205] width 198 height 203
click at [317, 150] on p "Proper border width helps with these design goals:" at bounding box center [314, 148] width 198 height 6
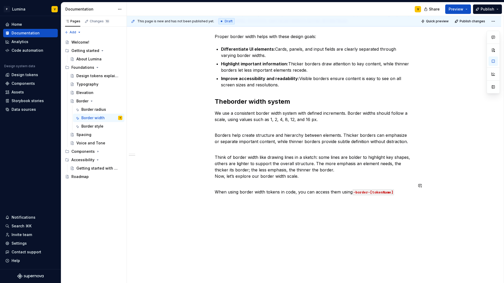
scroll to position [111, 0]
drag, startPoint x: 280, startPoint y: 120, endPoint x: 315, endPoint y: 120, distance: 34.9
click at [315, 120] on p "We use a consistent border width system with defined increments. Border widths …" at bounding box center [314, 116] width 198 height 13
click at [270, 117] on p "We use a consistent border width system with defined increments. Border widths …" at bounding box center [314, 116] width 198 height 13
click at [271, 119] on p "We use a consistent border width system with defined increments. Border widths …" at bounding box center [314, 116] width 198 height 13
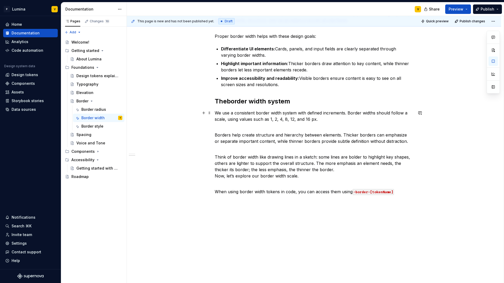
click at [269, 120] on p "We use a consistent border width system with defined increments. Border widths …" at bounding box center [314, 116] width 198 height 13
drag, startPoint x: 293, startPoint y: 119, endPoint x: 333, endPoint y: 123, distance: 40.6
click at [333, 123] on div "Introduction Border width , sometimes called stroke width , refers to the thick…" at bounding box center [314, 93] width 198 height 203
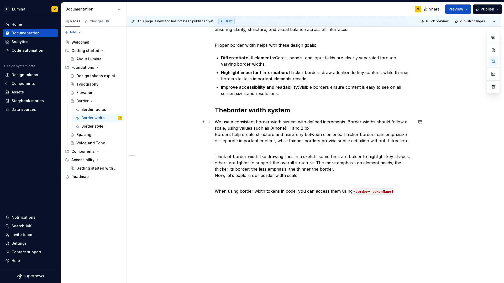
scroll to position [105, 0]
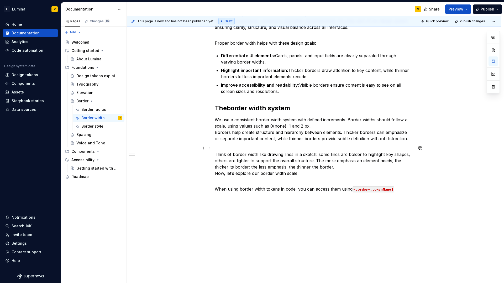
click at [299, 174] on p "Think of border width like drawing lines in a sketch: some lines are bolder to …" at bounding box center [314, 160] width 198 height 31
click at [309, 126] on p "We use a consistent border width system with defined increments. Border widths …" at bounding box center [314, 128] width 198 height 25
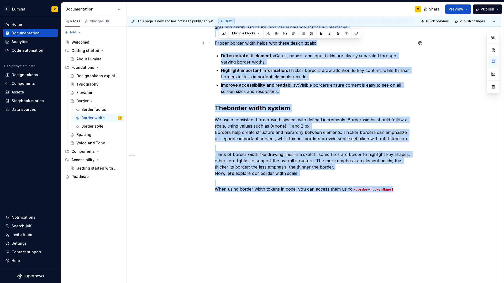
scroll to position [0, 0]
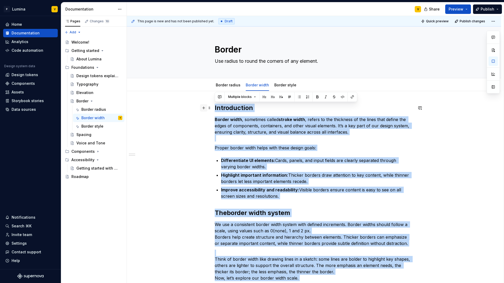
drag, startPoint x: 394, startPoint y: 190, endPoint x: 200, endPoint y: 109, distance: 210.0
click at [215, 109] on div "Introduction Border width , sometimes called stroke width , refers to the thick…" at bounding box center [314, 203] width 198 height 199
copy div "Introduction Border width , sometimes called stroke width , refers to the thick…"
click at [353, 133] on p "Border width , sometimes called stroke width , refers to the thickness of the l…" at bounding box center [314, 128] width 198 height 25
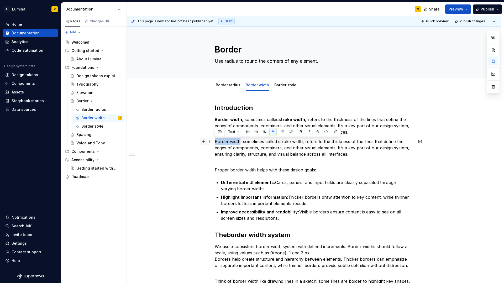
drag, startPoint x: 240, startPoint y: 140, endPoint x: 202, endPoint y: 140, distance: 37.8
click at [215, 140] on div "Introduction Border width , sometimes called stroke width , refers to the thick…" at bounding box center [314, 214] width 198 height 221
click at [299, 133] on button "button" at bounding box center [300, 131] width 7 height 7
click at [299, 146] on p "Border width , sometimes called stroke width, refers to the thickness of the li…" at bounding box center [314, 150] width 198 height 25
drag, startPoint x: 279, startPoint y: 141, endPoint x: 303, endPoint y: 142, distance: 23.4
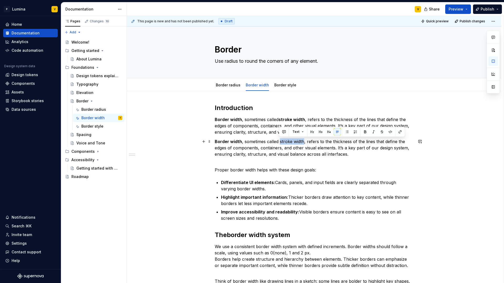
click at [303, 142] on p "Border width , sometimes called stroke width, refers to the thickness of the li…" at bounding box center [314, 150] width 198 height 25
click at [362, 130] on button "button" at bounding box center [364, 131] width 7 height 7
click at [326, 148] on p "Border width , sometimes called stroke width , refers to the thickness of the l…" at bounding box center [314, 150] width 198 height 25
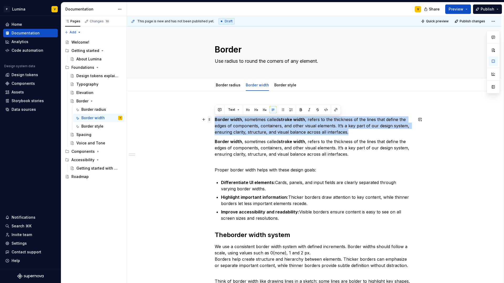
drag, startPoint x: 343, startPoint y: 132, endPoint x: 207, endPoint y: 118, distance: 137.0
click at [212, 117] on div "Introduction Border width , sometimes called stroke width , refers to the thick…" at bounding box center [314, 250] width 374 height 319
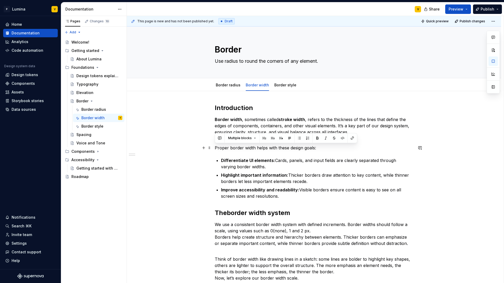
drag, startPoint x: 278, startPoint y: 195, endPoint x: 214, endPoint y: 150, distance: 78.2
click at [215, 150] on div "Introduction Border width , sometimes called stroke width , refers to the thick…" at bounding box center [314, 200] width 198 height 193
click at [214, 141] on div "Introduction Border width , sometimes called stroke width , refers to the thick…" at bounding box center [314, 239] width 374 height 297
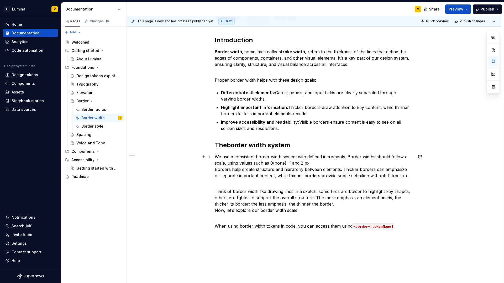
scroll to position [92, 0]
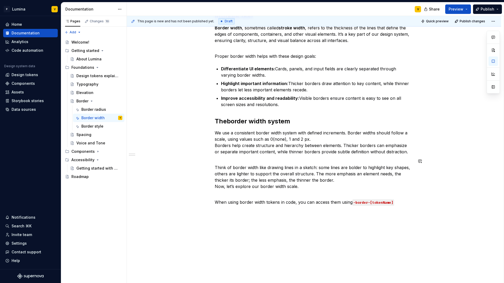
click at [311, 191] on div "Introduction Border width , sometimes called stroke width , refers to the thick…" at bounding box center [314, 108] width 198 height 193
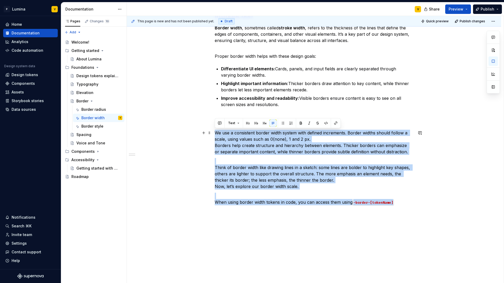
drag, startPoint x: 402, startPoint y: 205, endPoint x: 213, endPoint y: 133, distance: 202.6
click at [213, 133] on div "Introduction Border width , sometimes called stroke width , refers to the thick…" at bounding box center [314, 147] width 374 height 297
copy div "We use a consistent border width system with defined increments. Border widths …"
drag, startPoint x: 304, startPoint y: 197, endPoint x: 299, endPoint y: 191, distance: 7.8
click at [304, 196] on p "When using border width tokens in code, you can access them using -border-[toke…" at bounding box center [314, 199] width 198 height 13
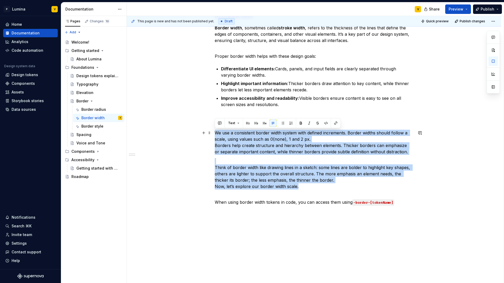
drag, startPoint x: 297, startPoint y: 187, endPoint x: 214, endPoint y: 134, distance: 98.6
click at [215, 134] on div "Introduction Border width , sometimes called stroke width , refers to the thick…" at bounding box center [314, 108] width 198 height 193
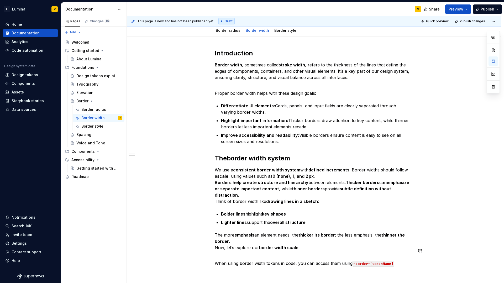
scroll to position [0, 0]
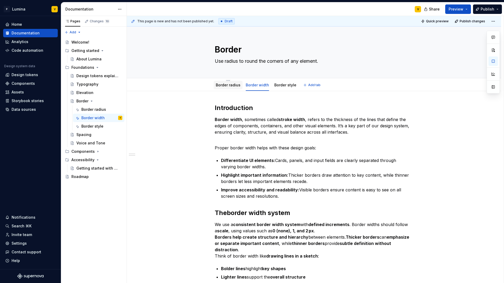
click at [231, 89] on div "Border radius" at bounding box center [228, 84] width 29 height 9
click at [233, 87] on div "Border radius" at bounding box center [228, 84] width 25 height 5
click at [238, 86] on link "Border radius" at bounding box center [228, 85] width 25 height 4
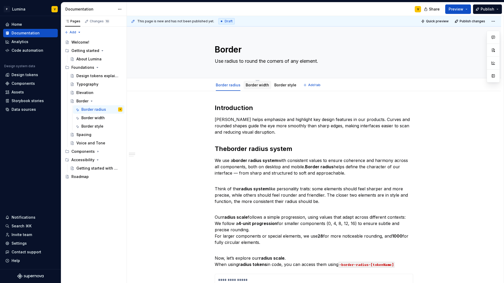
click at [252, 86] on link "Border width" at bounding box center [257, 85] width 23 height 4
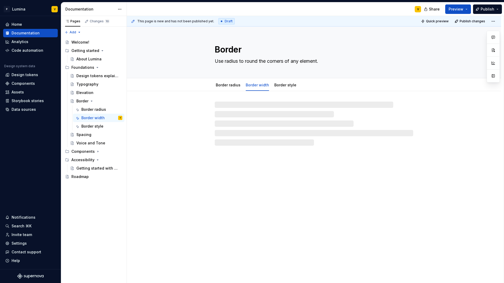
type textarea "*"
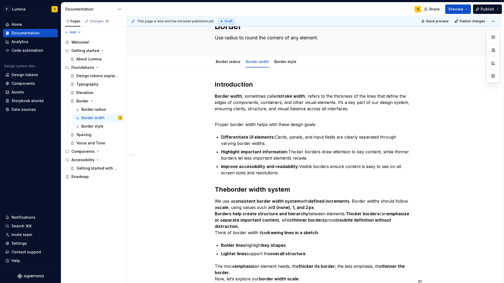
scroll to position [123, 0]
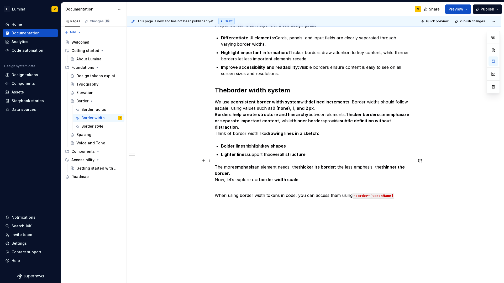
click at [233, 169] on p "The more emphasis an element needs, the thicker its border ; the less emphasis,…" at bounding box center [314, 173] width 198 height 19
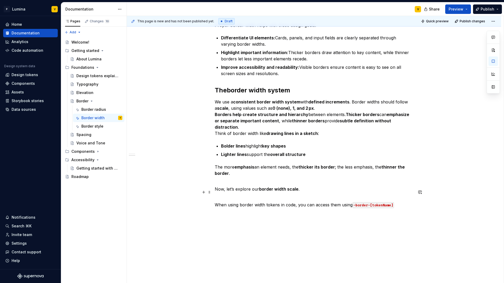
click at [215, 198] on p "When using border width tokens in code, you can access them using -border-[toke…" at bounding box center [314, 201] width 198 height 13
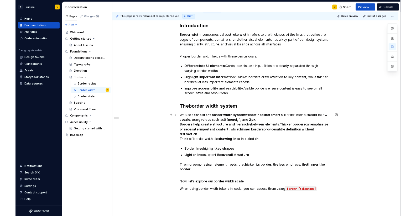
scroll to position [70, 0]
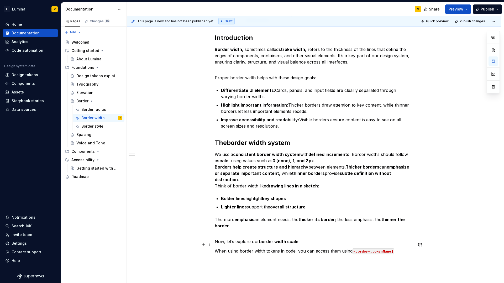
click at [366, 248] on code "-border-[tokenName]" at bounding box center [372, 251] width 41 height 6
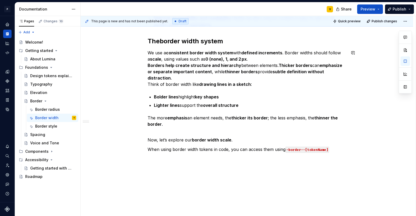
scroll to position [173, 0]
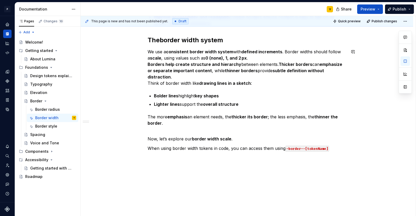
click at [296, 146] on code "-border--[tokenName]" at bounding box center [307, 149] width 44 height 6
click at [297, 146] on code "-border--[tokenName]" at bounding box center [307, 149] width 44 height 6
click at [303, 146] on code "-border--[tokenName]" at bounding box center [307, 149] width 44 height 6
click at [315, 146] on code "-border-width-[tokenName]" at bounding box center [312, 149] width 54 height 6
click at [313, 146] on code "-border-width-[tokenName]" at bounding box center [312, 149] width 54 height 6
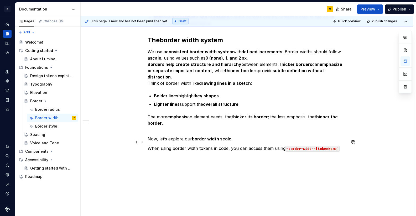
click at [337, 146] on code "-border-width-[tokenName]" at bounding box center [312, 149] width 54 height 6
click at [338, 146] on code "-border-width-[tokenName]" at bounding box center [312, 149] width 54 height 6
click at [219, 157] on div "This page is new and has not been published yet. Draft Quick preview Publish ch…" at bounding box center [248, 116] width 335 height 200
click at [166, 152] on div "This page is new and has not been published yet. Draft Quick preview Publish ch…" at bounding box center [248, 116] width 335 height 200
click at [184, 159] on div "Introduction Border width , sometimes called stroke width , refers to the thick…" at bounding box center [247, 70] width 332 height 304
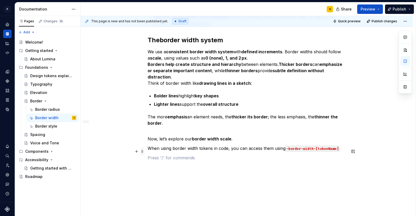
click at [144, 153] on span at bounding box center [142, 151] width 4 height 7
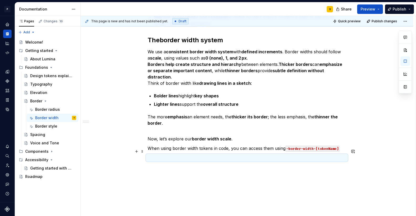
click at [150, 155] on p at bounding box center [246, 158] width 198 height 6
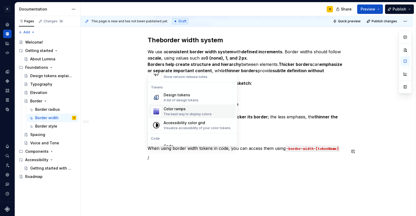
scroll to position [375, 0]
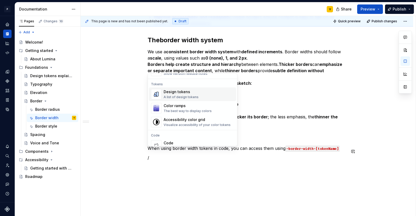
click at [183, 95] on div "A list of design tokens" at bounding box center [180, 97] width 35 height 4
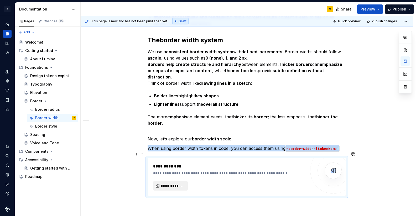
click at [177, 183] on span "**********" at bounding box center [173, 185] width 24 height 5
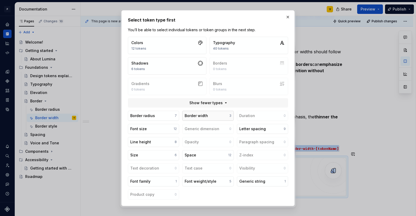
click at [201, 116] on div "Border width" at bounding box center [195, 115] width 23 height 5
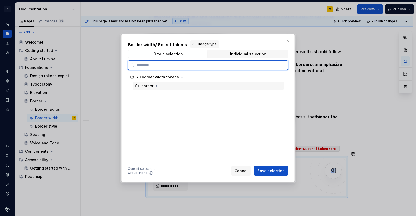
click at [148, 88] on div "border" at bounding box center [147, 85] width 12 height 5
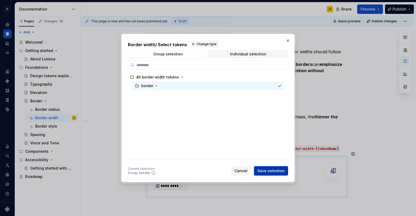
click at [269, 169] on span "Save selection" at bounding box center [270, 170] width 27 height 5
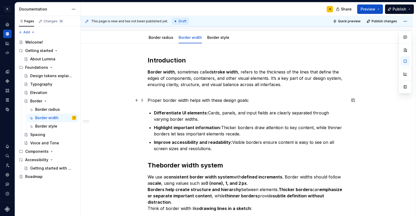
scroll to position [0, 0]
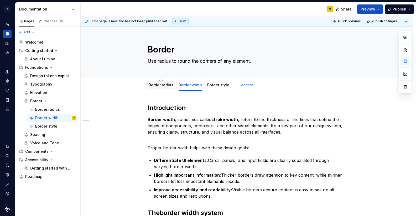
click at [162, 87] on div "Border radius" at bounding box center [160, 84] width 25 height 5
click at [157, 85] on link "Border radius" at bounding box center [160, 85] width 25 height 4
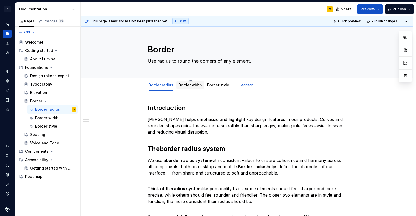
click at [186, 86] on link "Border width" at bounding box center [189, 85] width 23 height 4
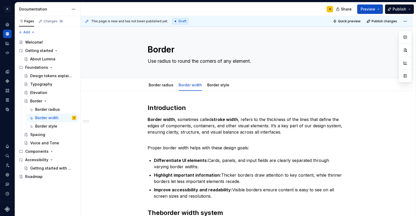
type textarea "*"
